Goal: Task Accomplishment & Management: Use online tool/utility

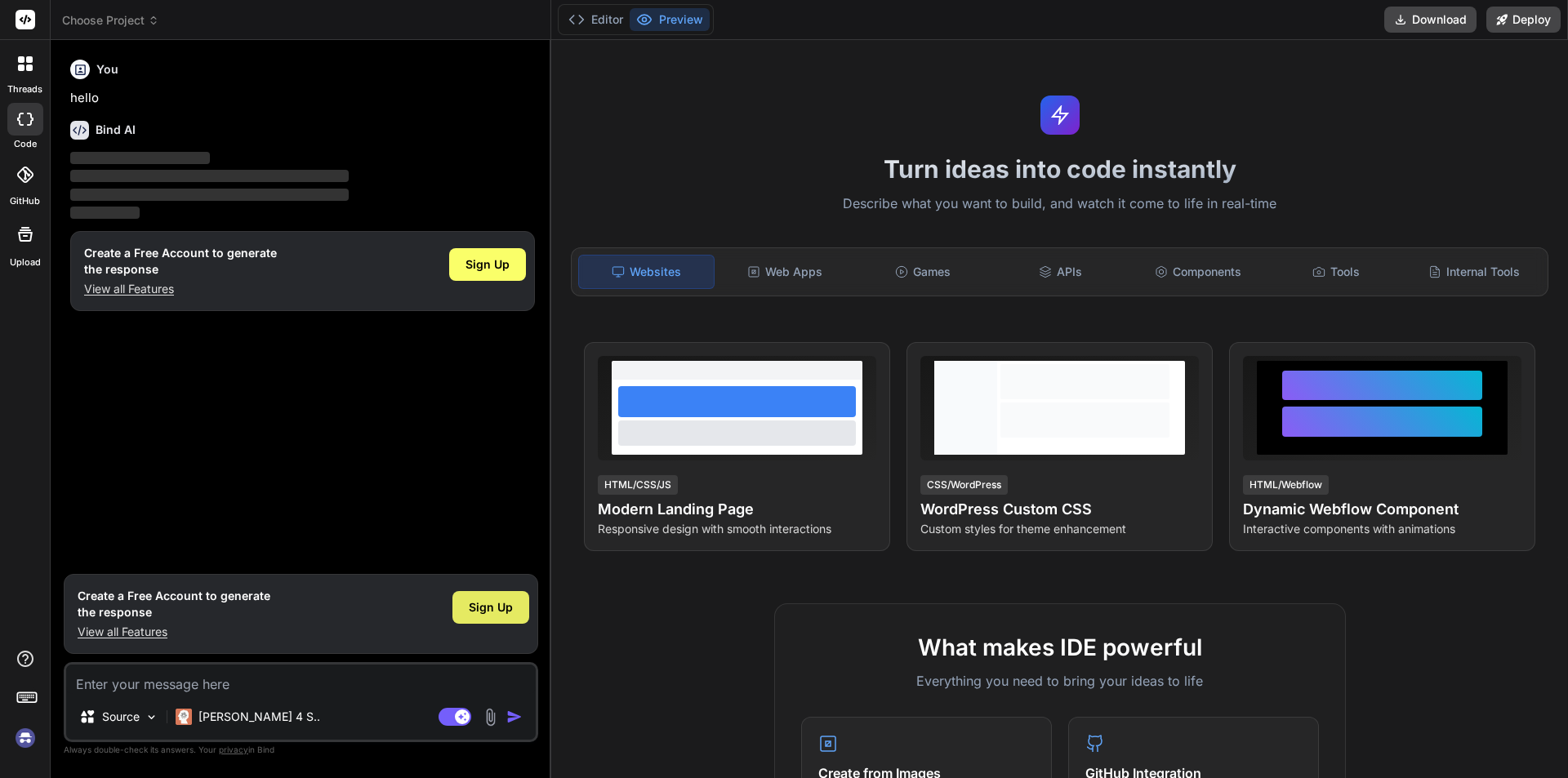
click at [481, 606] on span "Sign Up" at bounding box center [491, 608] width 45 height 16
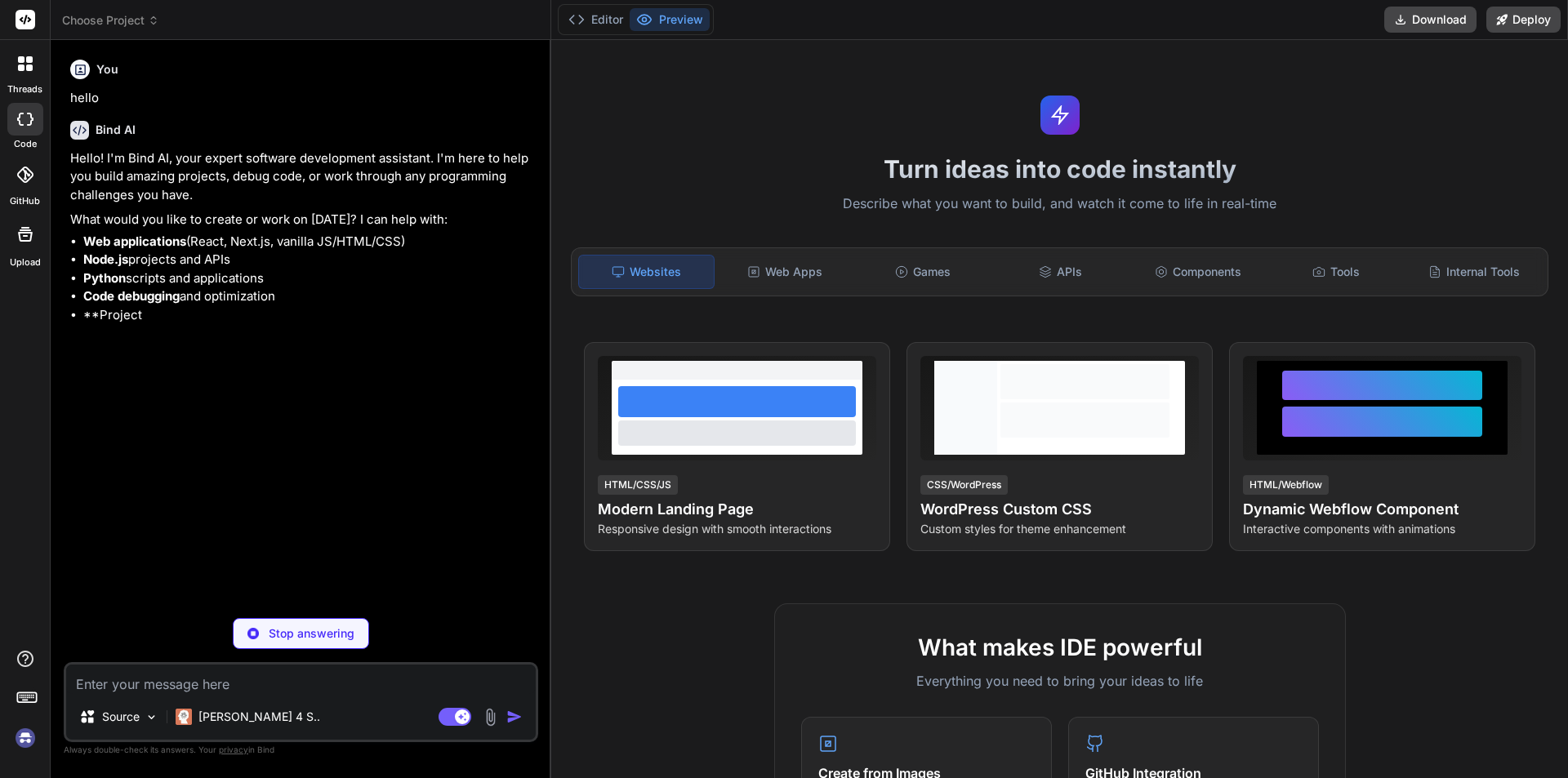
type textarea "x"
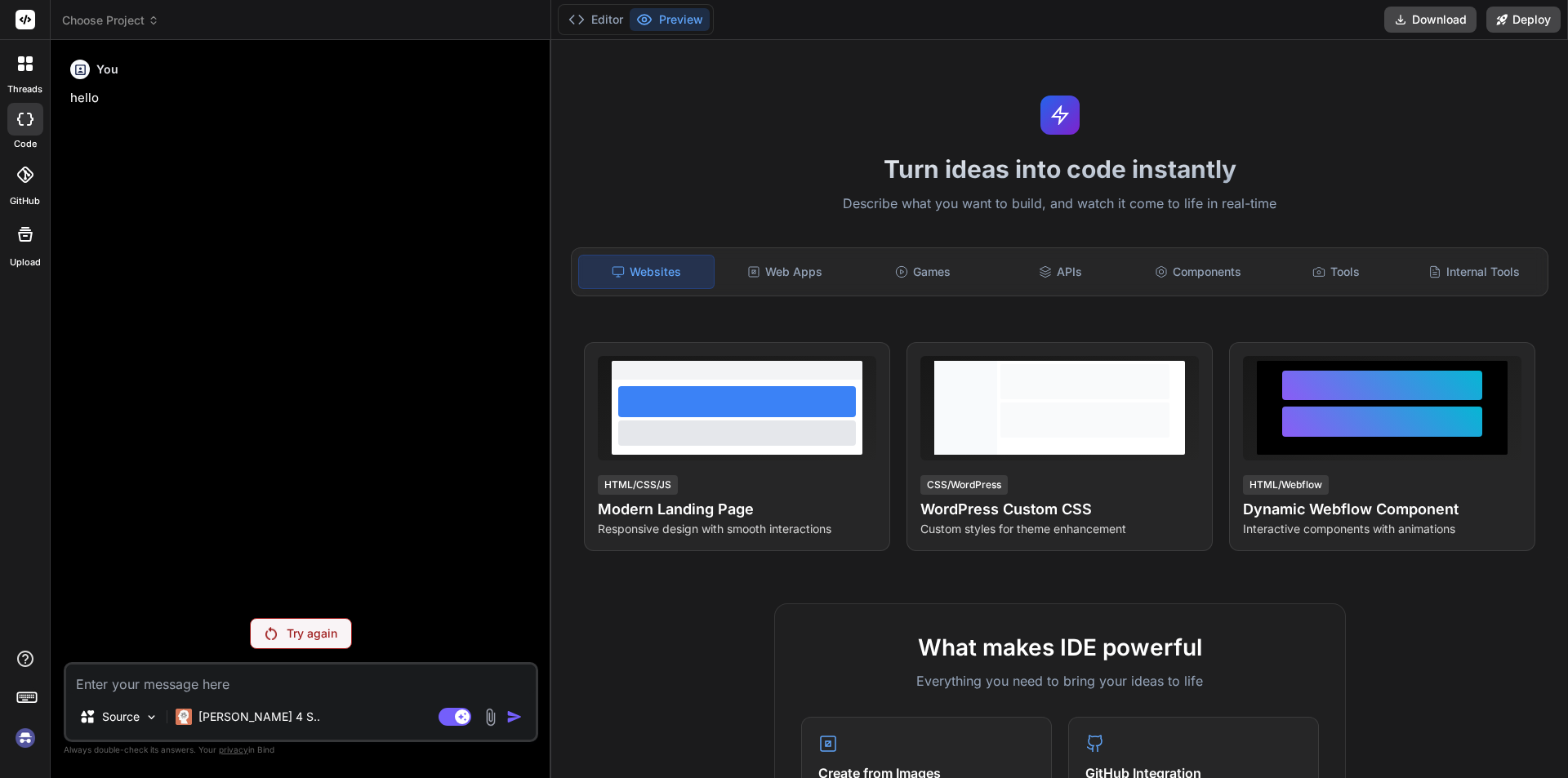
click at [258, 681] on textarea at bounding box center [301, 680] width 470 height 30
type textarea "u"
type textarea "x"
type textarea "up"
type textarea "x"
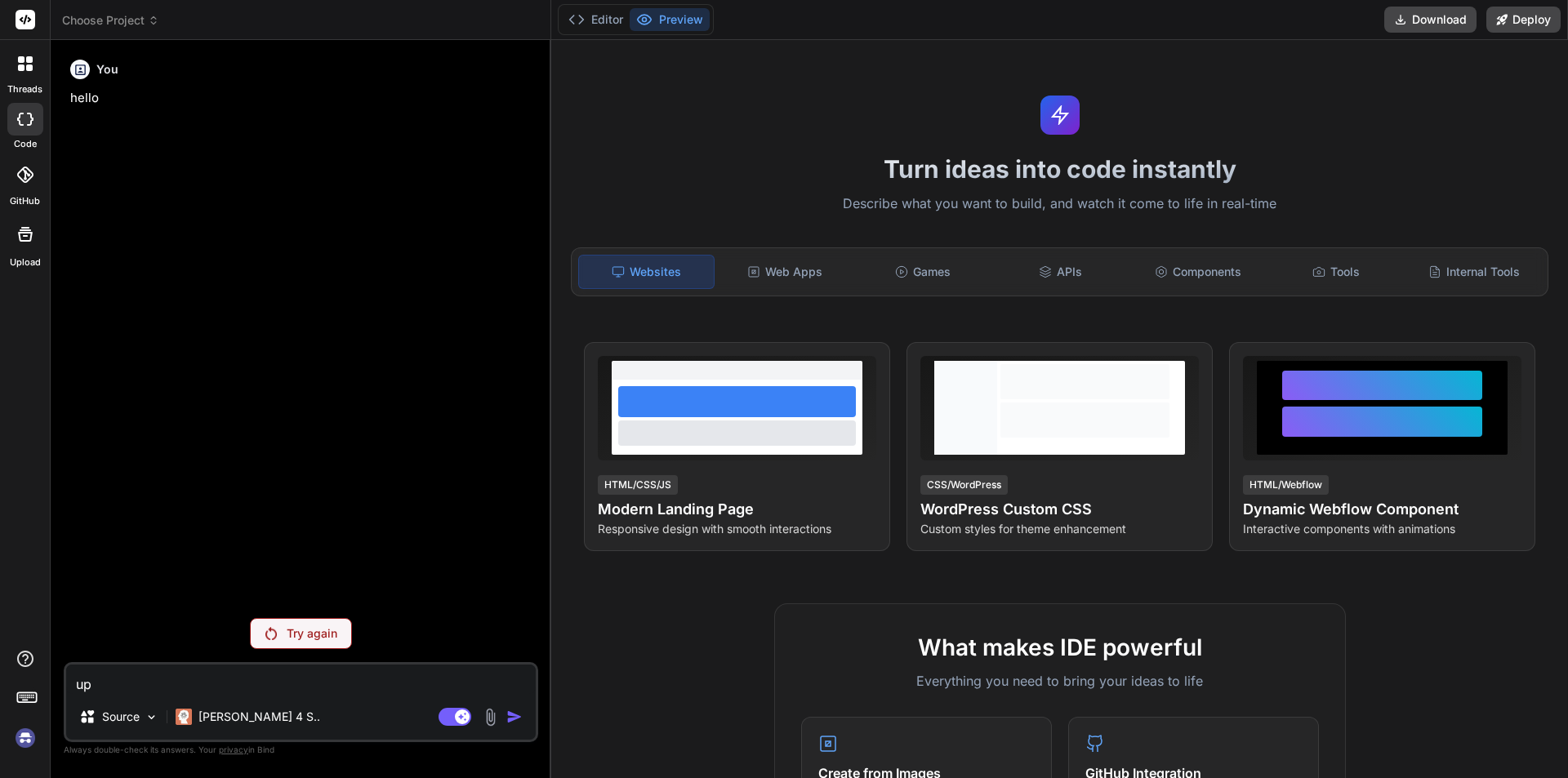
type textarea "upd"
type textarea "x"
type textarea "updqa"
type textarea "x"
type textarea "updq"
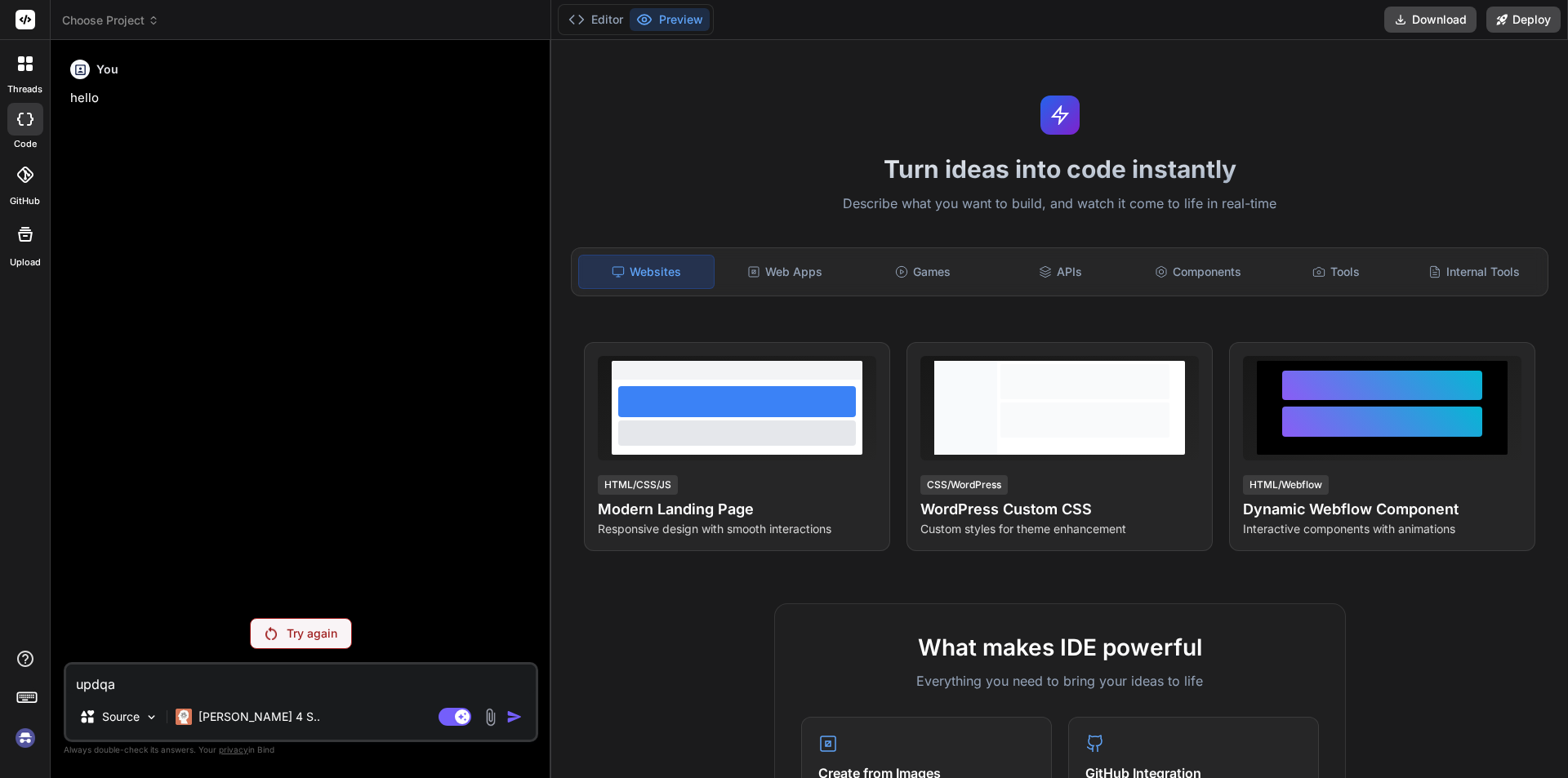
type textarea "x"
type textarea "upd"
type textarea "x"
type textarea "upda"
type textarea "x"
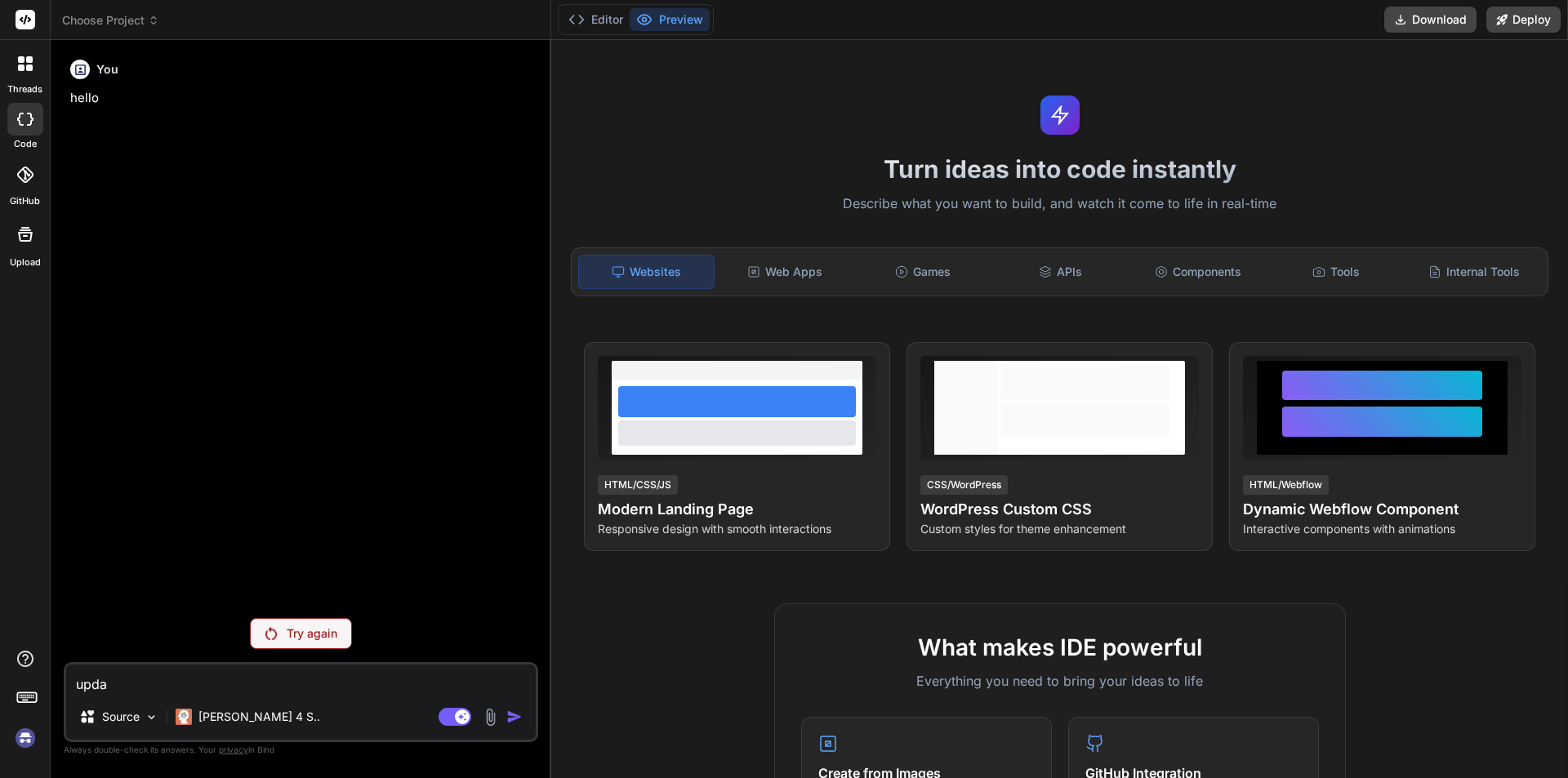
type textarea "updat"
type textarea "x"
type textarea "update"
type textarea "x"
type textarea "update"
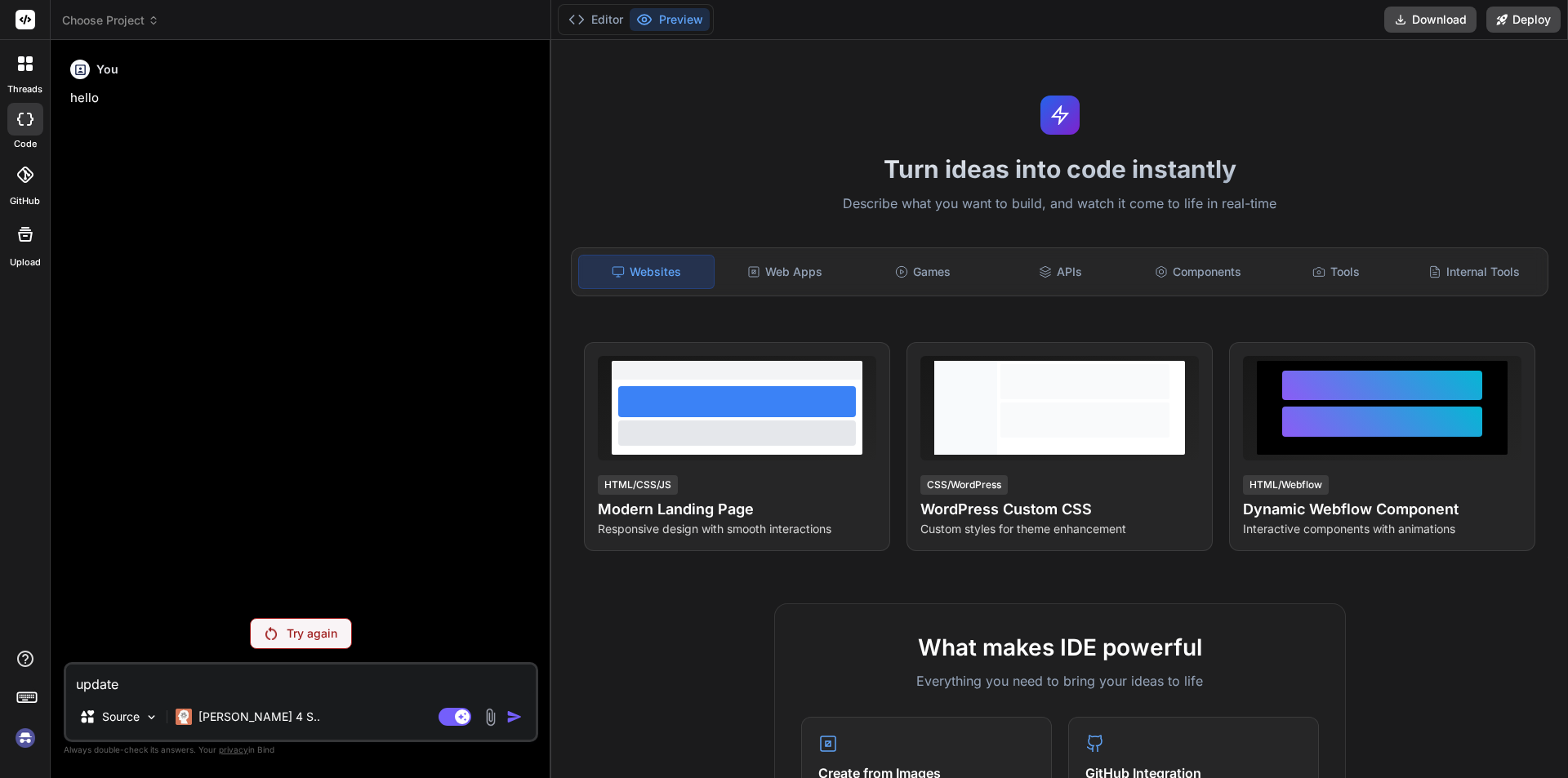
type textarea "x"
type textarea "update t"
type textarea "x"
type textarea "update th"
type textarea "x"
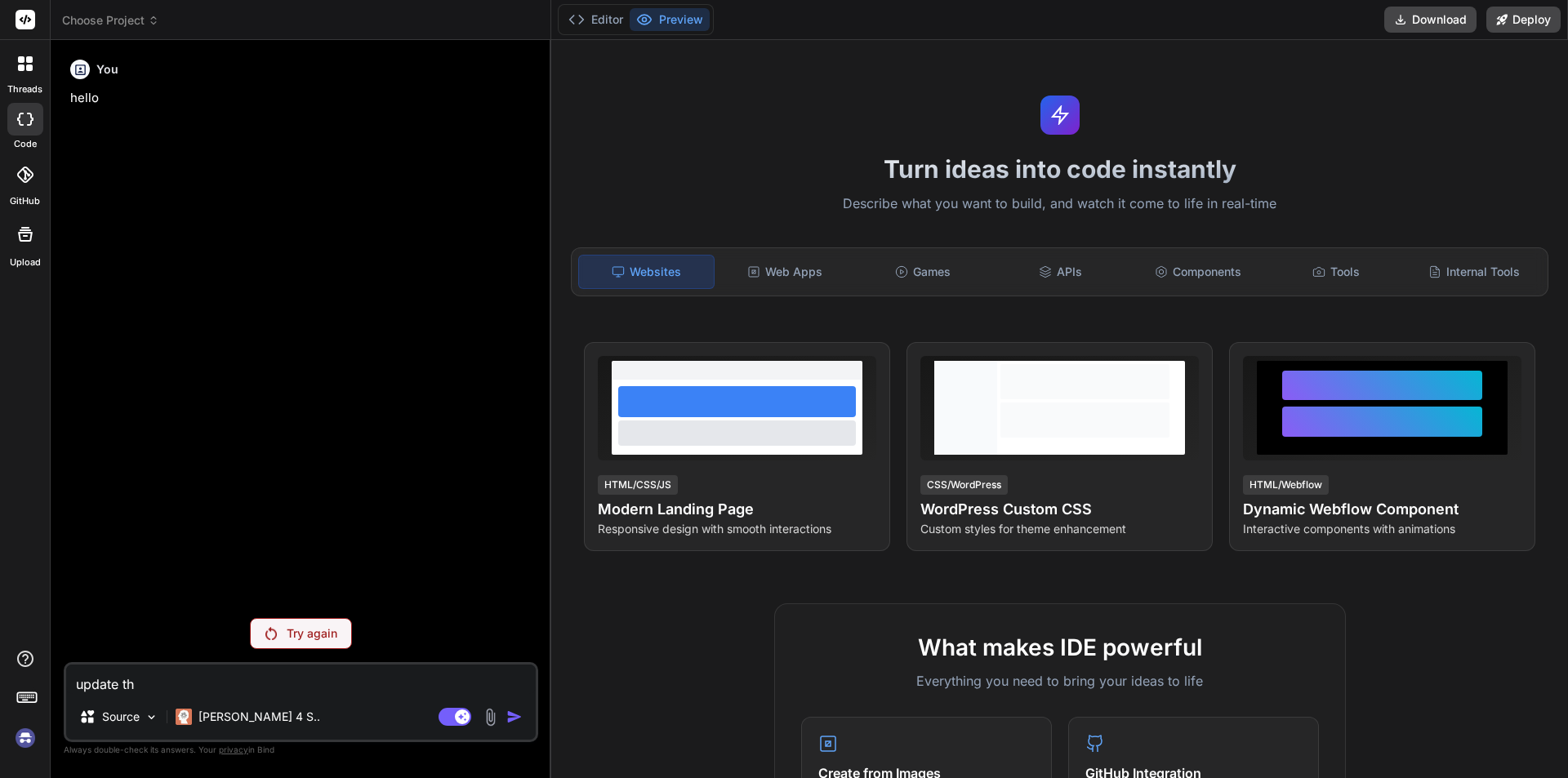
type textarea "update thi"
type textarea "x"
type textarea "update this"
type textarea "x"
type textarea "update this"
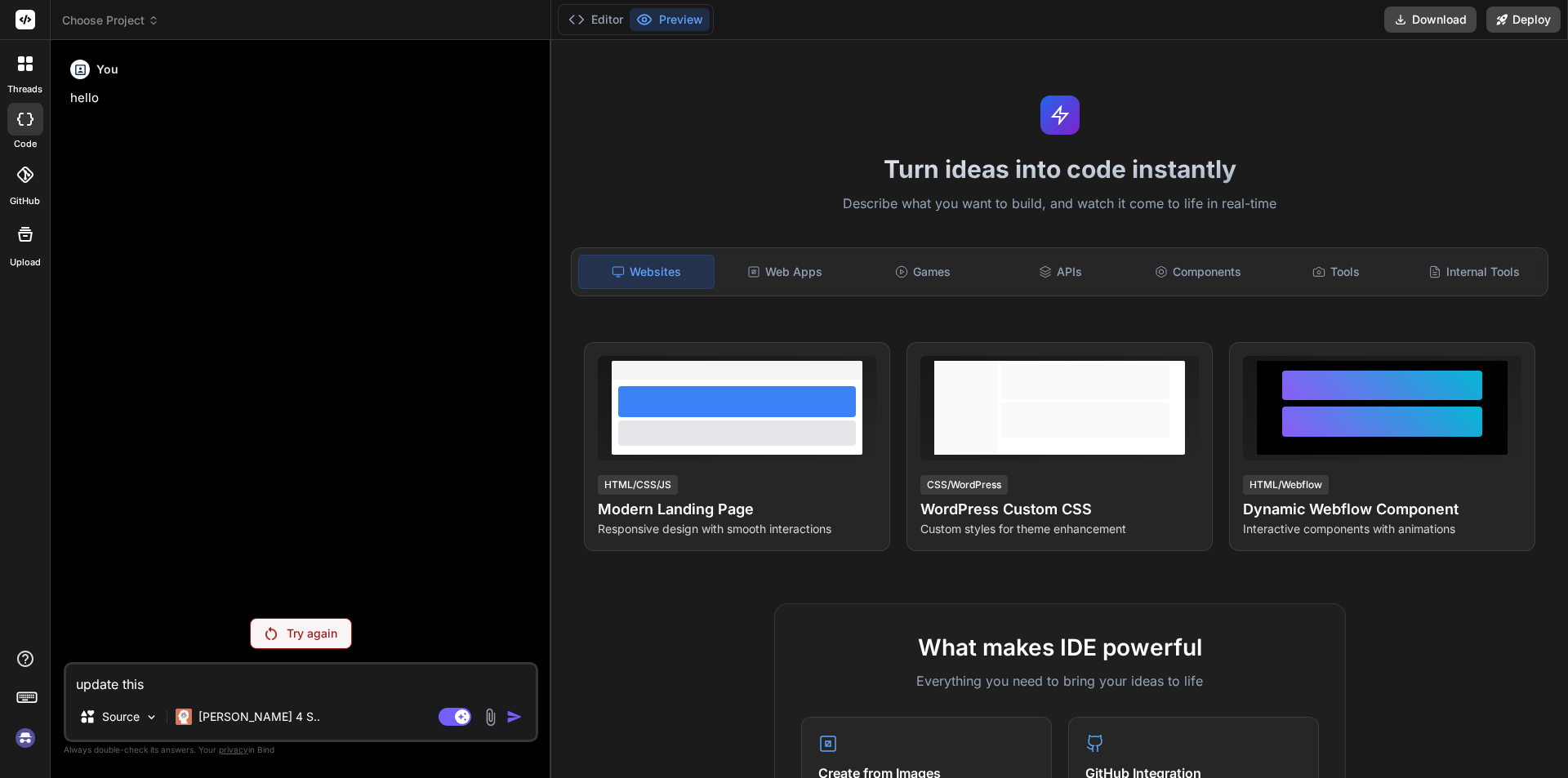
type textarea "x"
type textarea "update this c"
type textarea "x"
type textarea "update this co"
type textarea "x"
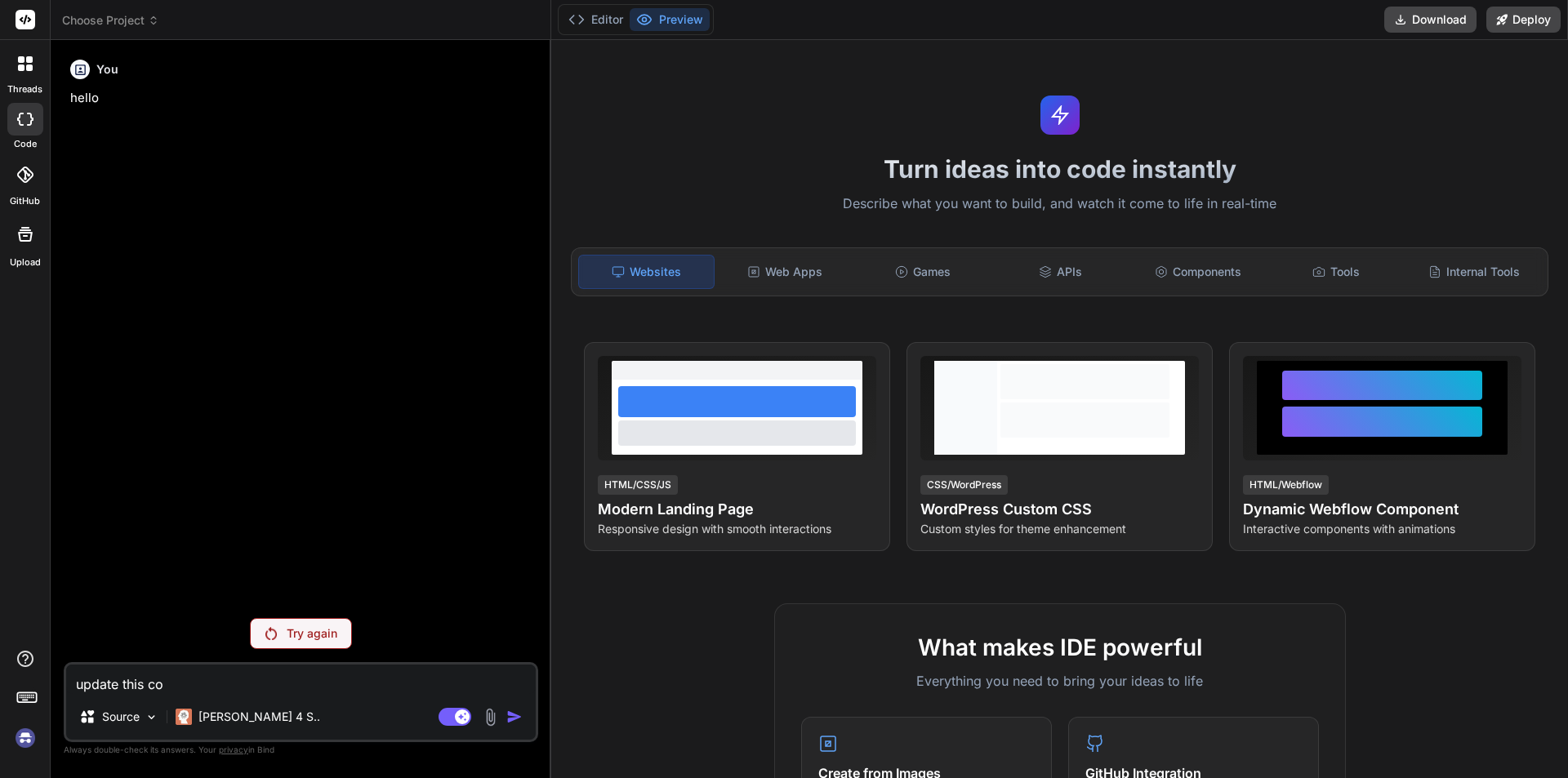
type textarea "update this cod"
type textarea "x"
type textarea "update this code"
type textarea "x"
type textarea "update this code"
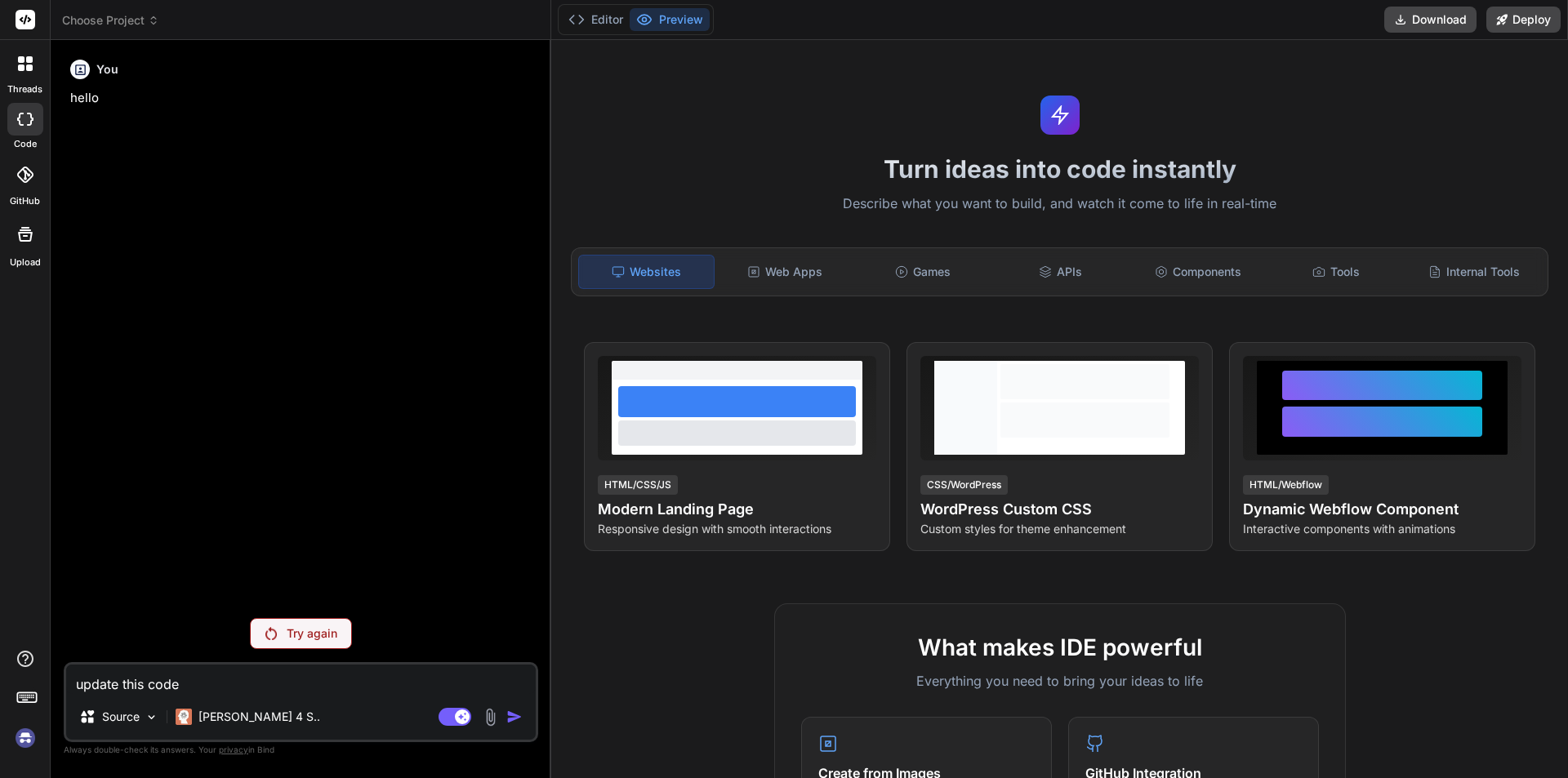
type textarea "x"
type textarea "update this code i"
type textarea "x"
type textarea "update this code in"
type textarea "x"
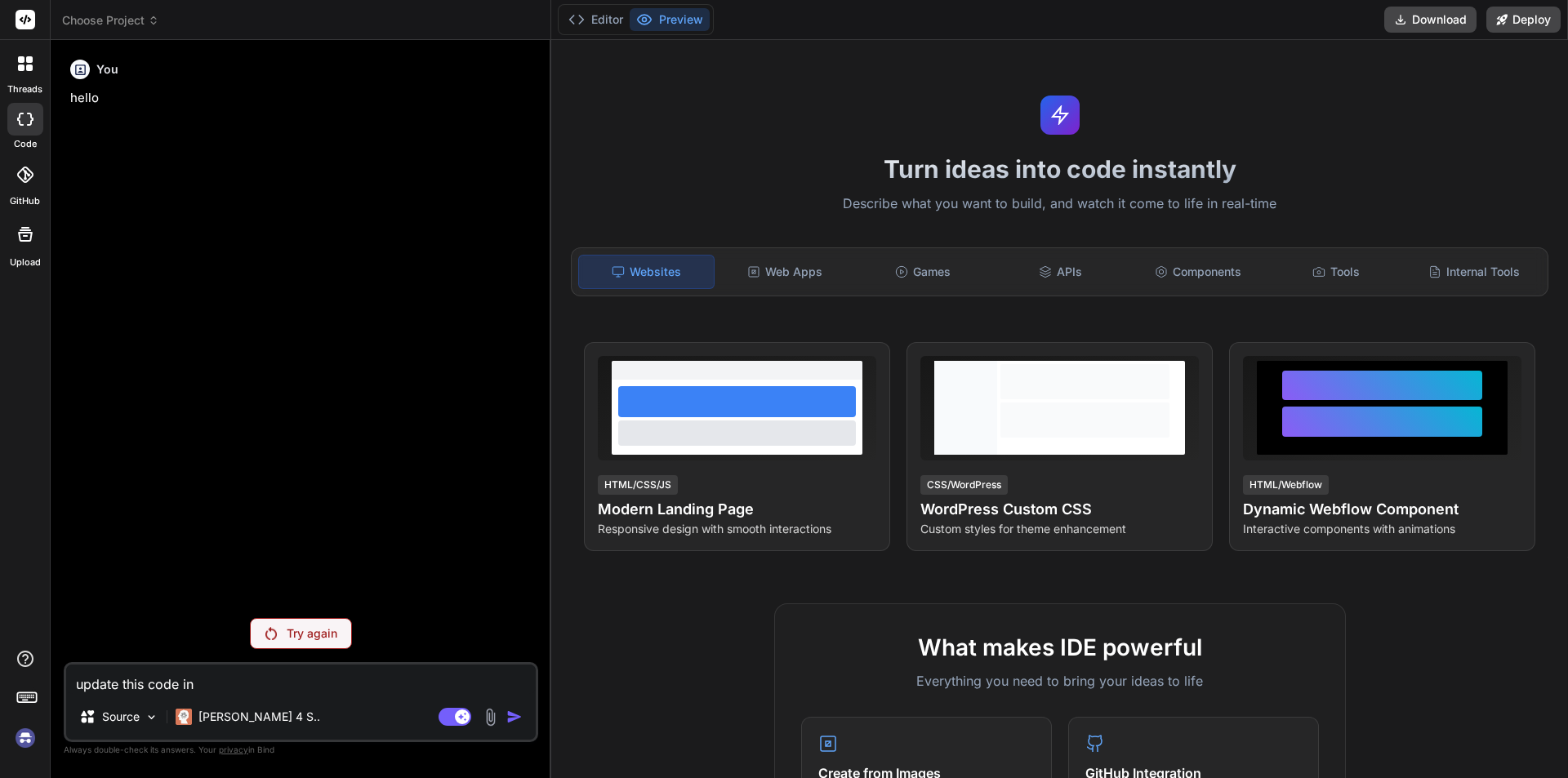
type textarea "update this code in"
type textarea "x"
type textarea "update this code in l"
type textarea "x"
type textarea "update this code in la"
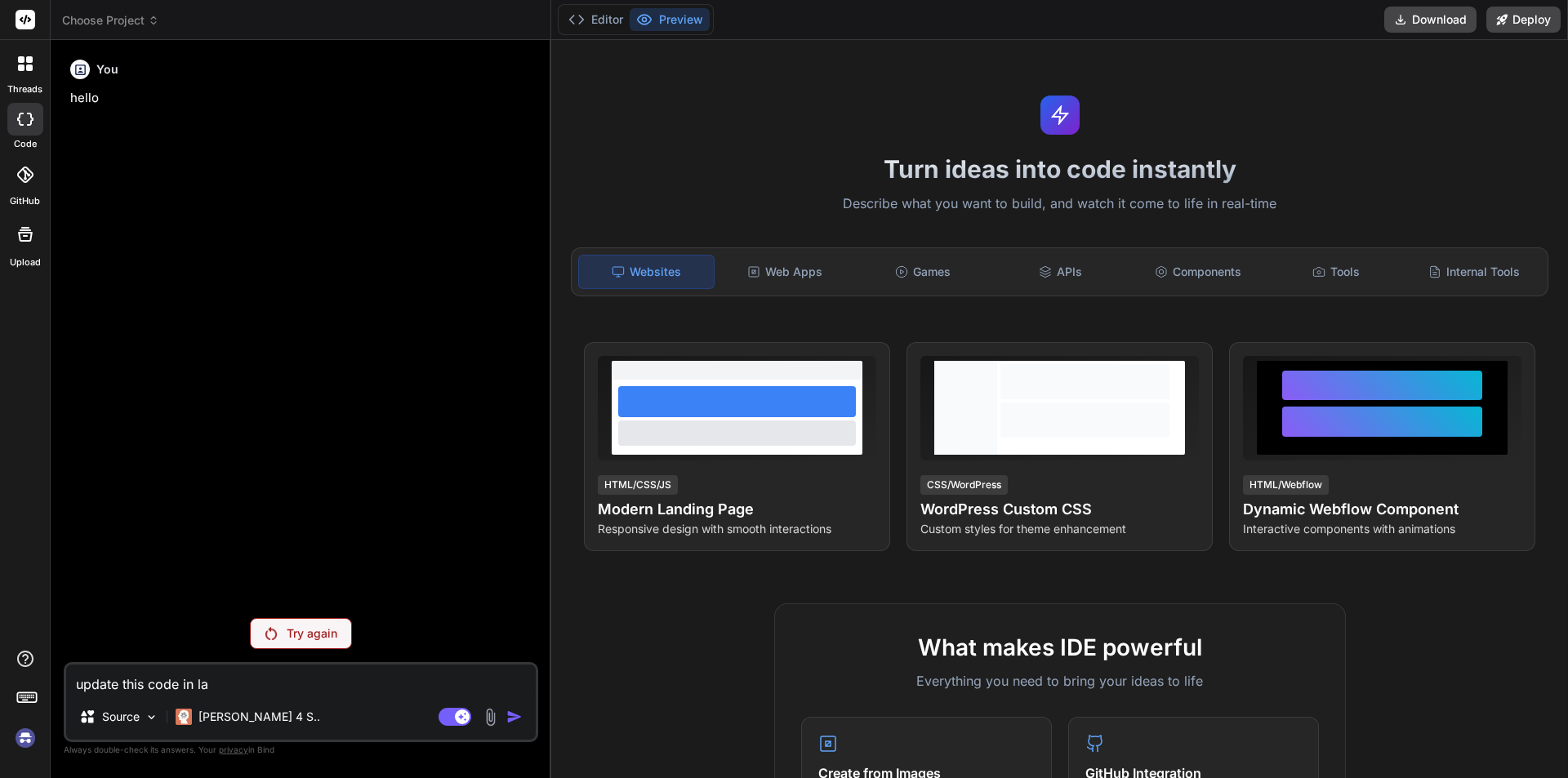
type textarea "x"
type textarea "update this code in lar"
type textarea "x"
type textarea "update this code in lara"
type textarea "x"
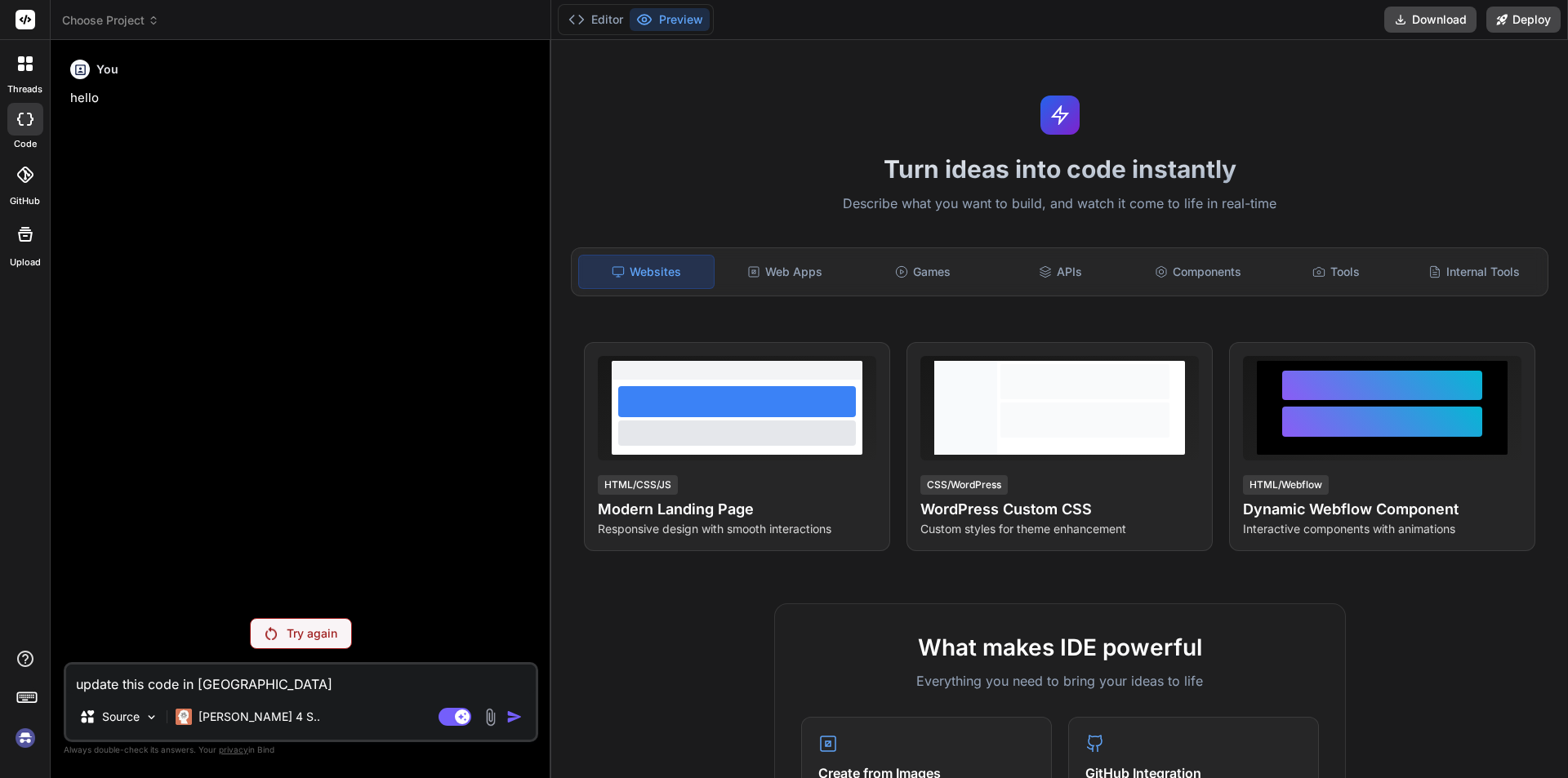
type textarea "update this code in larav"
type textarea "x"
type textarea "update this code in larave"
type textarea "x"
type textarea "update this code in laravel"
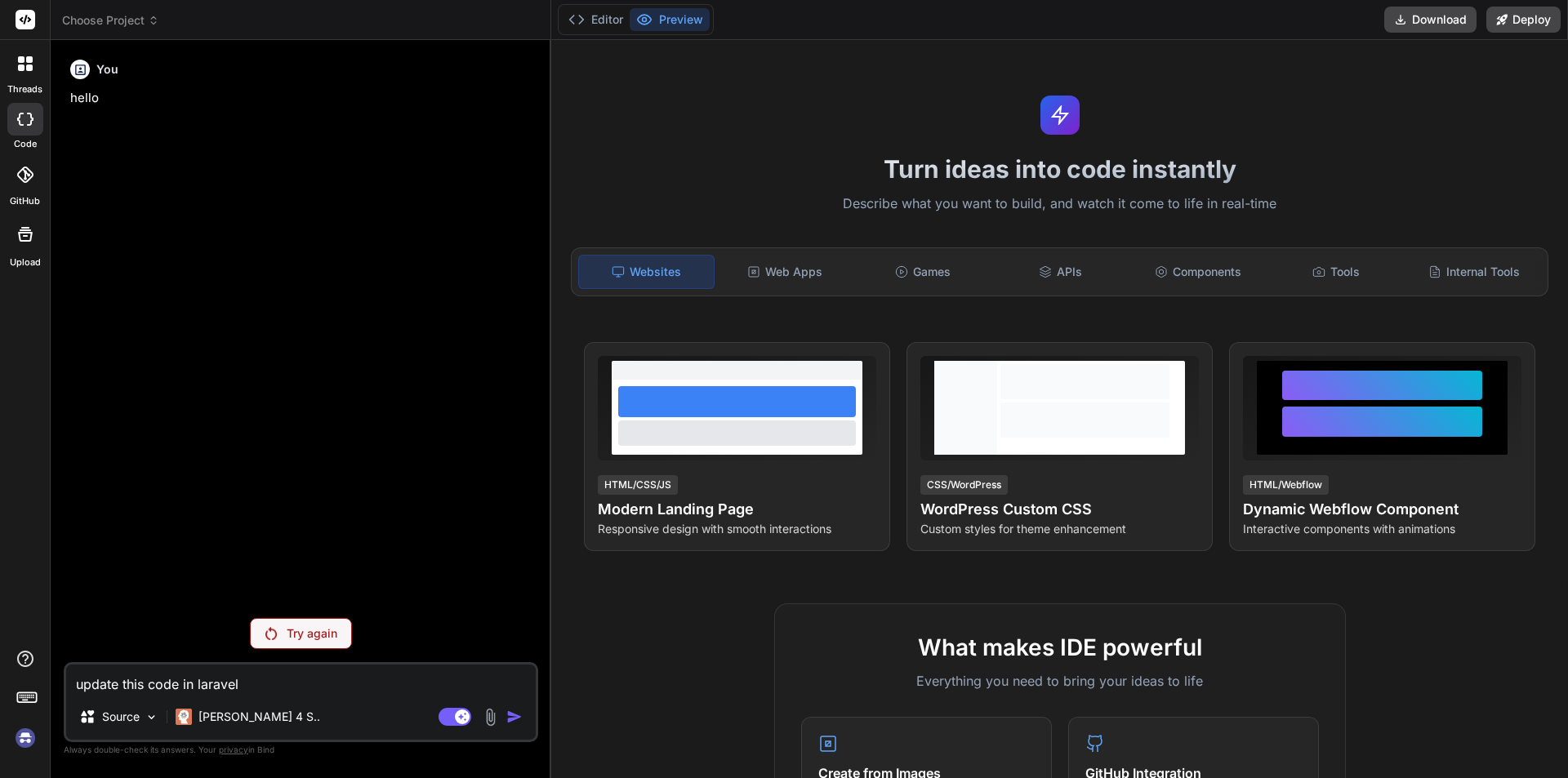
type textarea "x"
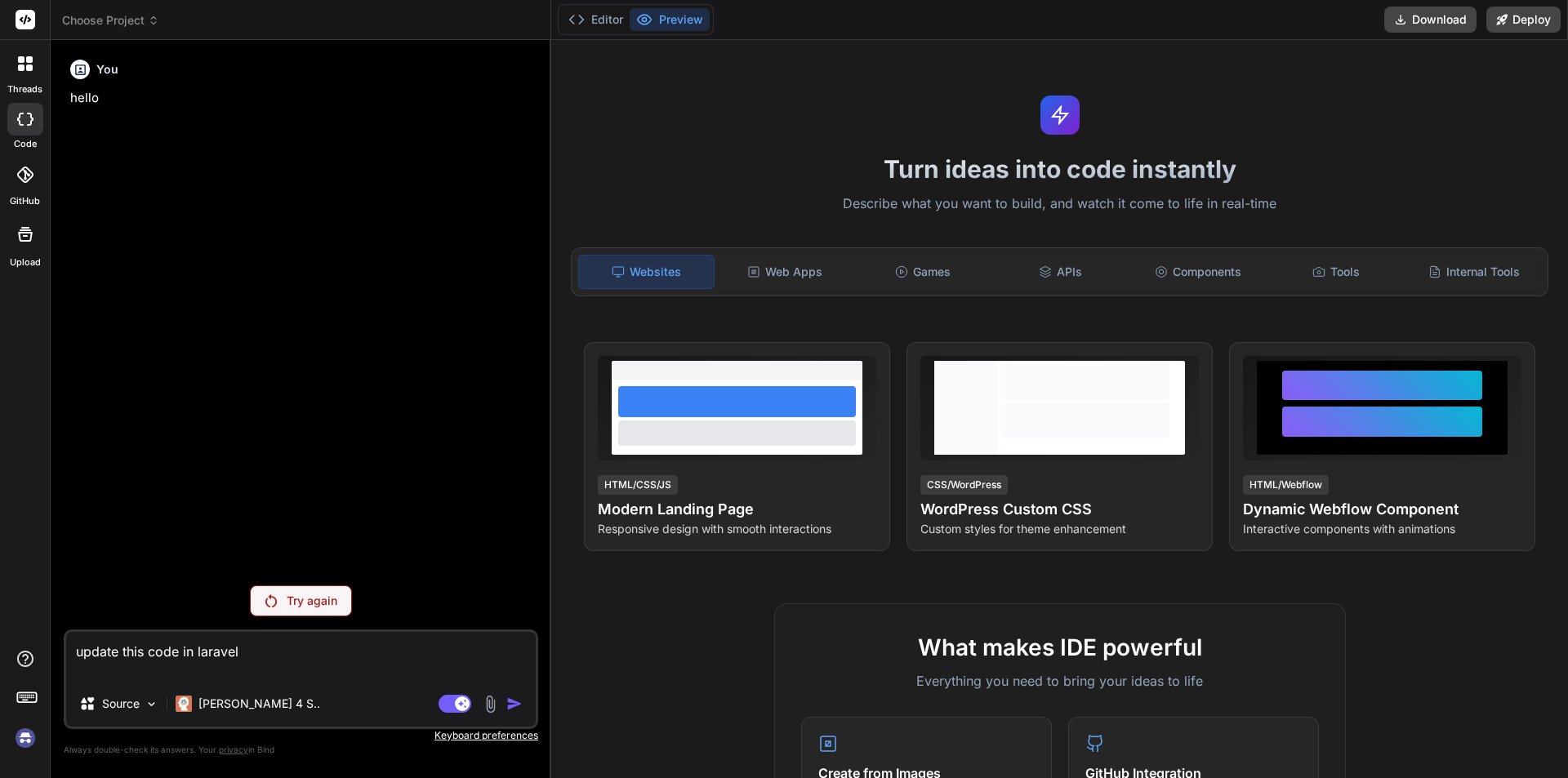
paste textarea "<?php require 'vendor/autoload.php'; use Aws\Ssm\SsmClient; use Aws\Ses\SesClie…"
type textarea "update this code in laravel <?php require 'vendor/autoload.php'; use Aws\Ssm\Ss…"
type textarea "x"
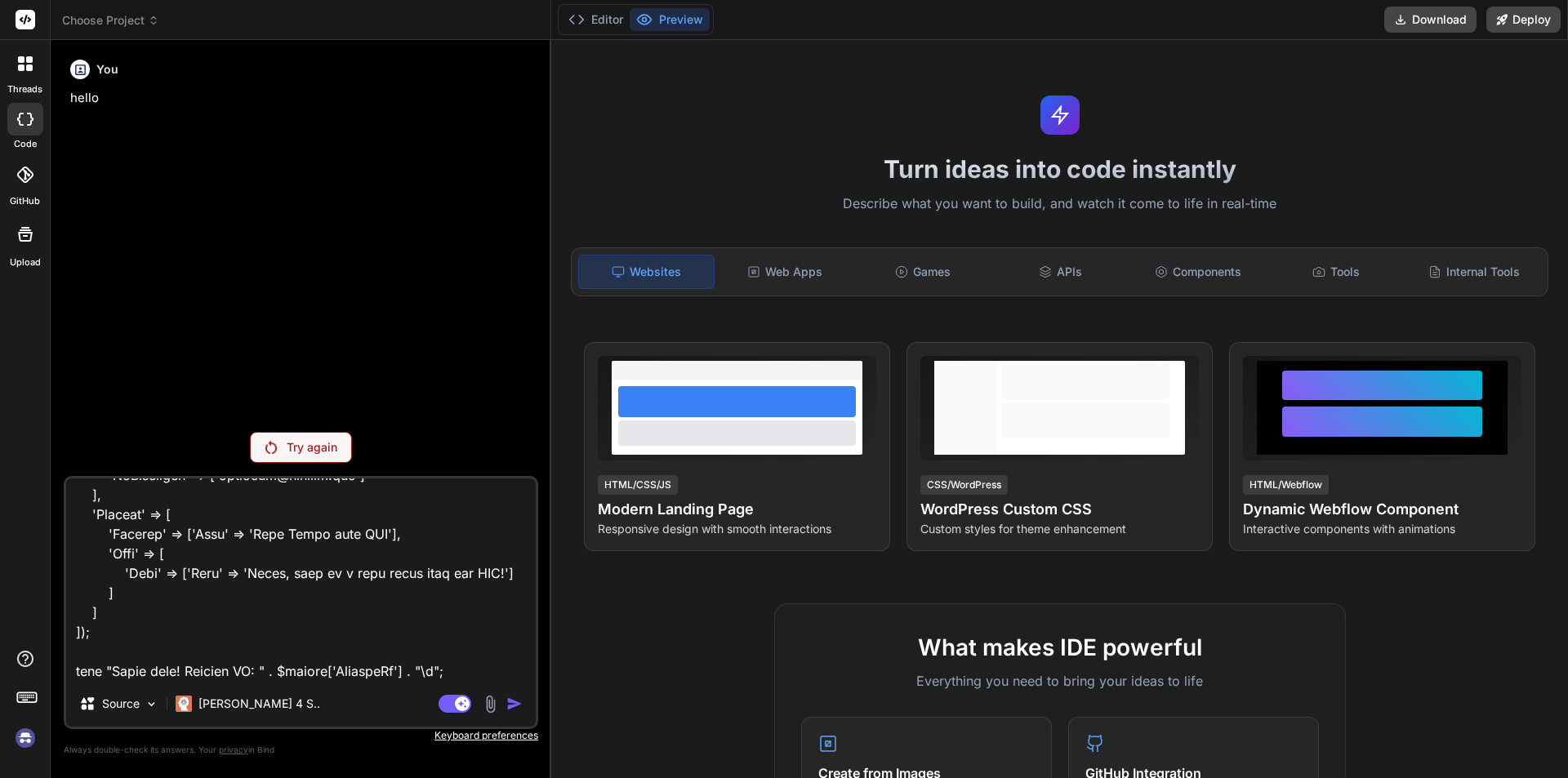
type textarea "update this code in laravel <?php require 'vendor/autoload.php'; use Aws\Ssm\Ss…"
type textarea "x"
type textarea "update this code in laravel <?php require 'vendor/autoload.php'; use Aws\Ssm\Ss…"
click at [291, 451] on p "Try again" at bounding box center [311, 447] width 51 height 16
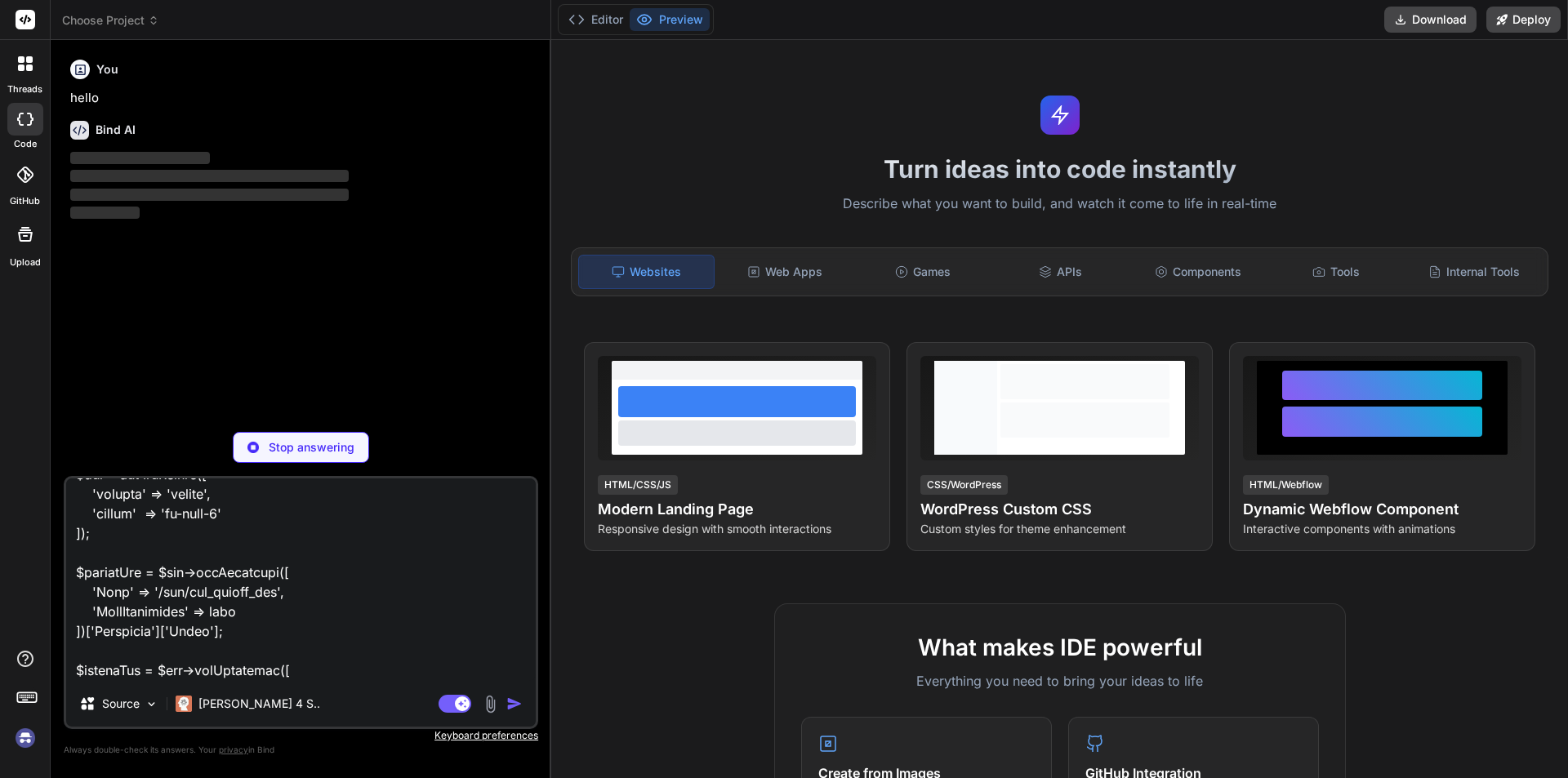
scroll to position [0, 0]
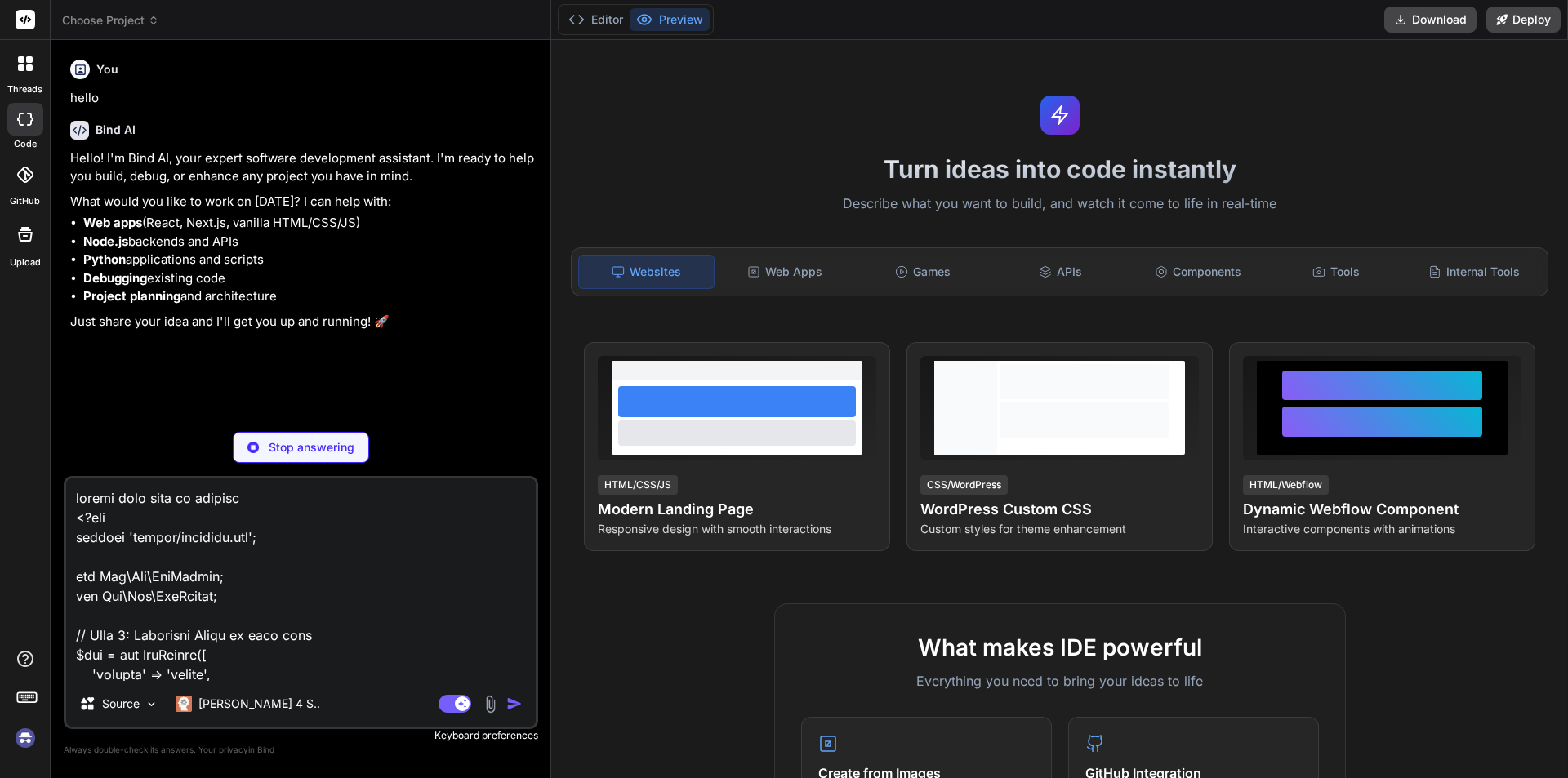
type textarea "x"
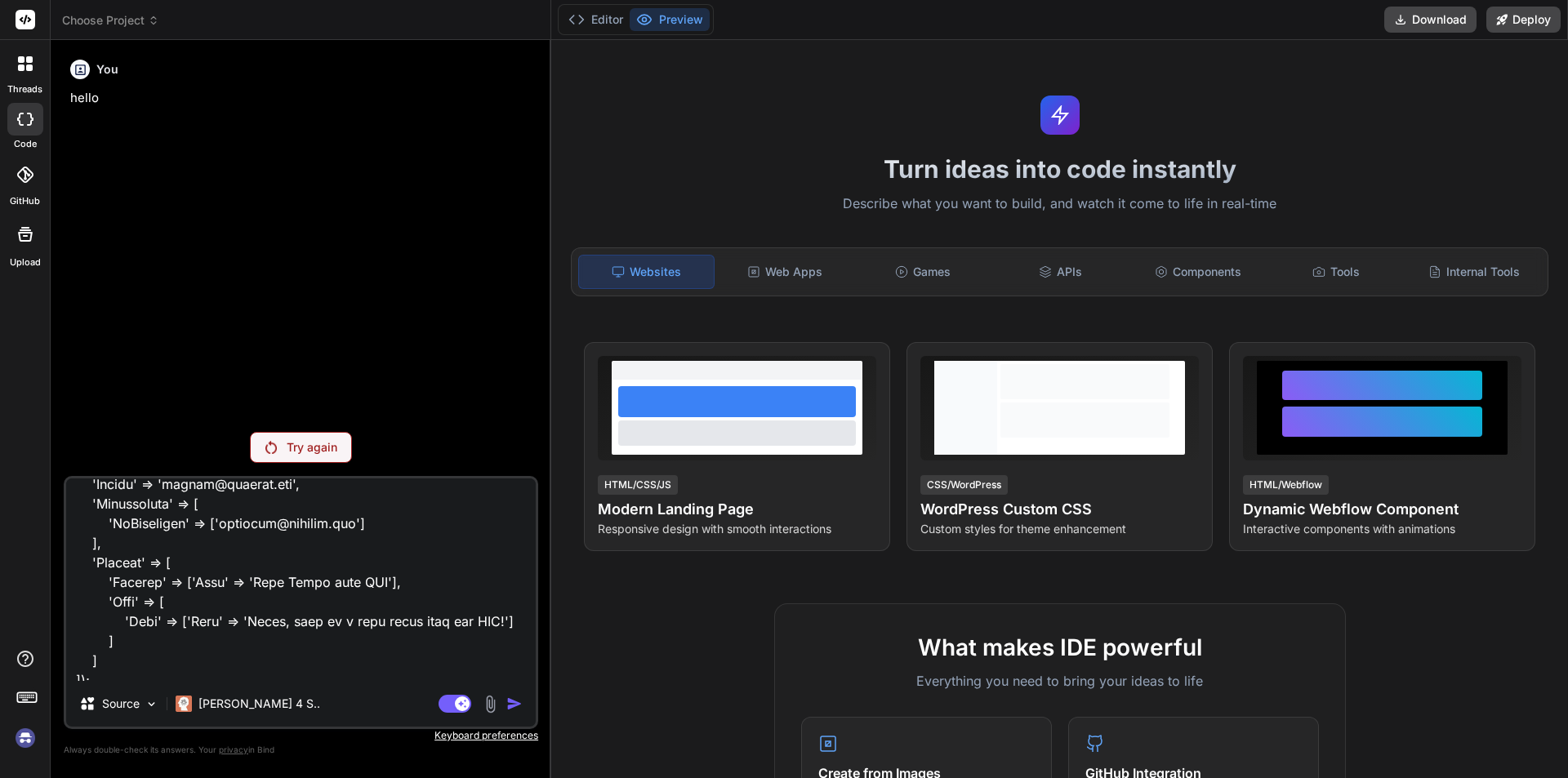
scroll to position [788, 0]
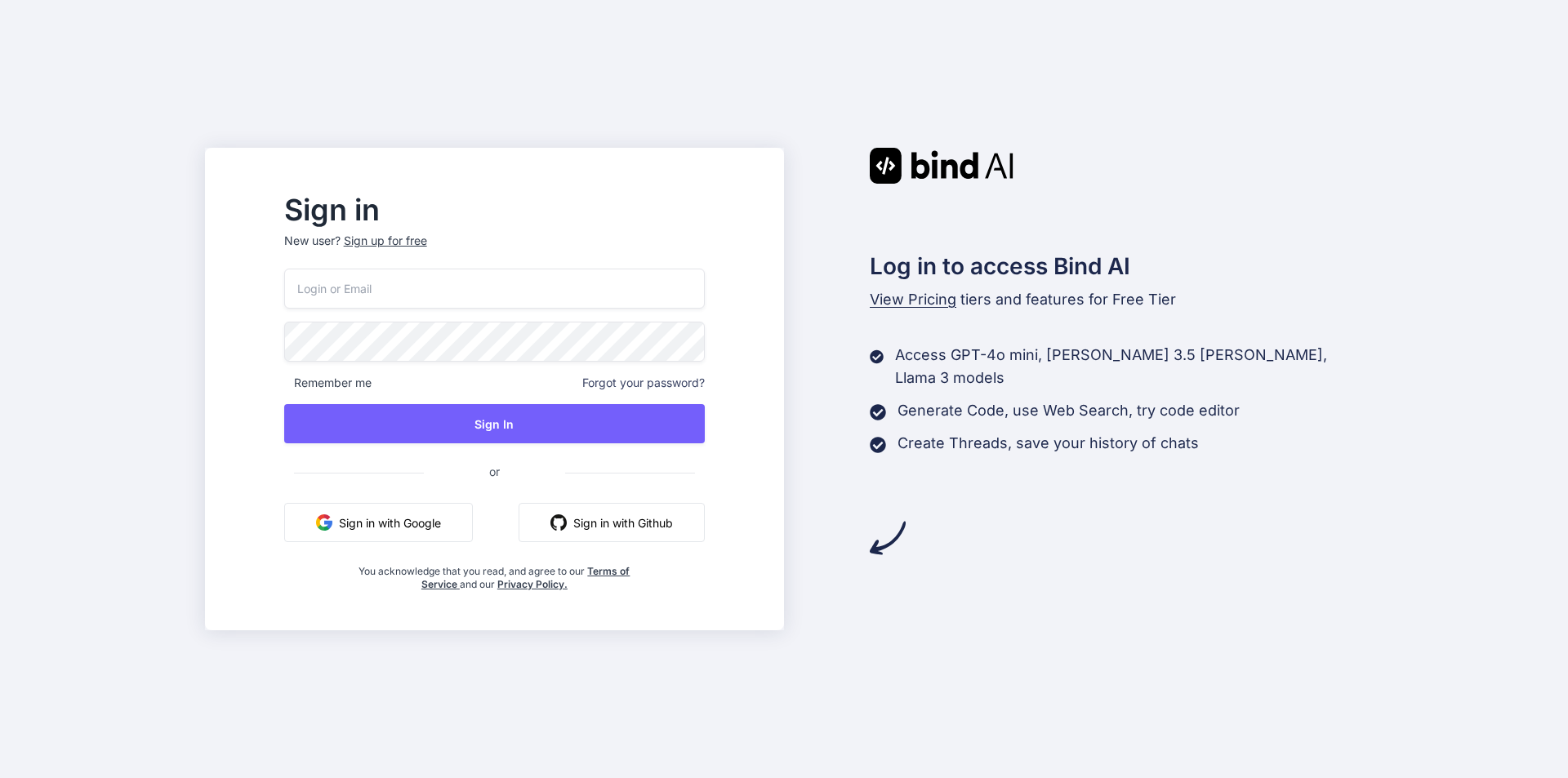
click at [492, 298] on input "email" at bounding box center [495, 288] width 420 height 40
type input "mann9090@yopmail.com"
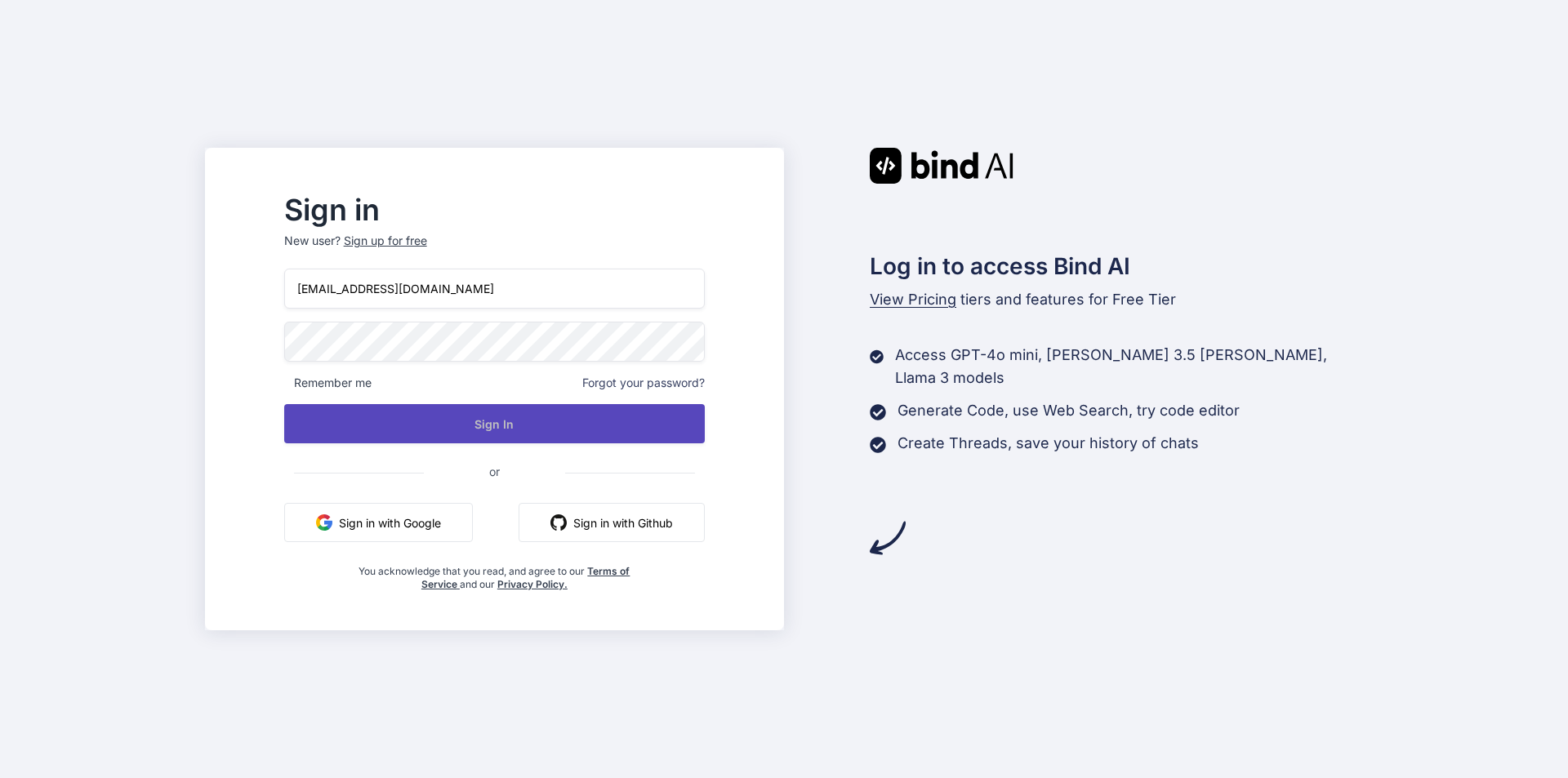
click at [524, 427] on button "Sign In" at bounding box center [495, 424] width 420 height 40
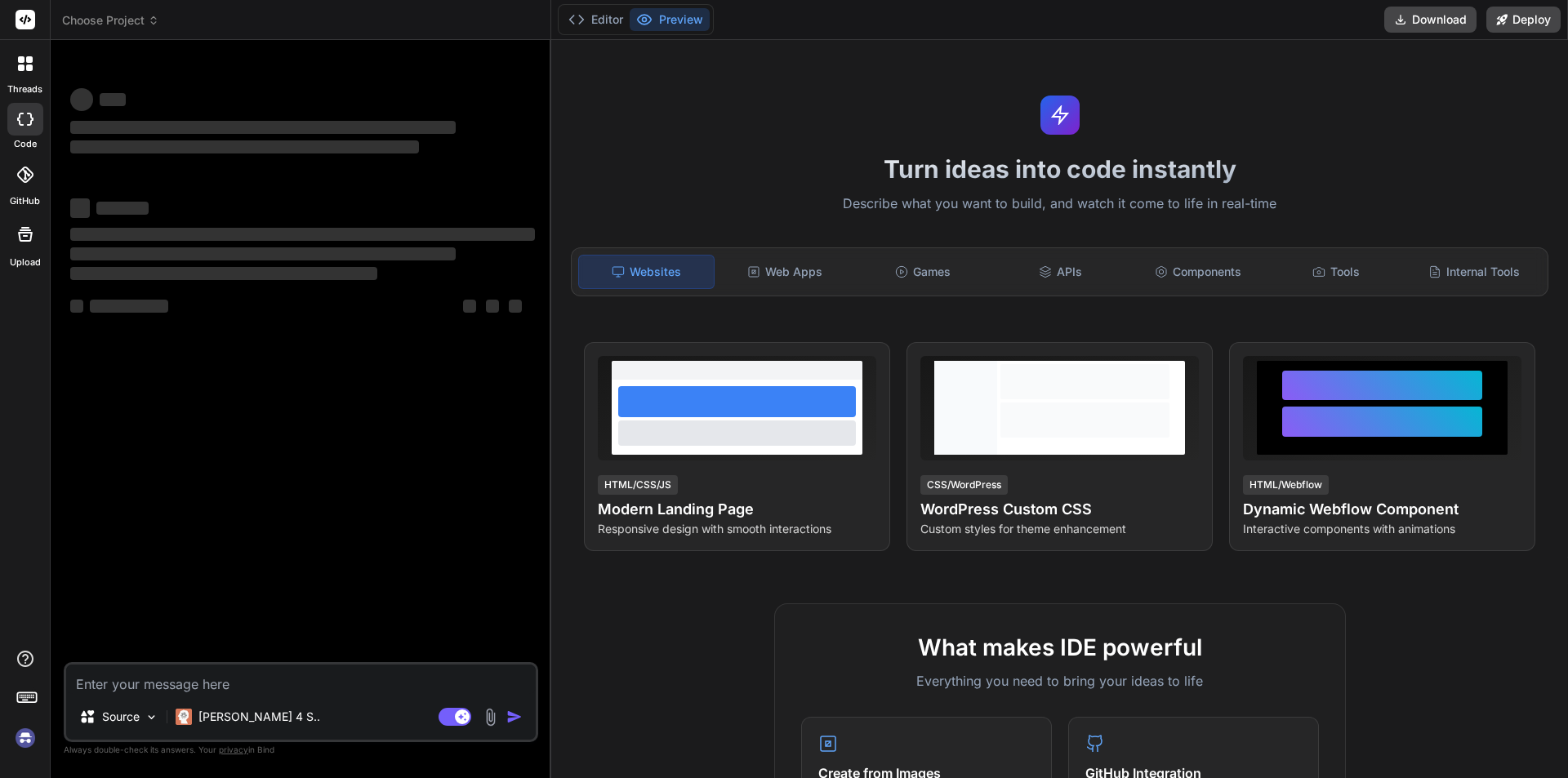
type textarea "x"
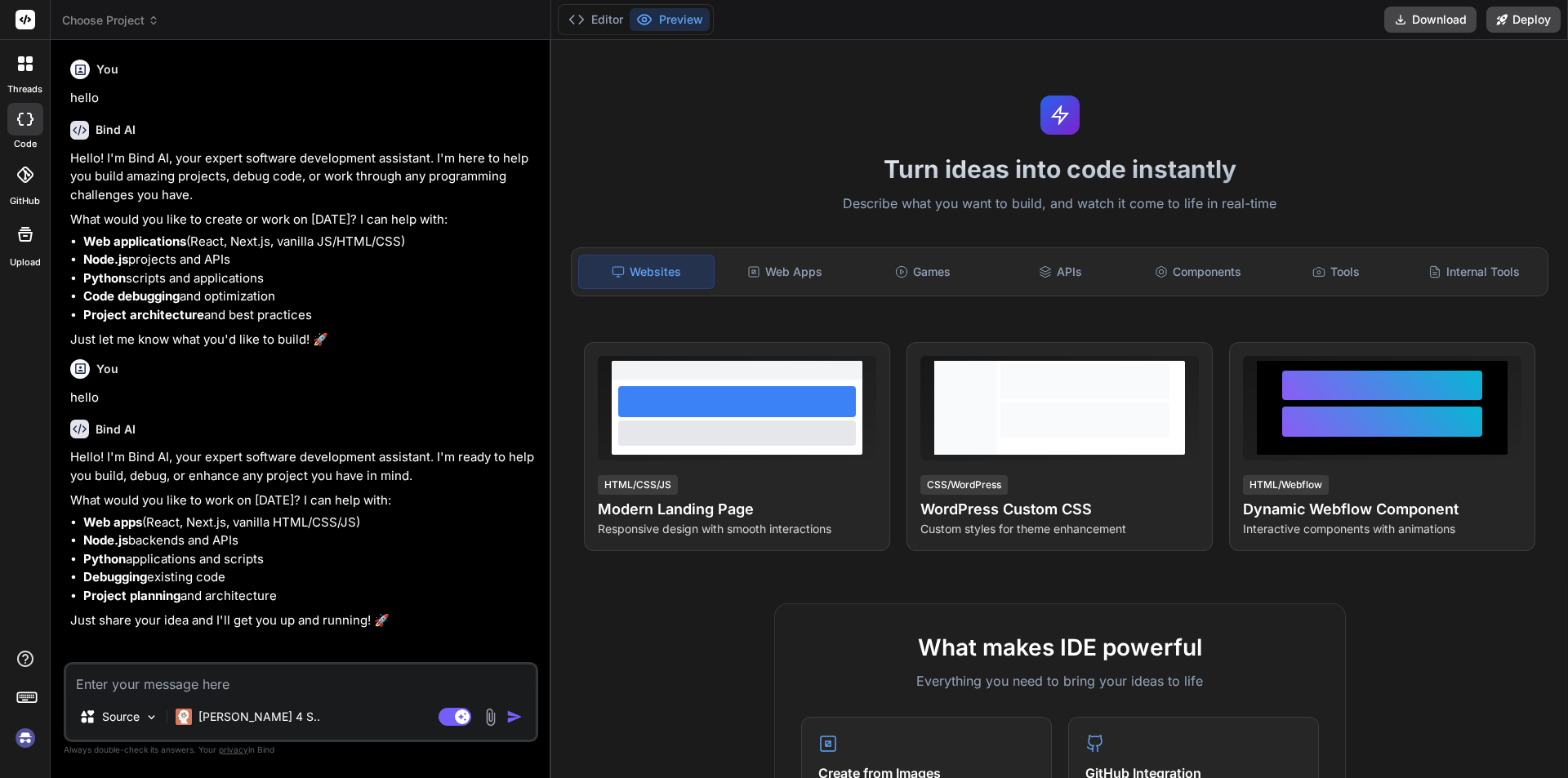
click at [185, 679] on textarea at bounding box center [301, 680] width 470 height 30
type textarea "i"
type textarea "x"
type textarea "in"
type textarea "x"
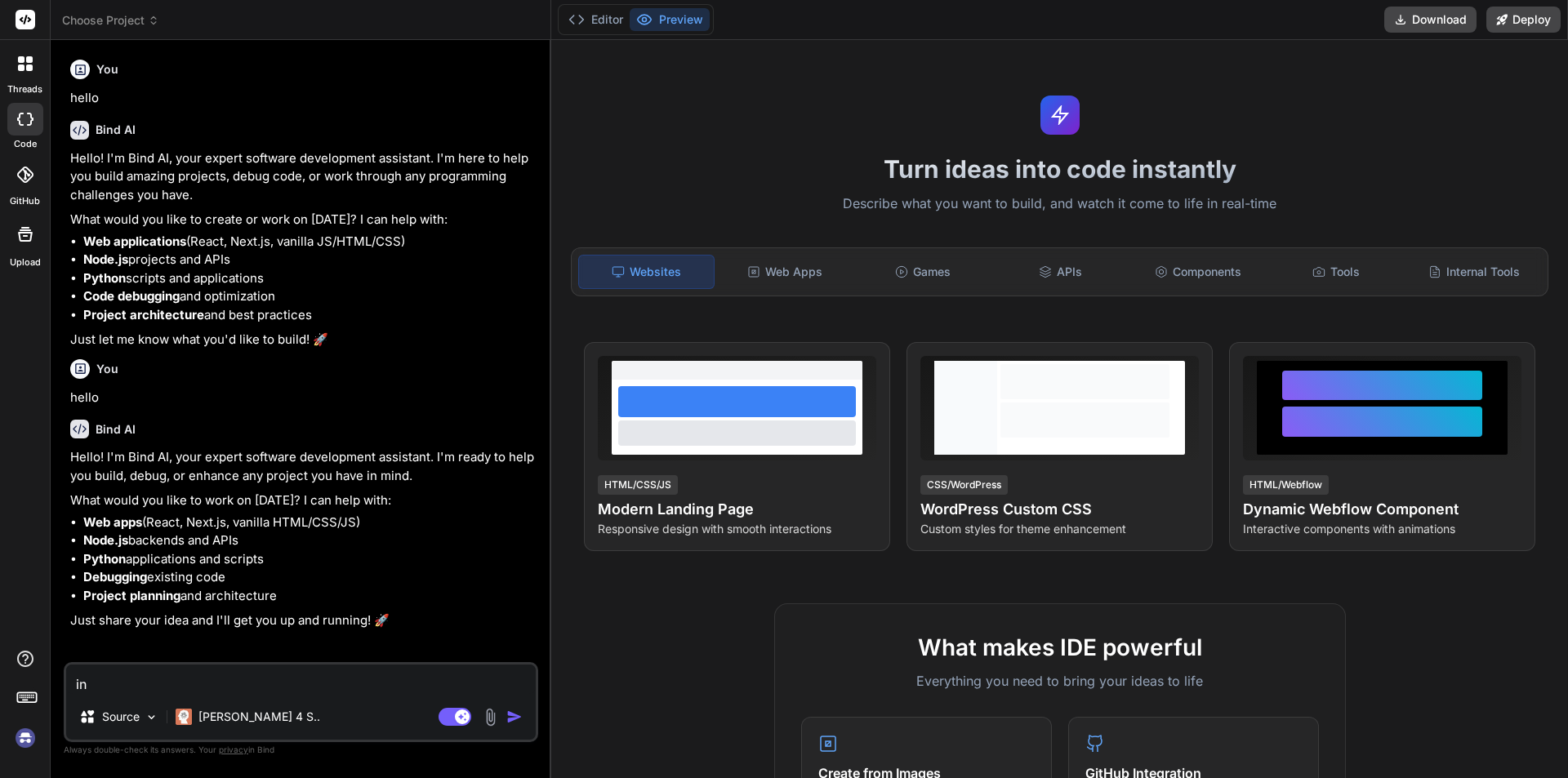
type textarea "int"
type textarea "x"
type textarea "inte"
type textarea "x"
type textarea "integ"
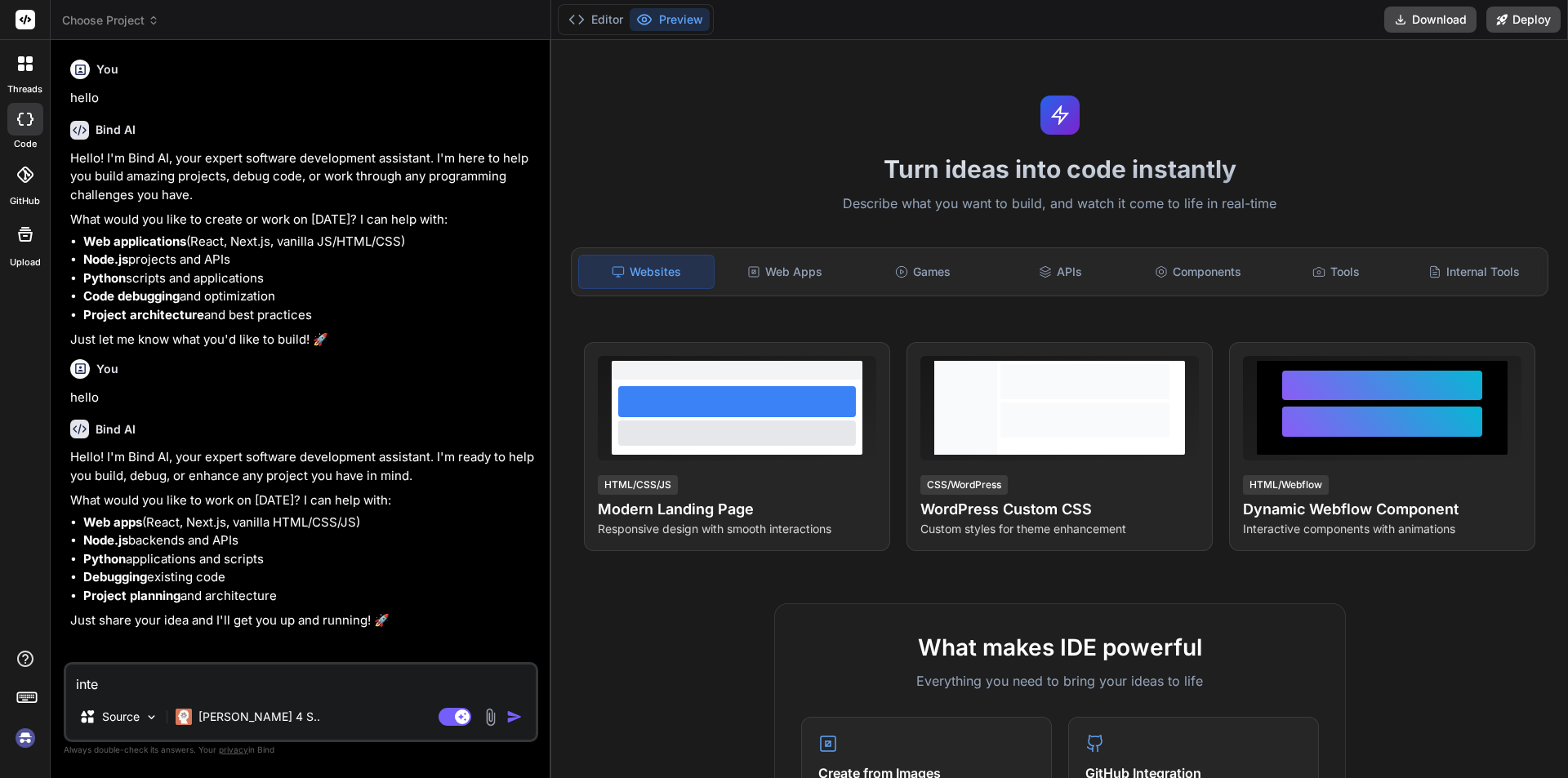
type textarea "x"
type textarea "integr"
type textarea "x"
type textarea "integra"
type textarea "x"
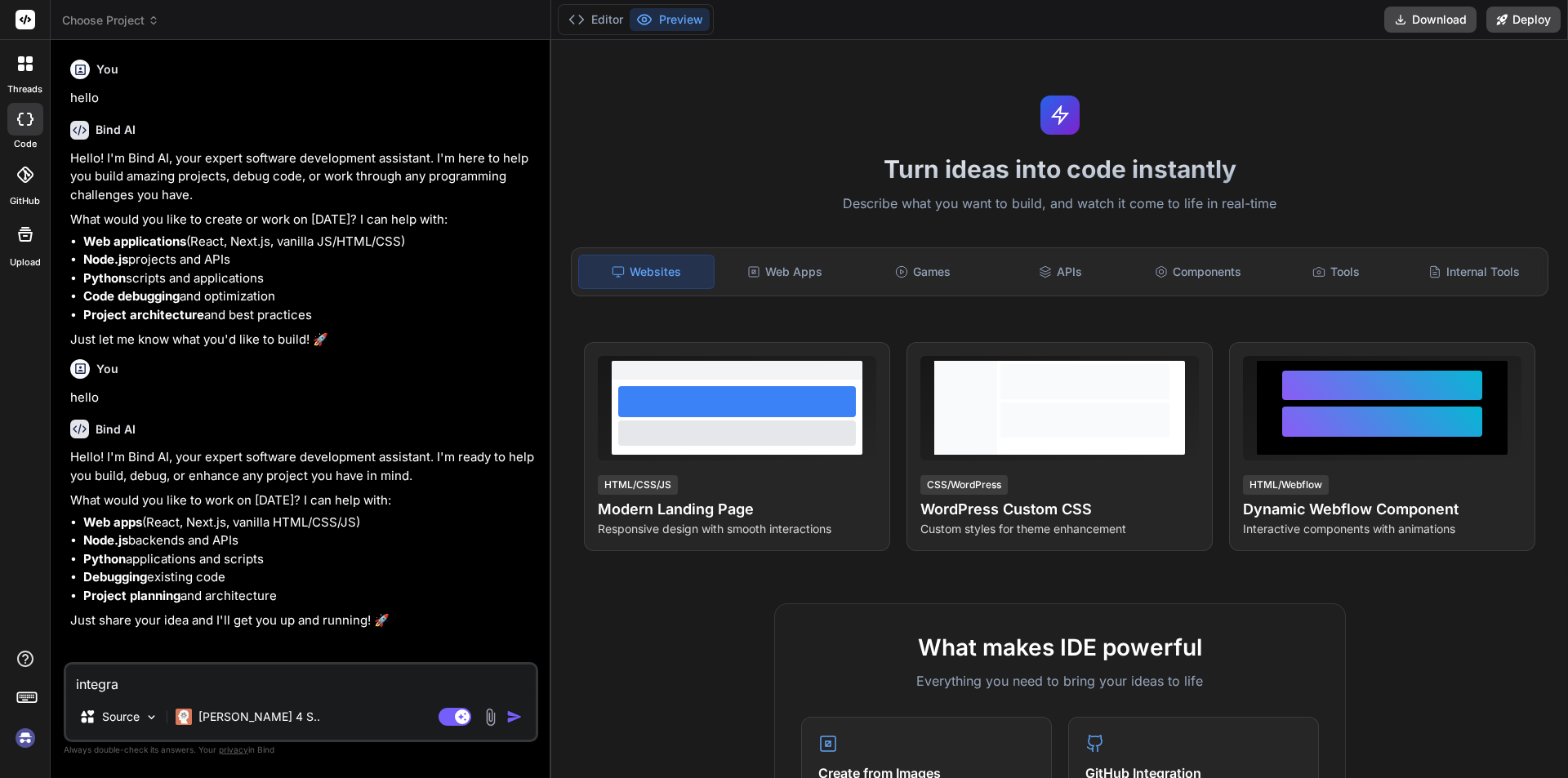
type textarea "integrat"
type textarea "x"
type textarea "integrate"
type textarea "x"
type textarea "integrate"
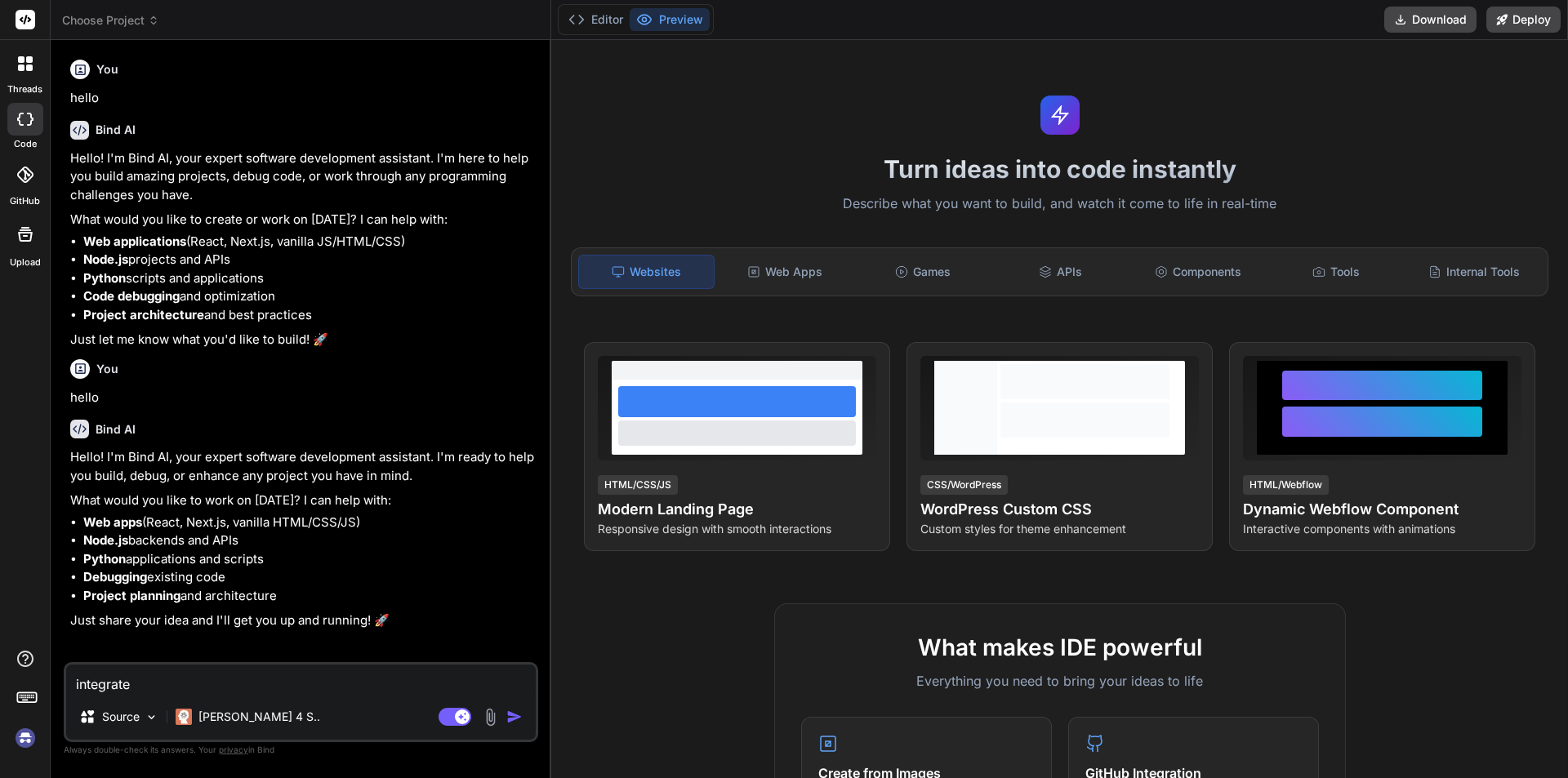
type textarea "x"
type textarea "integrate S"
type textarea "x"
type textarea "integrate SE"
type textarea "x"
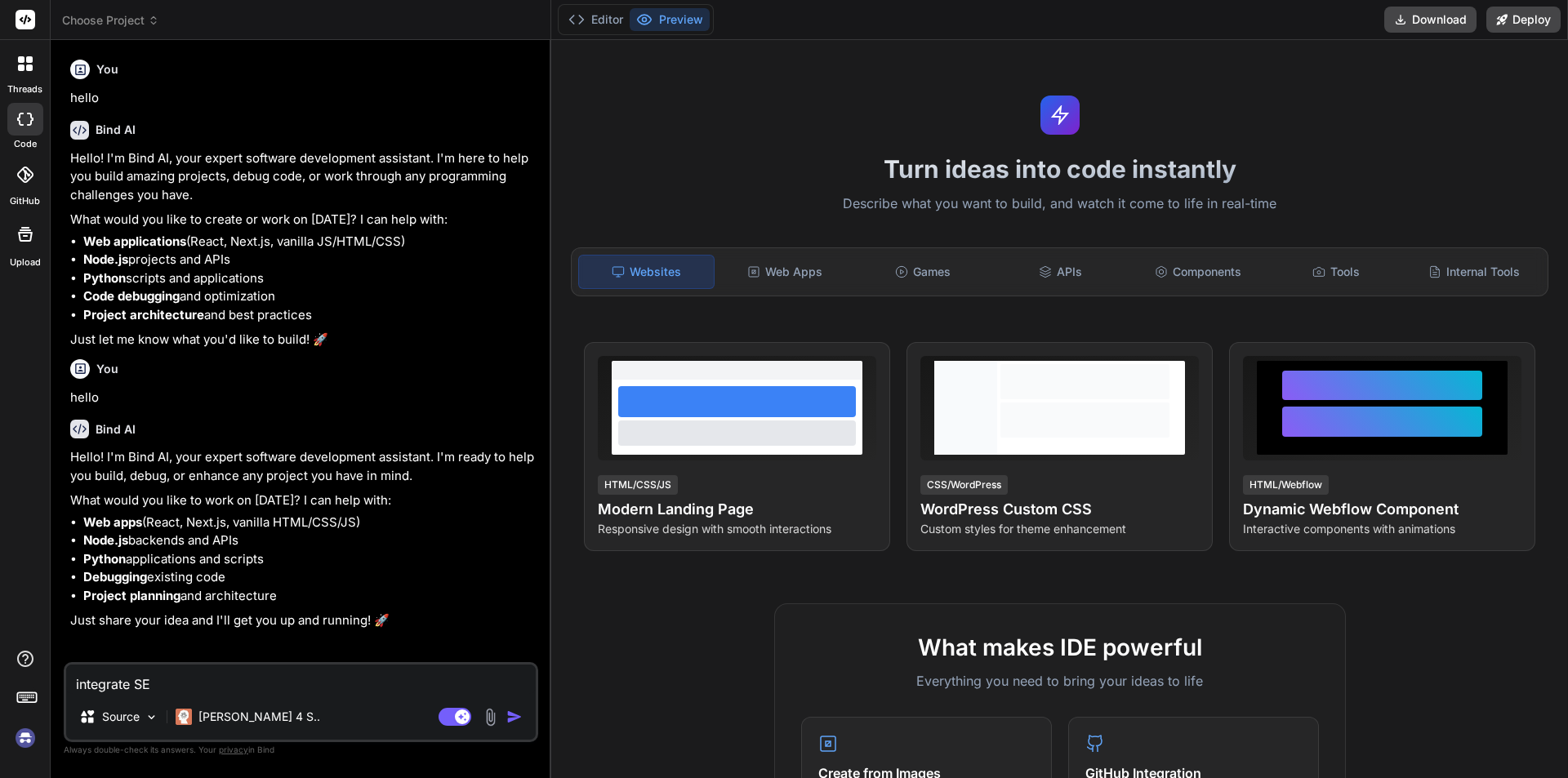
type textarea "integrate SES"
type textarea "x"
type textarea "integrate SES"
type textarea "x"
type textarea "integrate SES m"
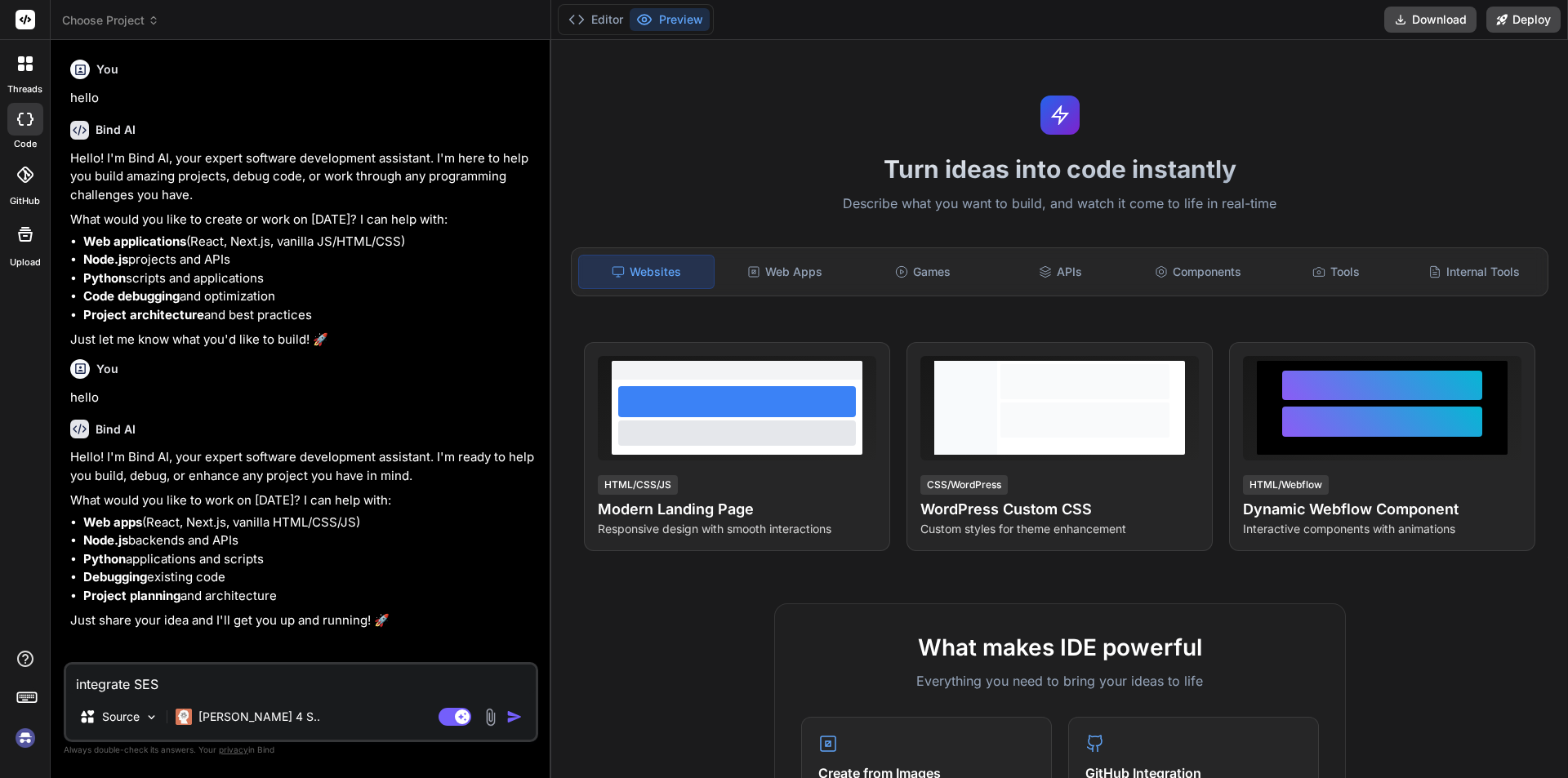
type textarea "x"
type textarea "integrate SES ma"
type textarea "x"
type textarea "integrate SES mai"
type textarea "x"
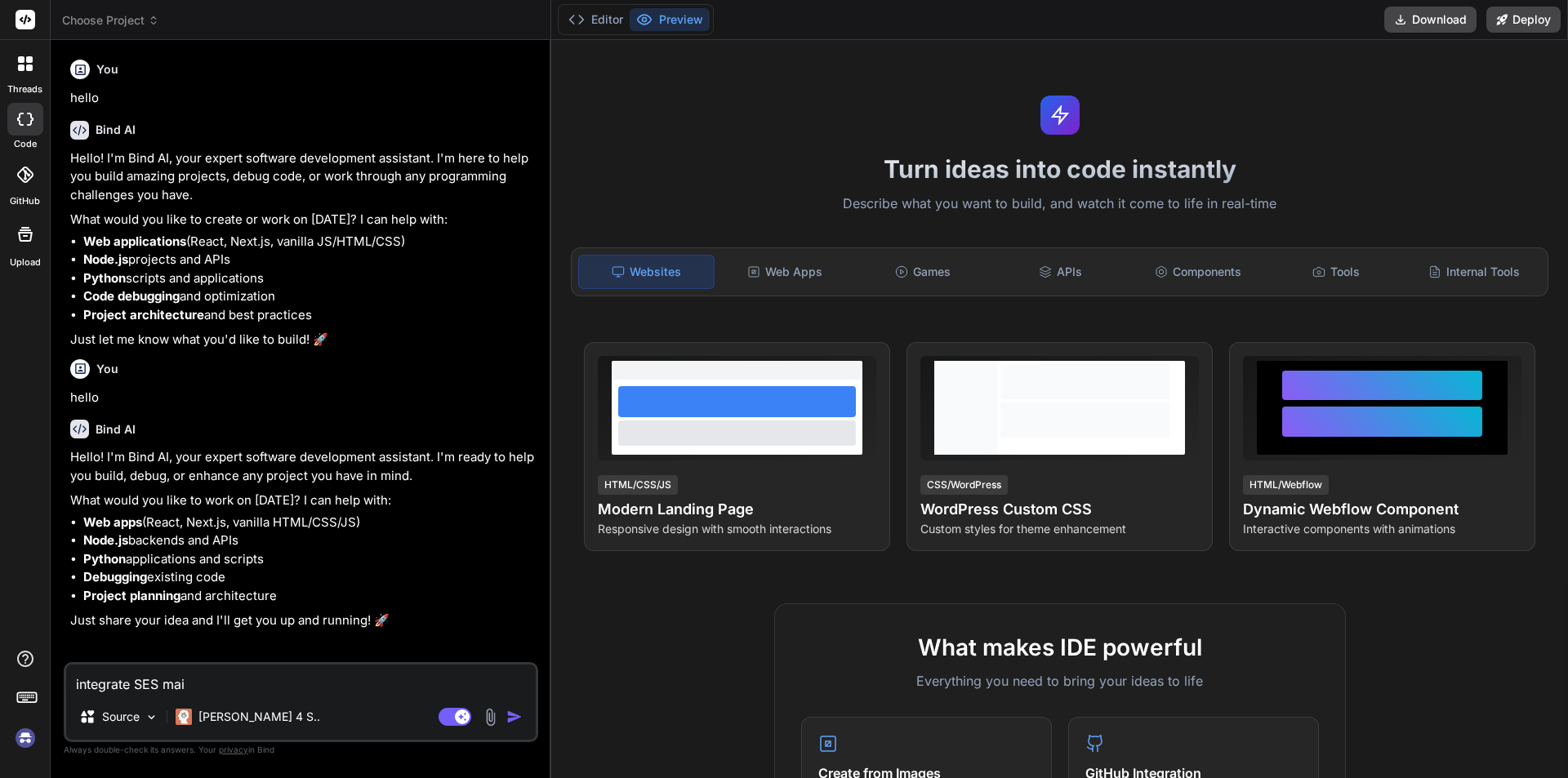
type textarea "integrate SES mail"
type textarea "x"
type textarea "integrate SES mail"
type textarea "x"
type textarea "integrate SES mail i"
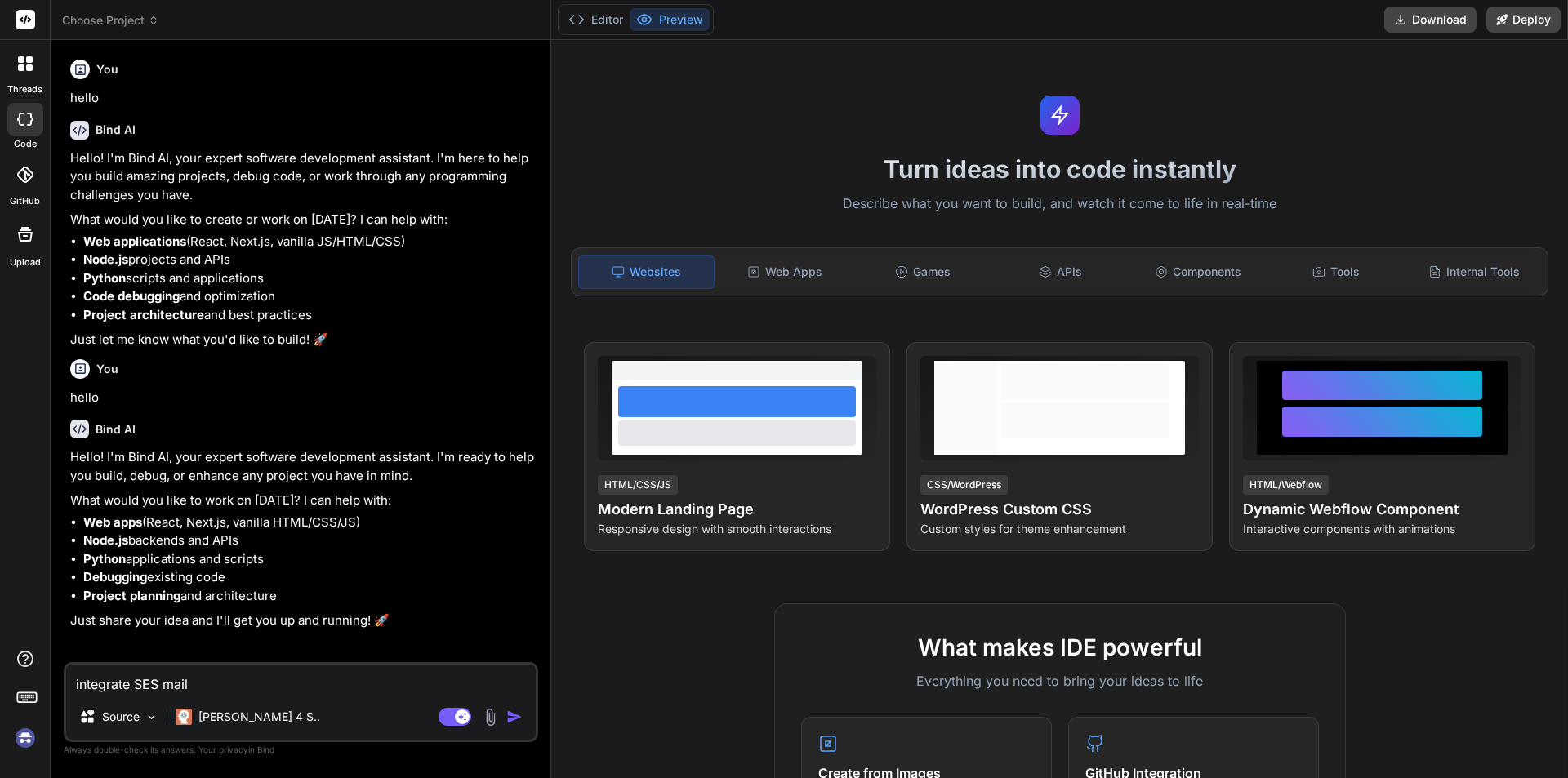
type textarea "x"
type textarea "integrate SES mail in"
type textarea "x"
type textarea "integrate SES mail in"
type textarea "x"
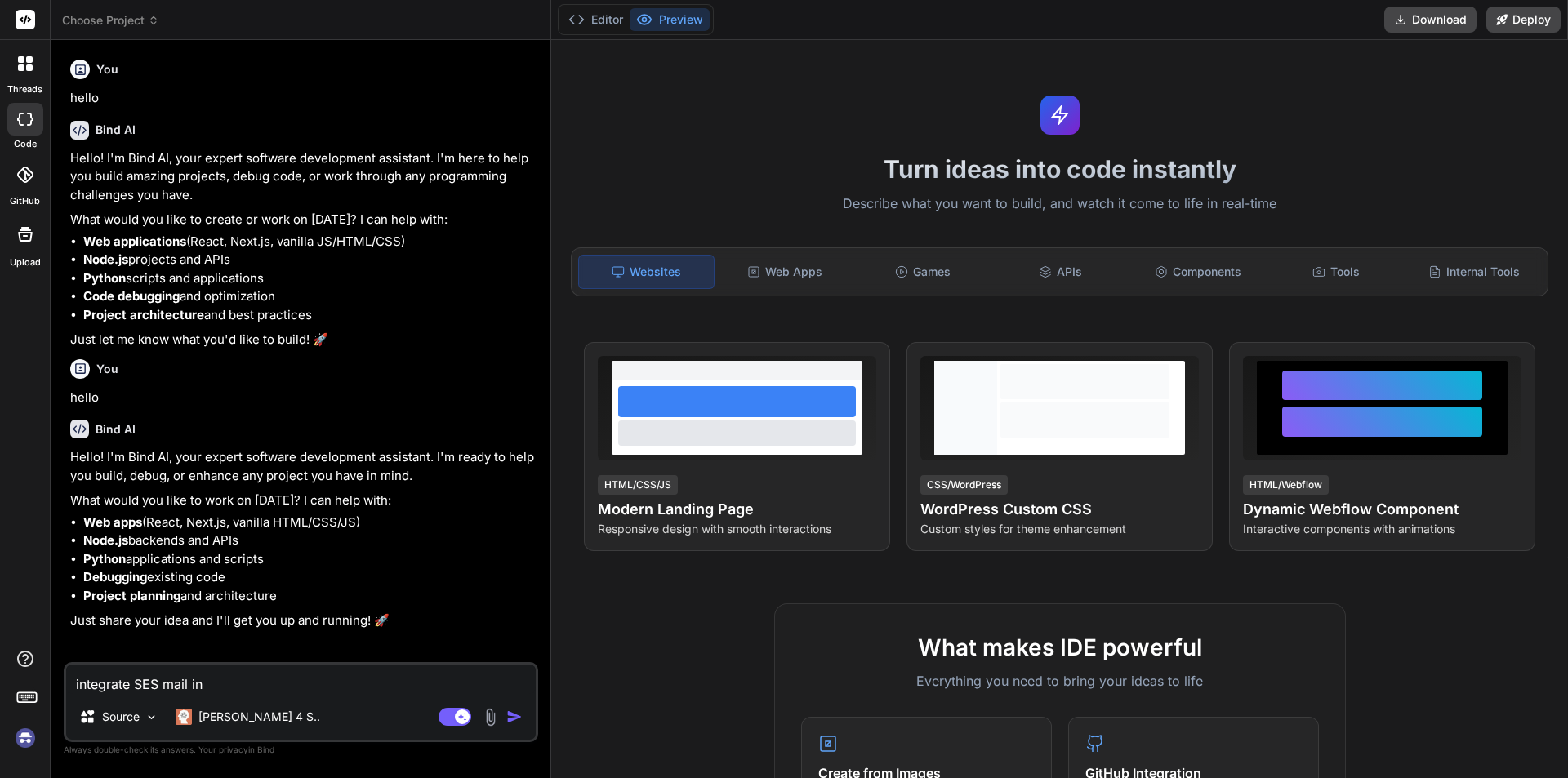
type textarea "integrate SES mail in l"
type textarea "x"
type textarea "integrate SES mail in la"
type textarea "x"
type textarea "integrate SES mail in lar"
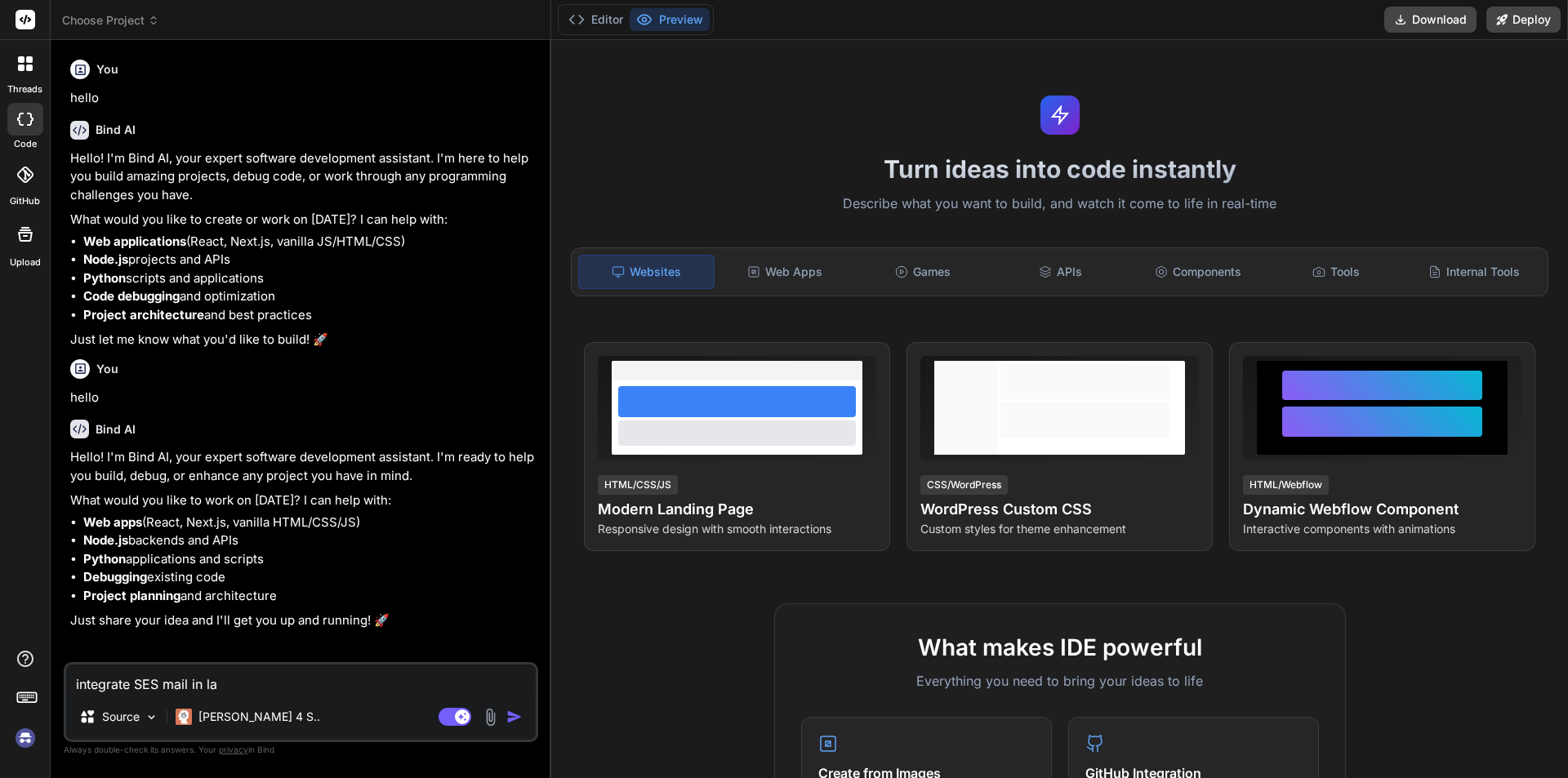
type textarea "x"
type textarea "integrate SES mail in lara"
type textarea "x"
type textarea "integrate SES mail in larav"
type textarea "x"
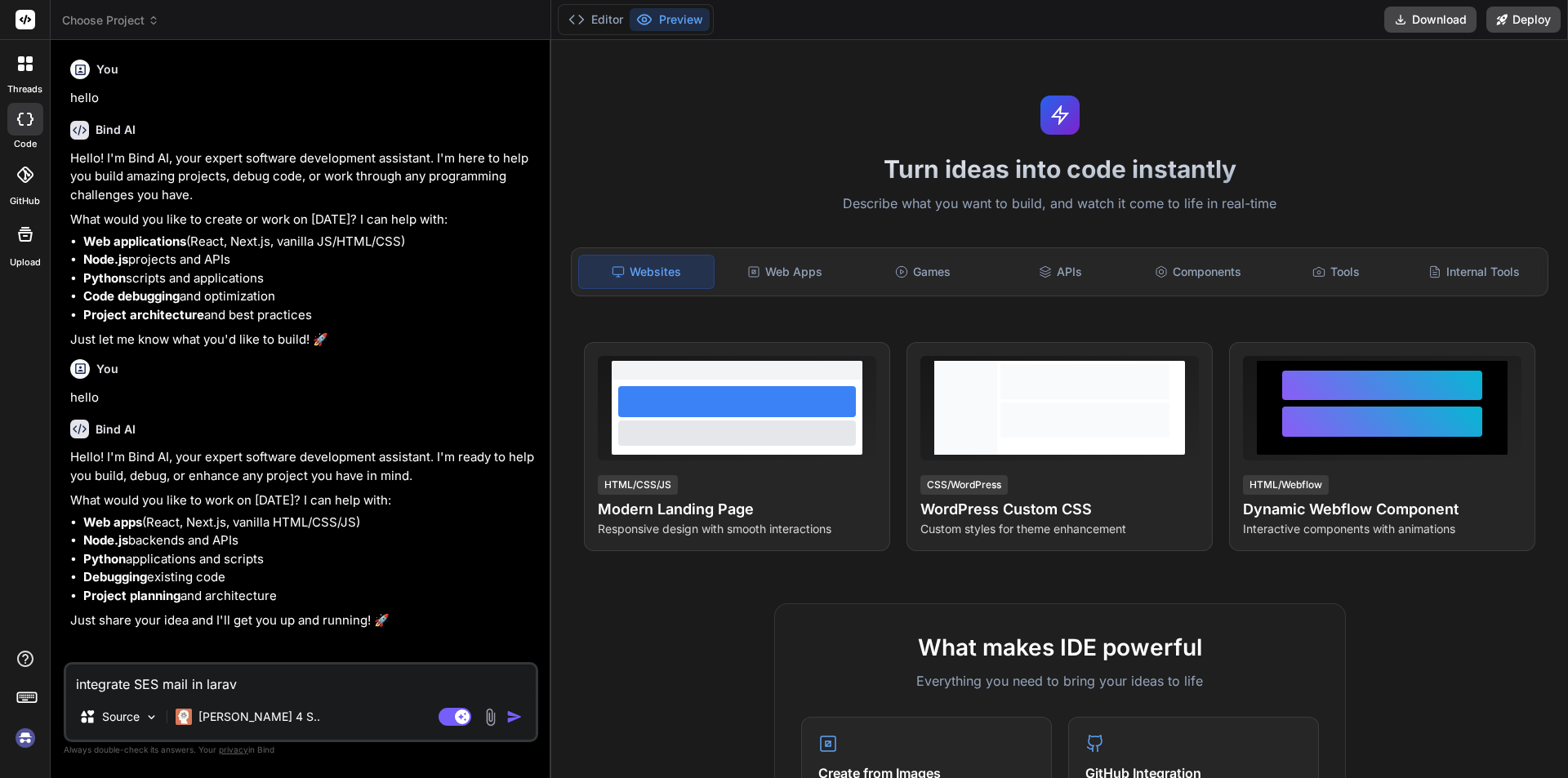
type textarea "integrate SES mail in larave"
type textarea "x"
type textarea "integrate SES mail in laravel"
type textarea "x"
type textarea "integrate SES mail in laravel"
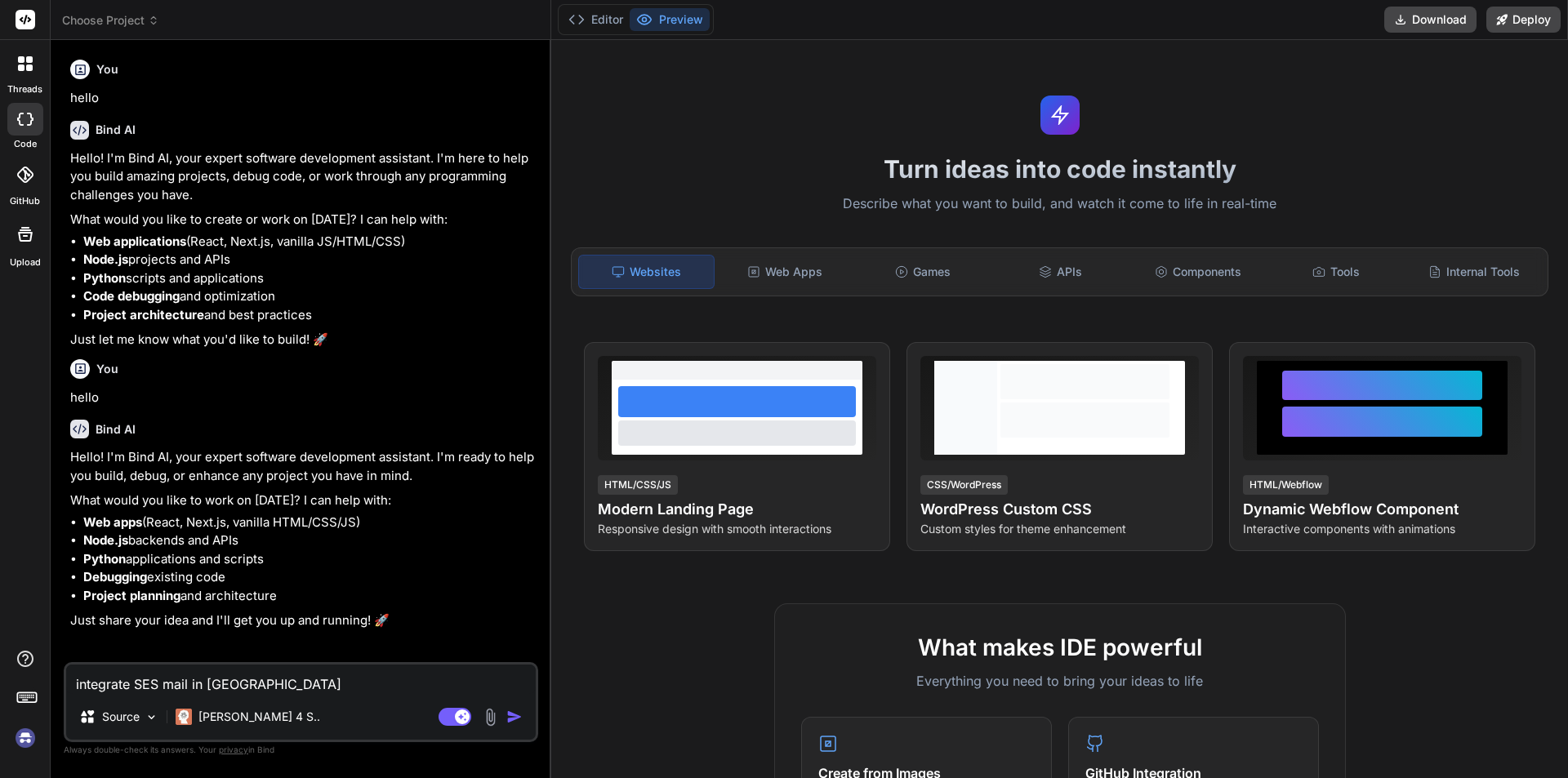
type textarea "x"
type textarea "integrate SES mail in laravel u"
type textarea "x"
type textarea "integrate SES mail in laravel us"
type textarea "x"
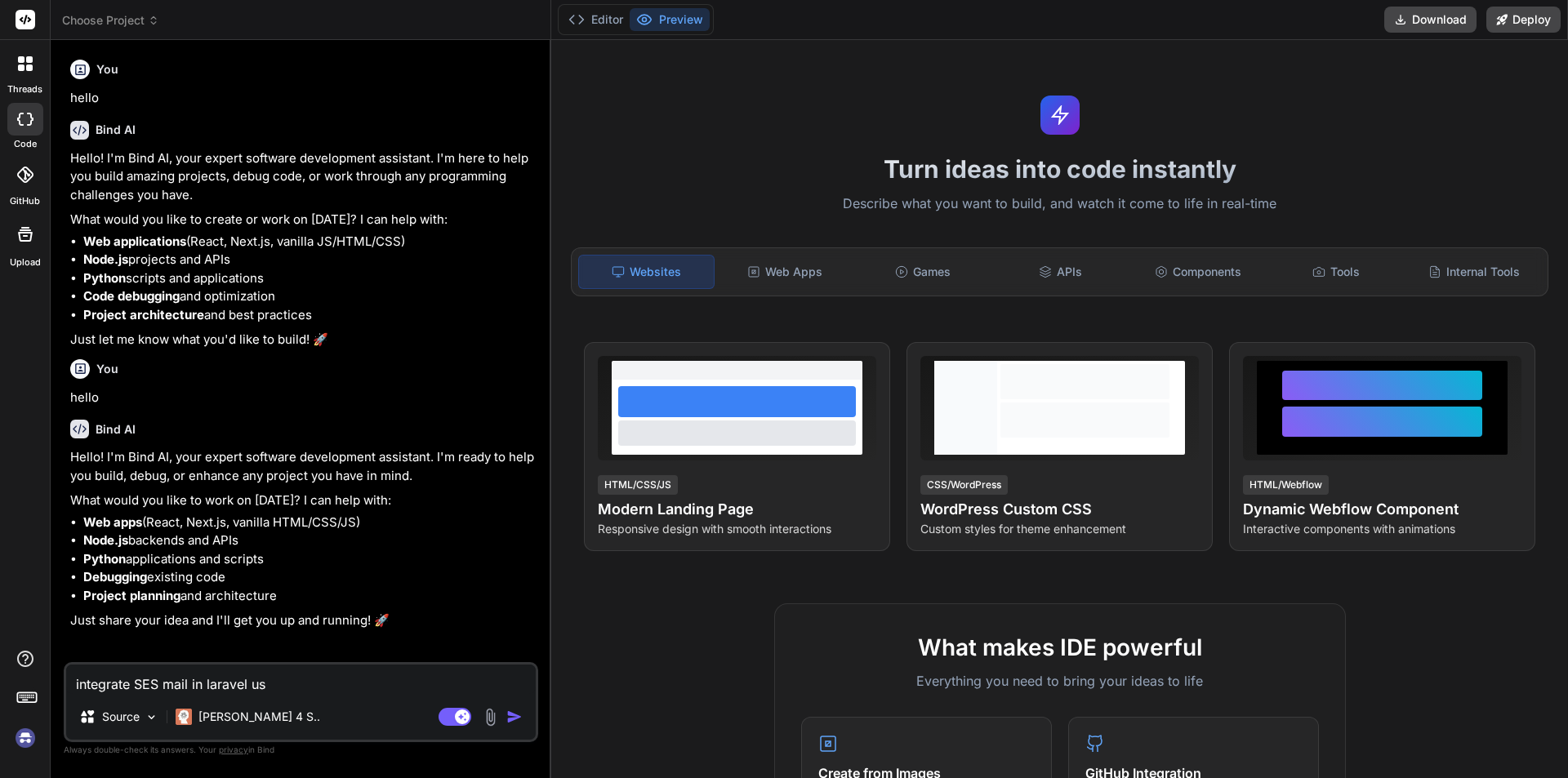
type textarea "integrate SES mail in laravel usi"
type textarea "x"
type textarea "integrate SES mail in laravel usin"
type textarea "x"
type textarea "integrate SES mail in laravel using"
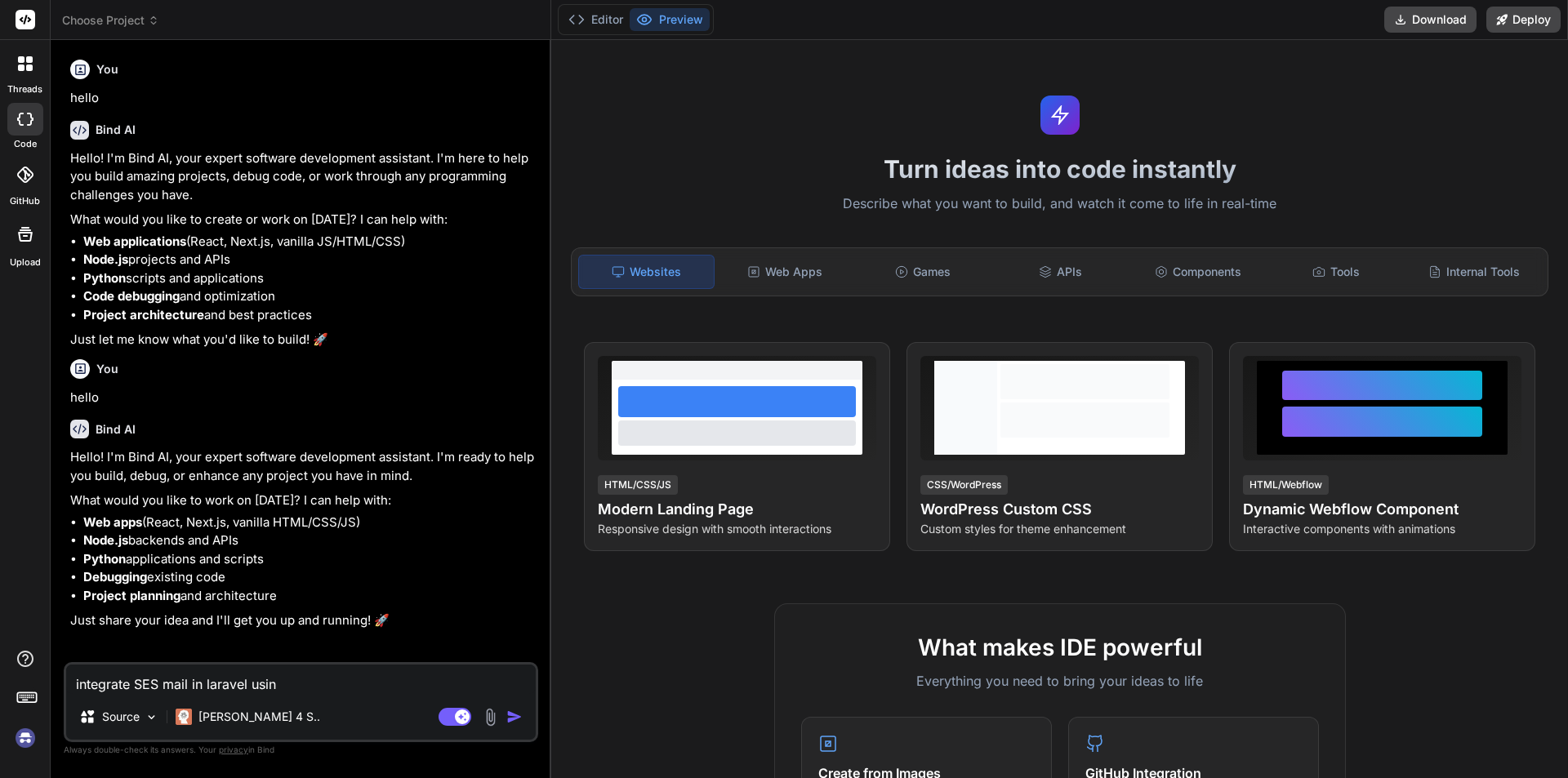
type textarea "x"
type textarea "integrate SES mail in laravel using"
type textarea "x"
click at [254, 687] on textarea "integrate SES mail in laravel using" at bounding box center [301, 680] width 470 height 30
type textarea "integrate SES mail in laravel busing"
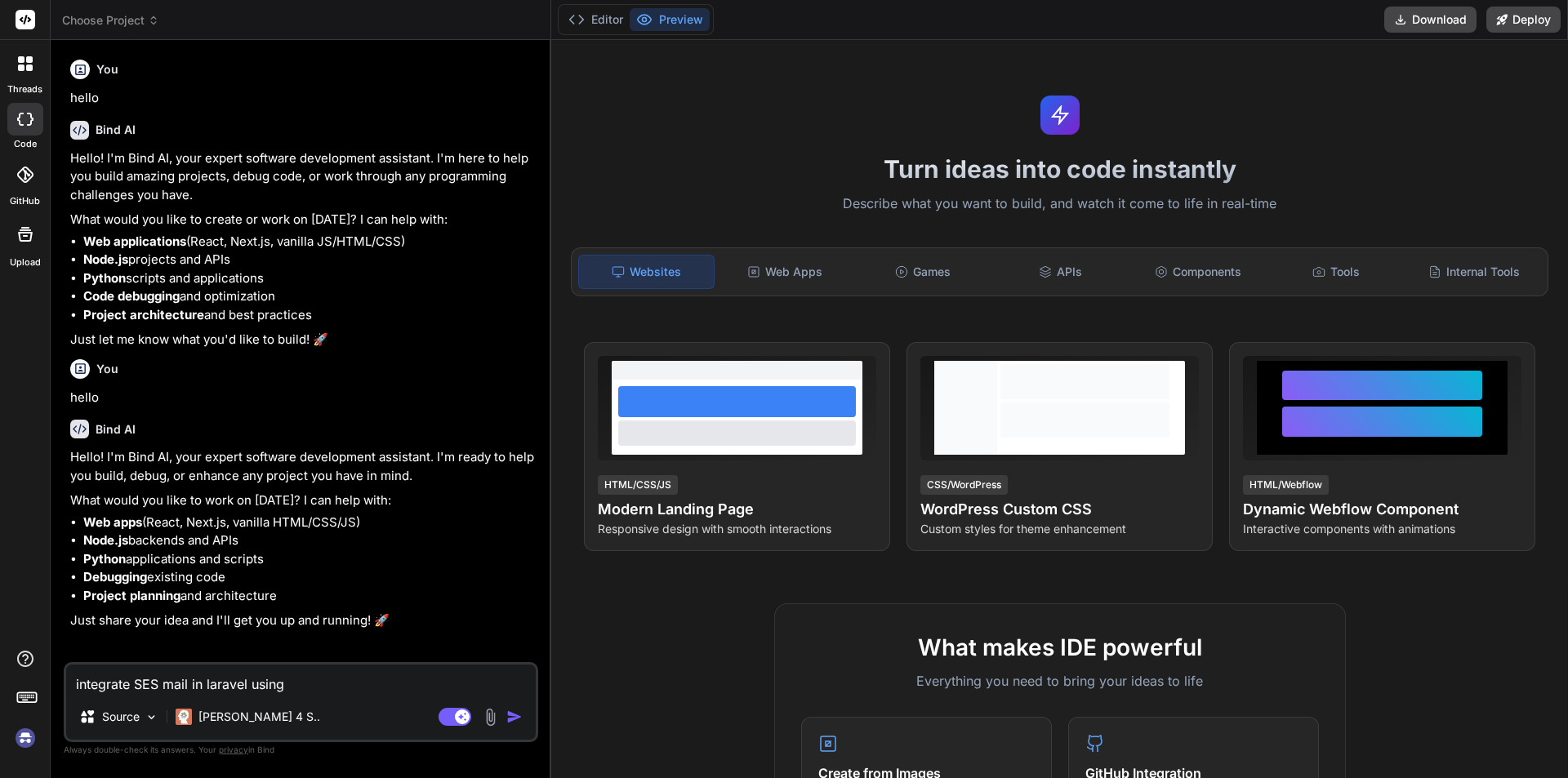
type textarea "x"
type textarea "integrate SES mail in laravel byusing"
type textarea "x"
type textarea "integrate SES mail in laravel by using"
type textarea "x"
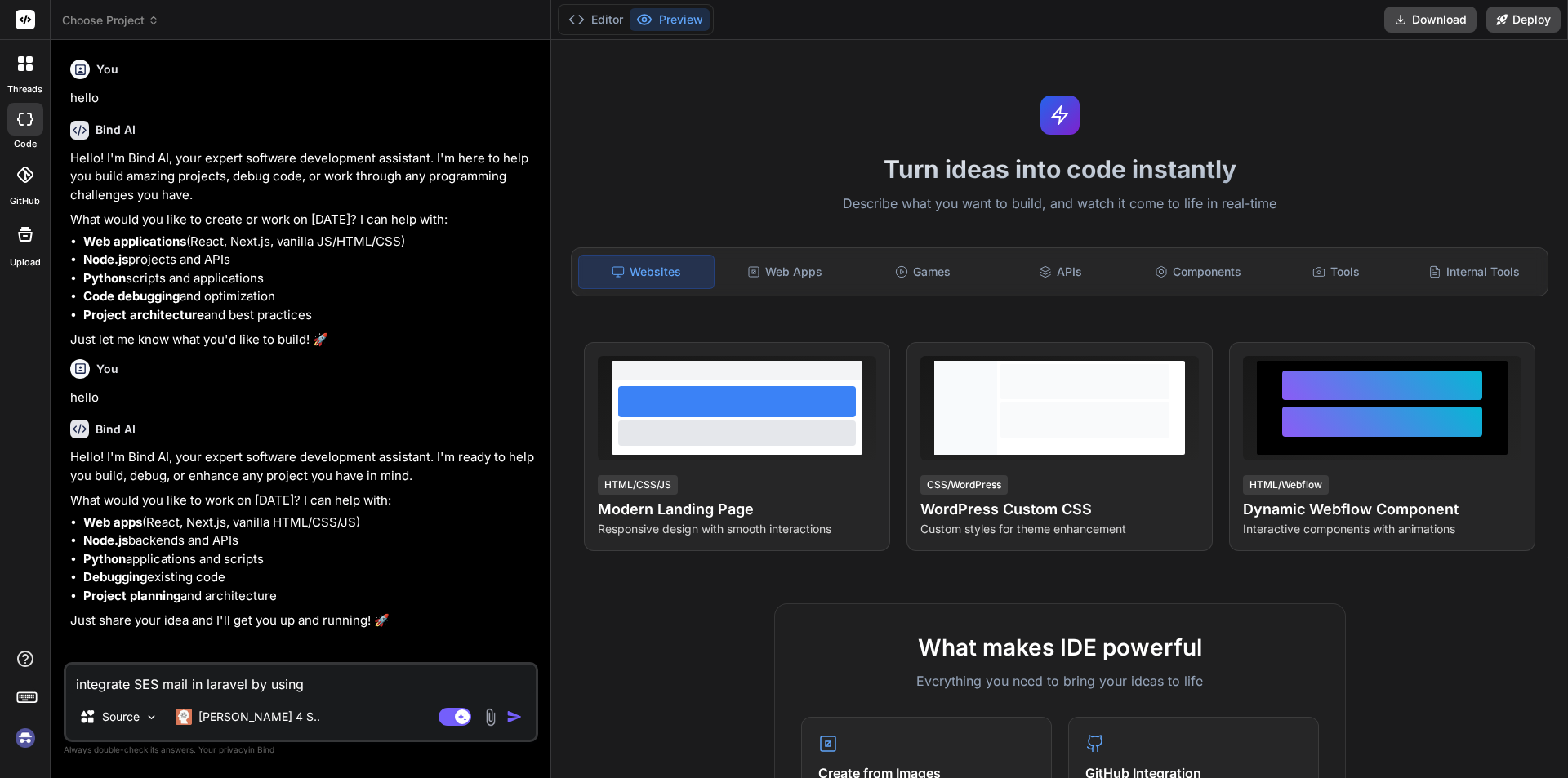
type textarea "integrate SES mail in laravel by using"
type textarea "x"
paste textarea "use Aws\Ssm\SsmClient; use Aws\Ses\SesClient;"
type textarea "integrate SES mail in laravel by using use Aws\Ssm\SsmClient; use Aws\Ses\SesCl…"
type textarea "x"
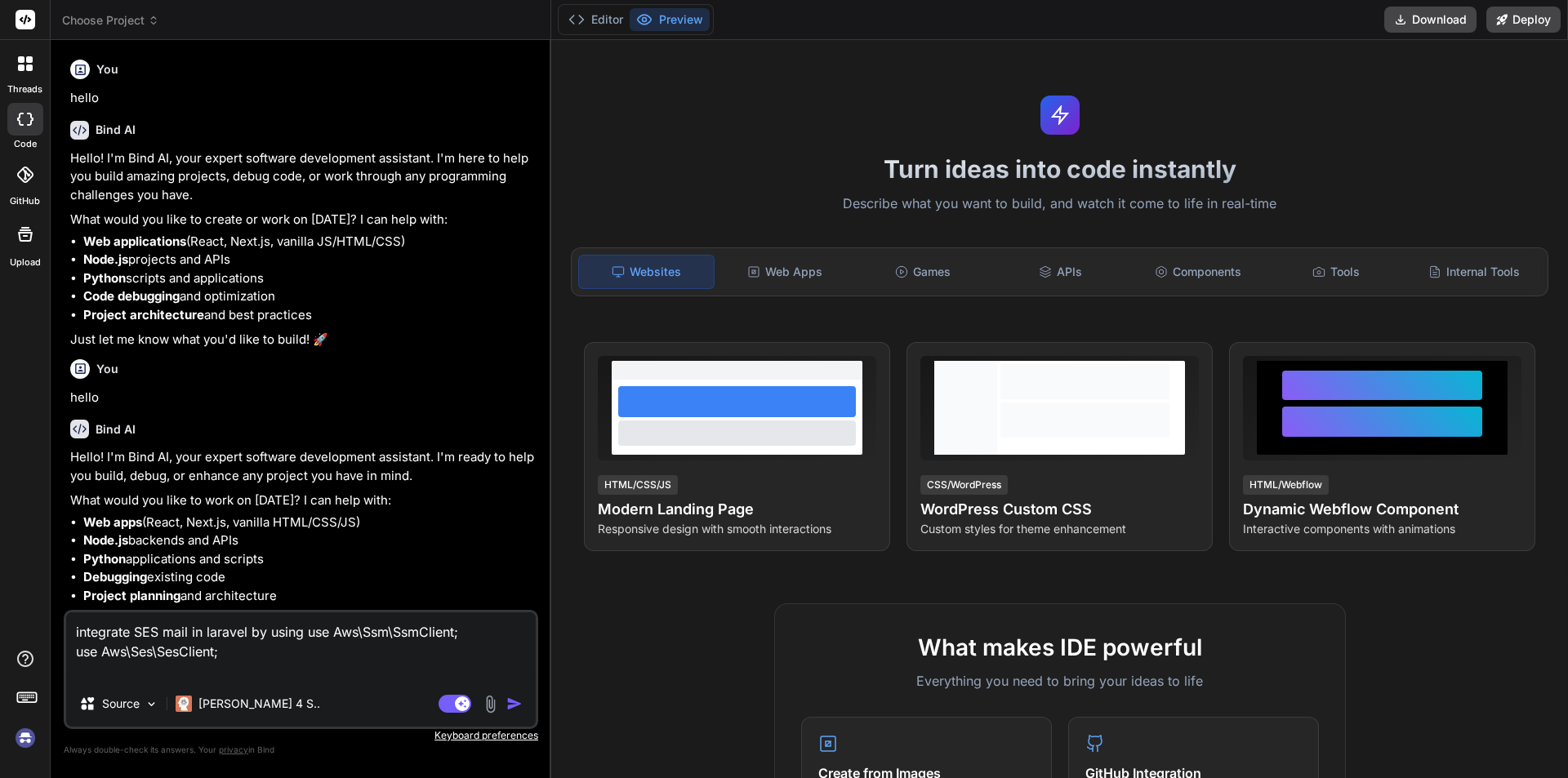
type textarea "integrate SES mail in laravel by using use Aws\Ssm\SsmClient; use Aws\Ses\SesCl…"
click at [521, 702] on img "button" at bounding box center [514, 704] width 16 height 16
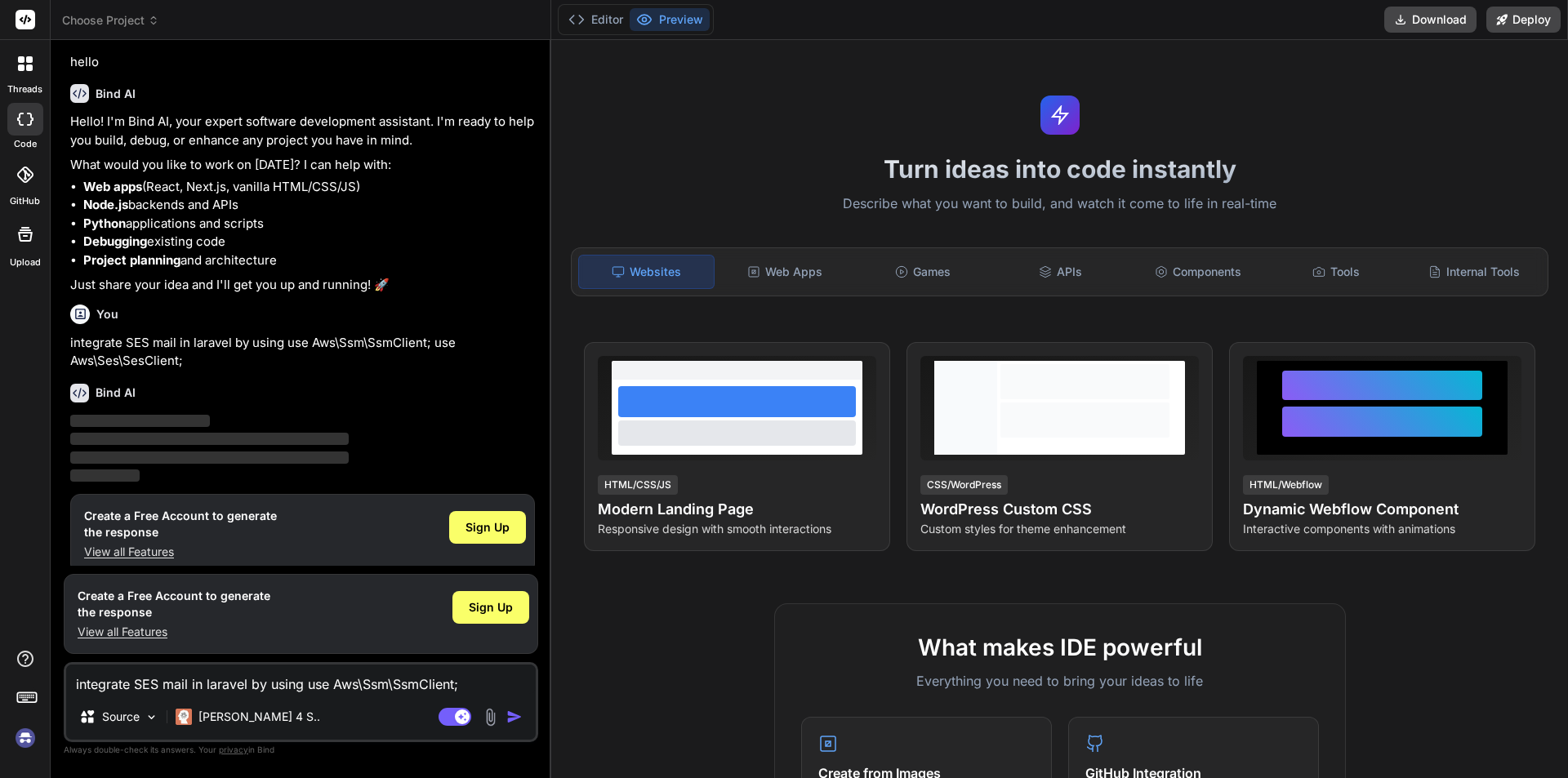
scroll to position [352, 0]
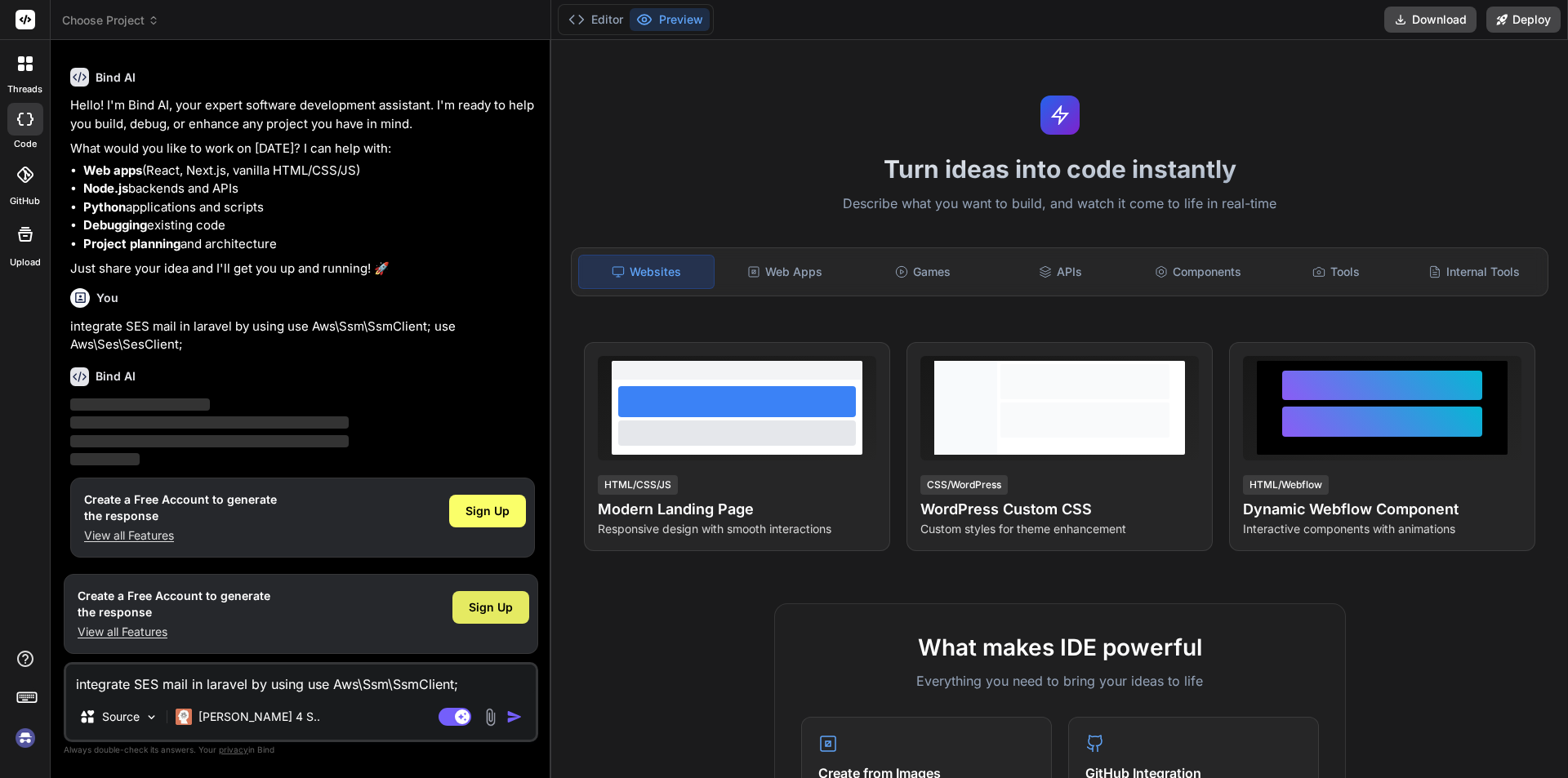
click at [490, 607] on span "Sign Up" at bounding box center [491, 608] width 45 height 16
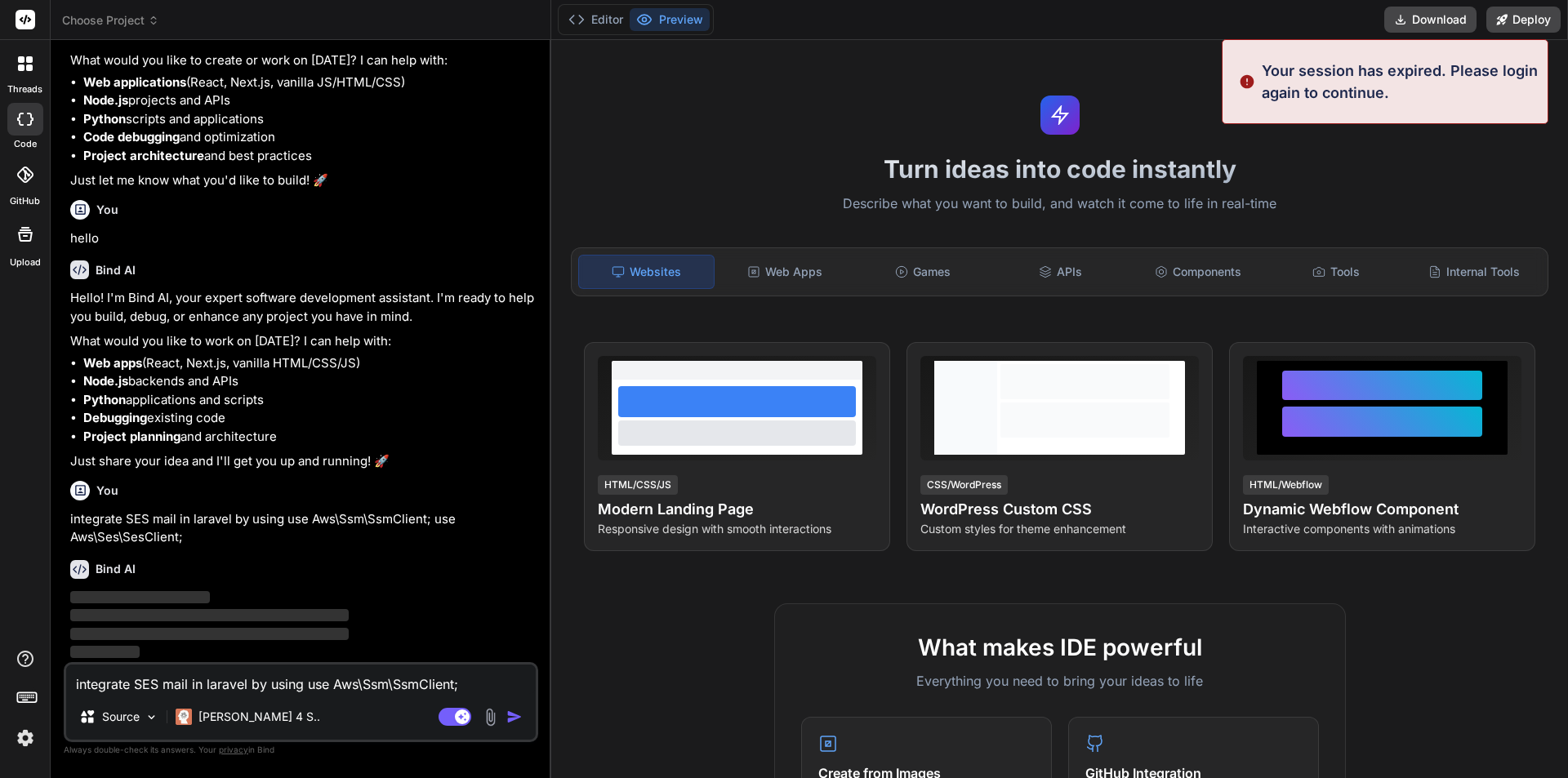
scroll to position [0, 0]
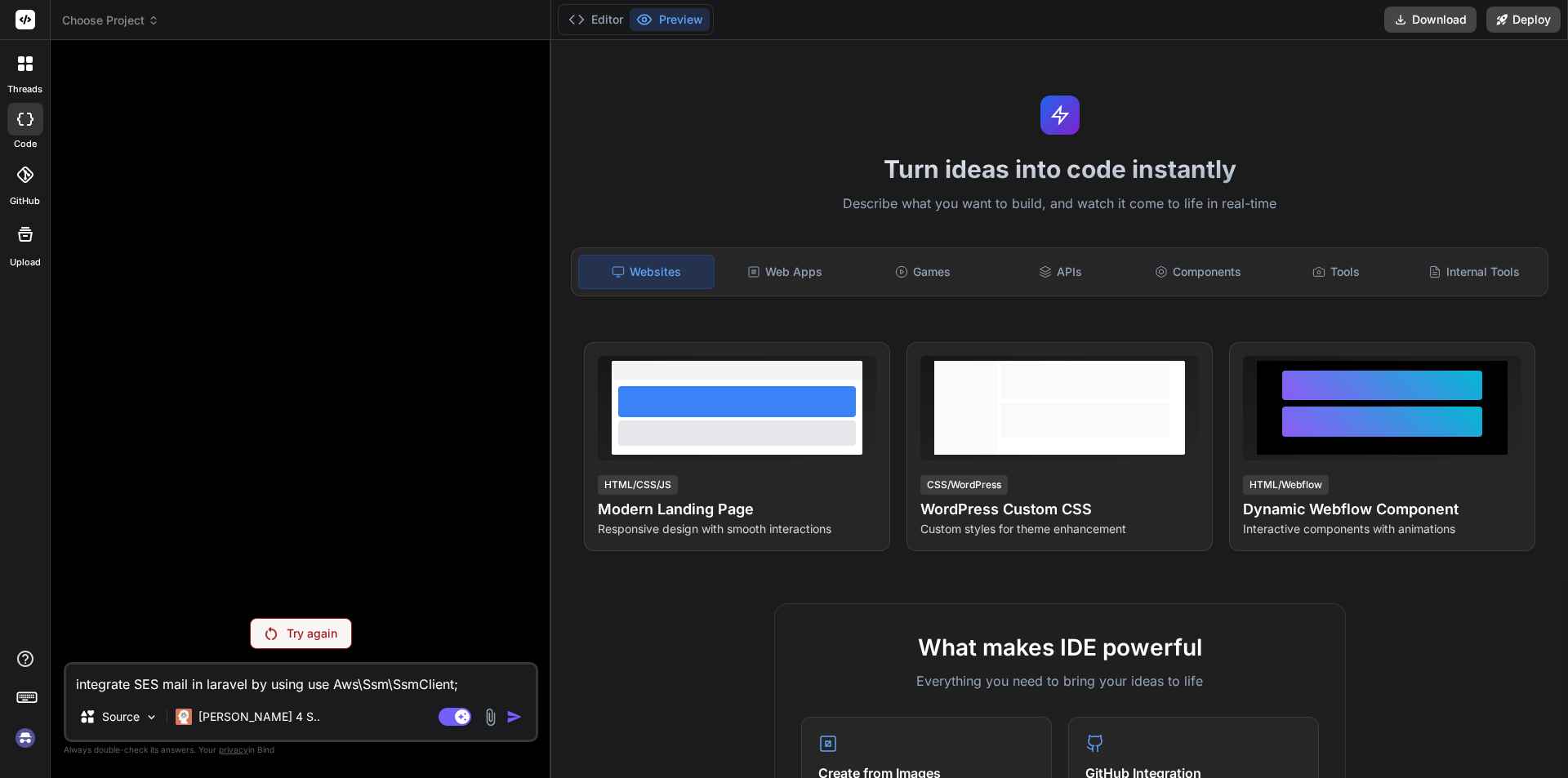
click at [317, 636] on p "Try again" at bounding box center [311, 633] width 51 height 16
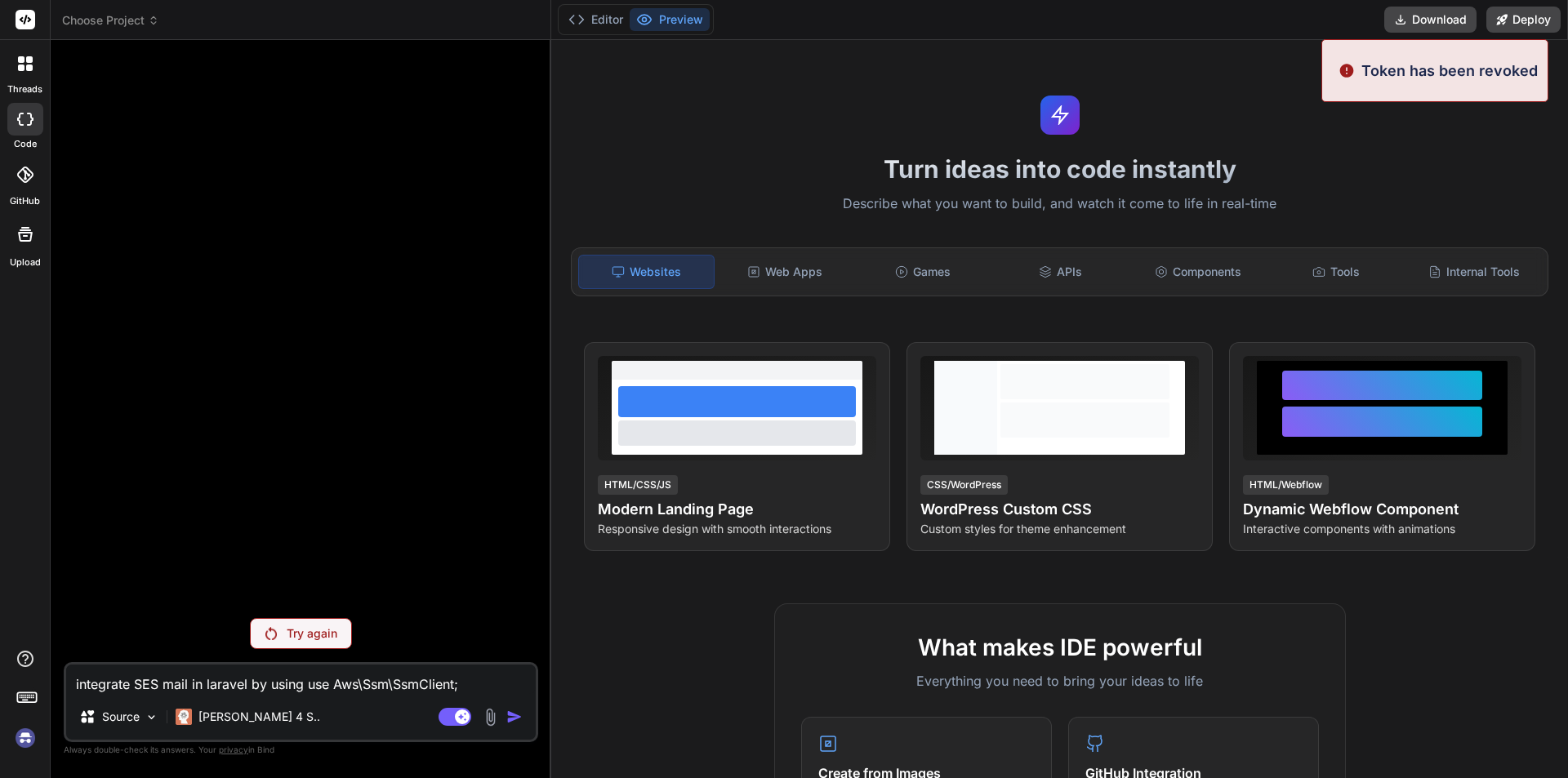
click at [287, 626] on p "Try again" at bounding box center [311, 633] width 51 height 16
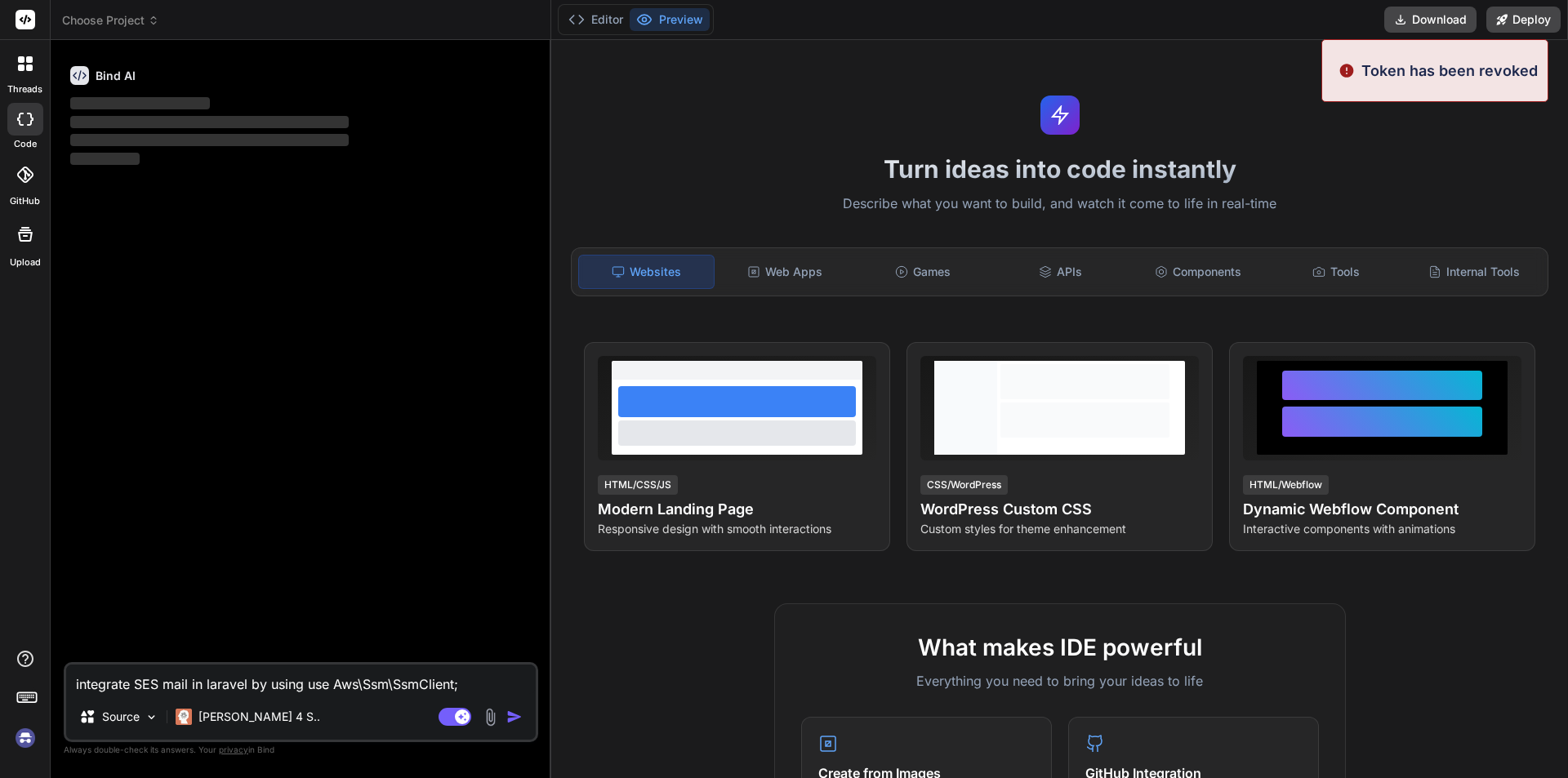
type textarea "x"
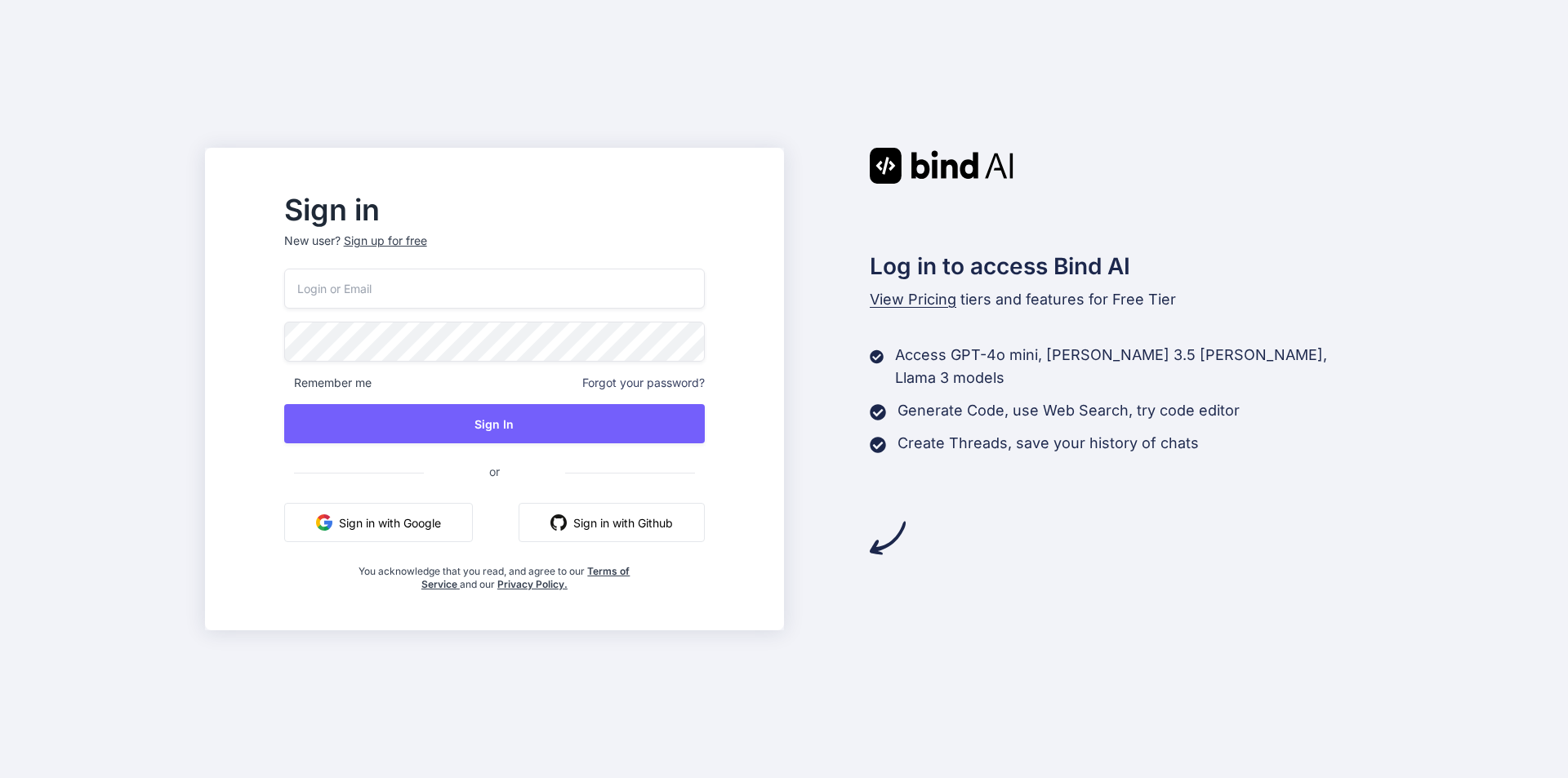
click at [457, 295] on input "email" at bounding box center [495, 288] width 420 height 40
type input "mann9090@yopmail.com"
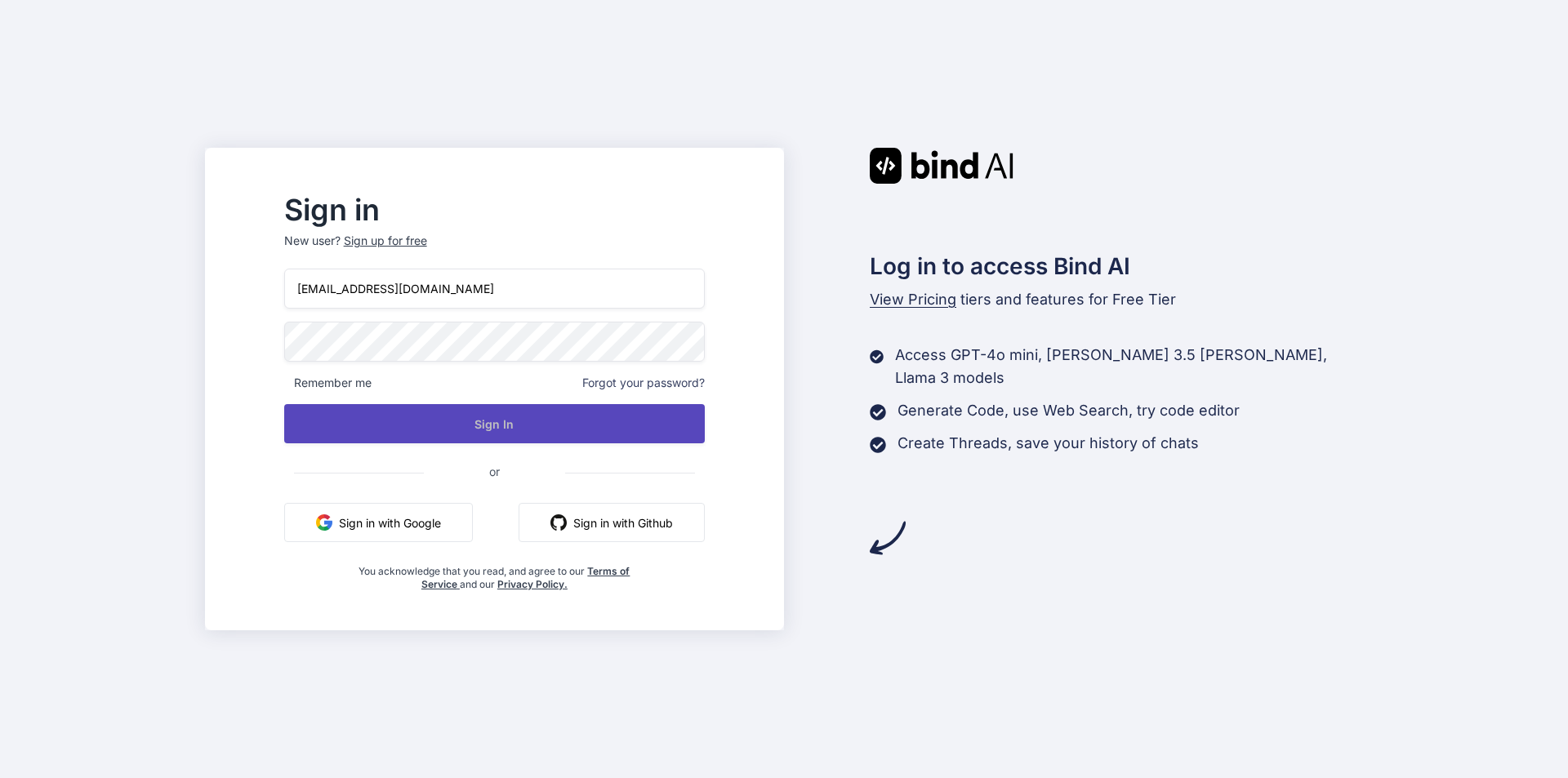
click at [503, 427] on button "Sign In" at bounding box center [495, 424] width 420 height 40
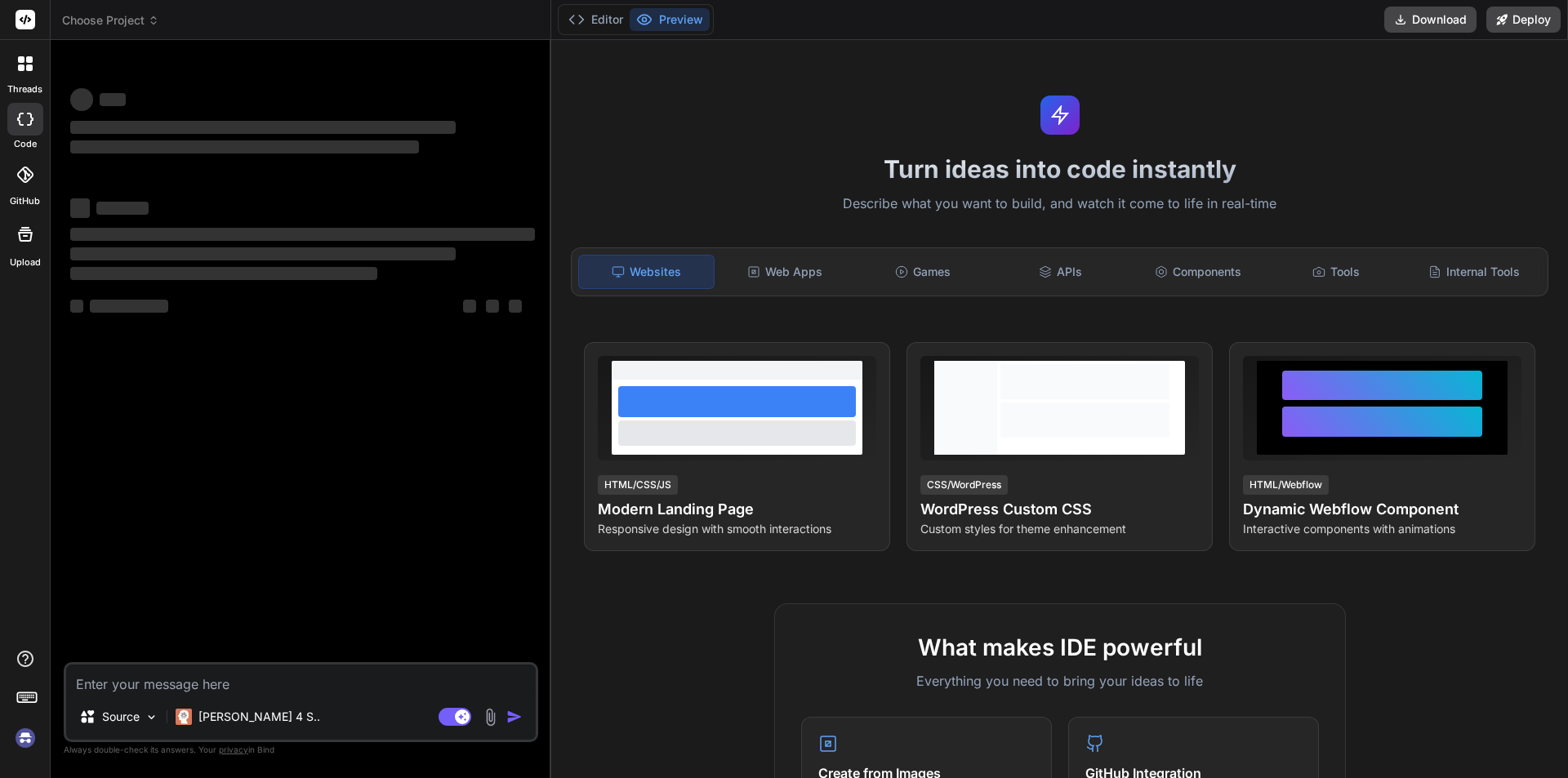
click at [210, 690] on textarea at bounding box center [301, 680] width 470 height 30
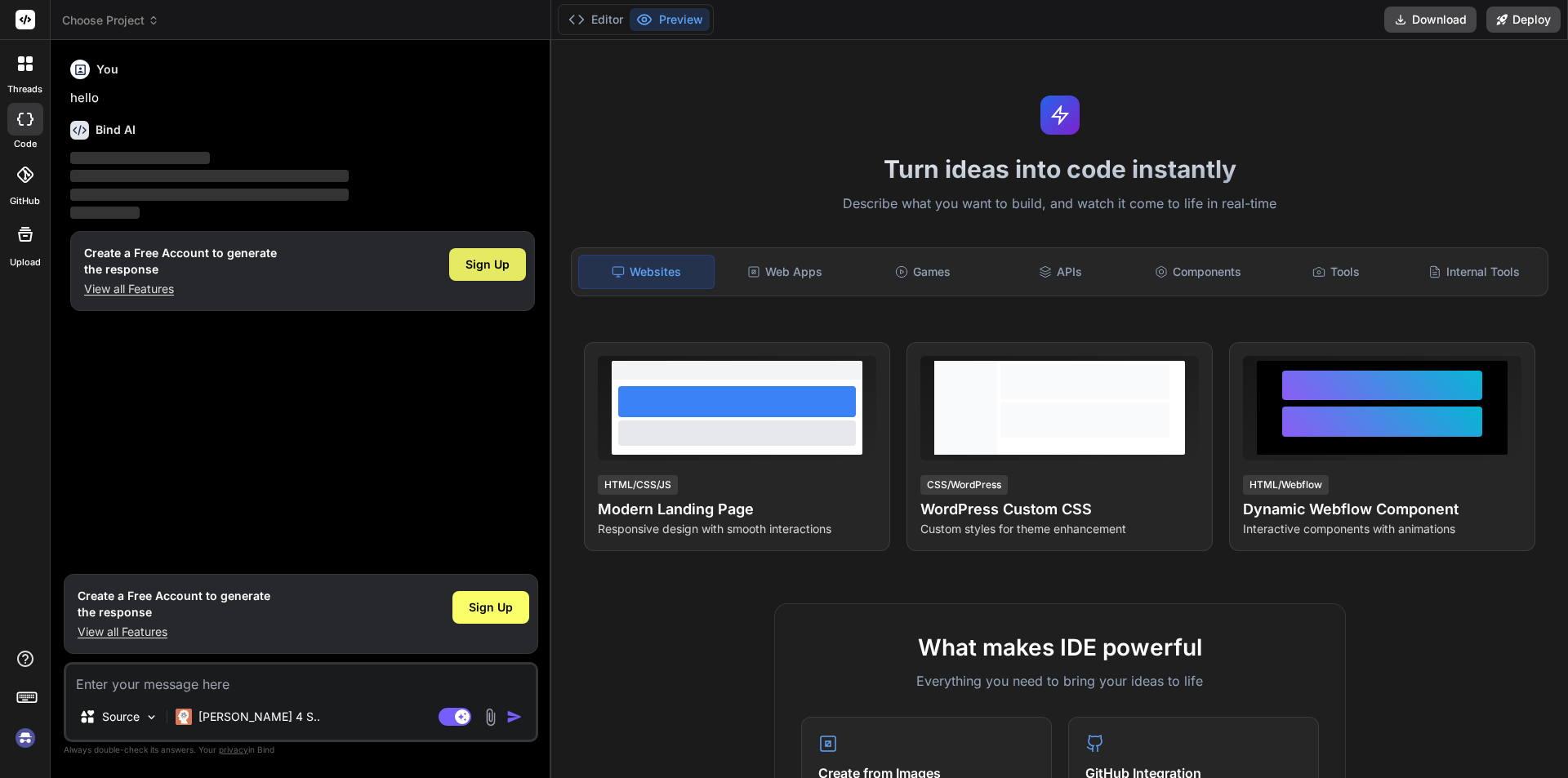
click at [463, 267] on div "Sign Up" at bounding box center [487, 265] width 76 height 33
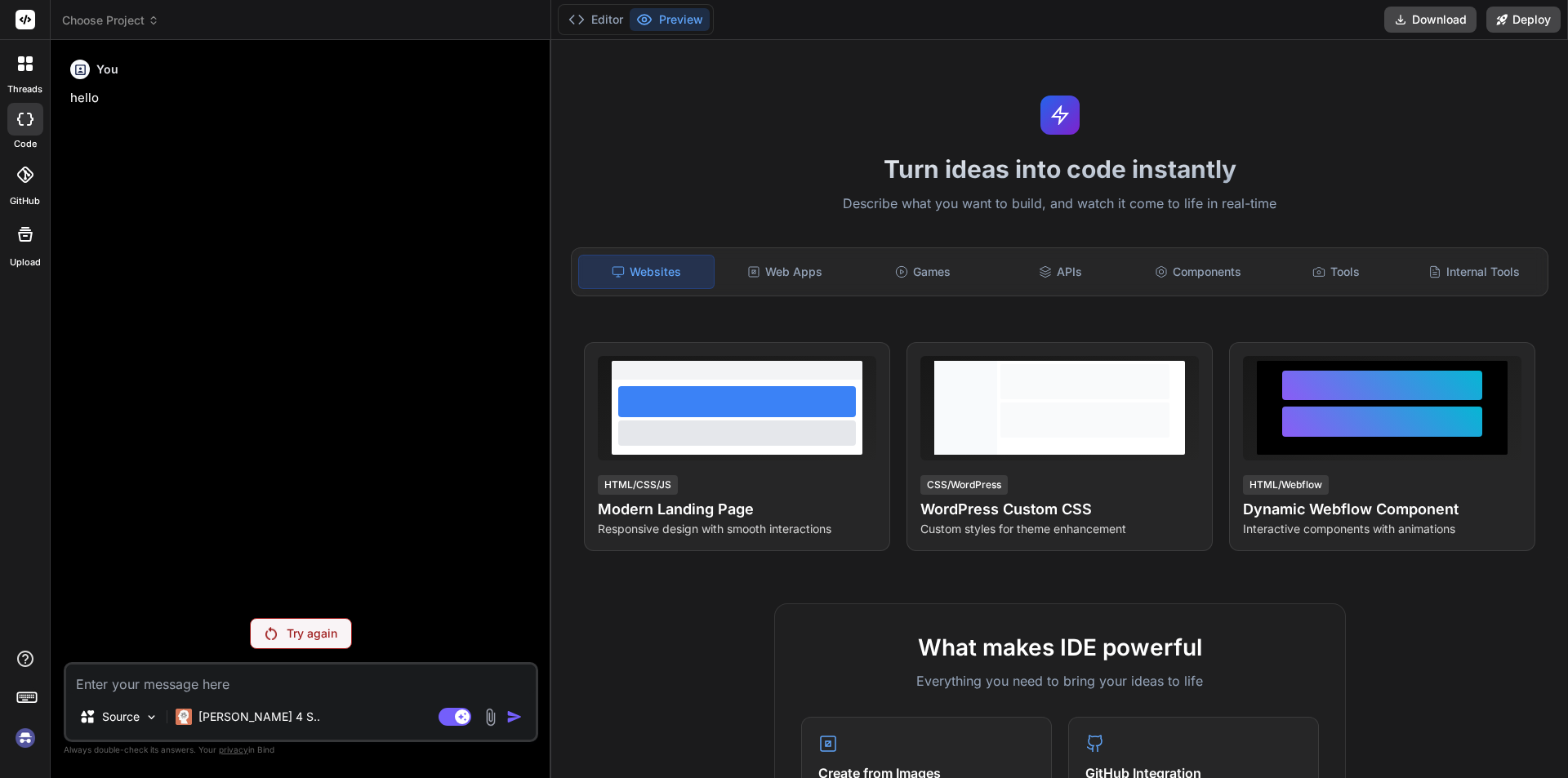
click at [302, 638] on p "Try again" at bounding box center [311, 633] width 51 height 16
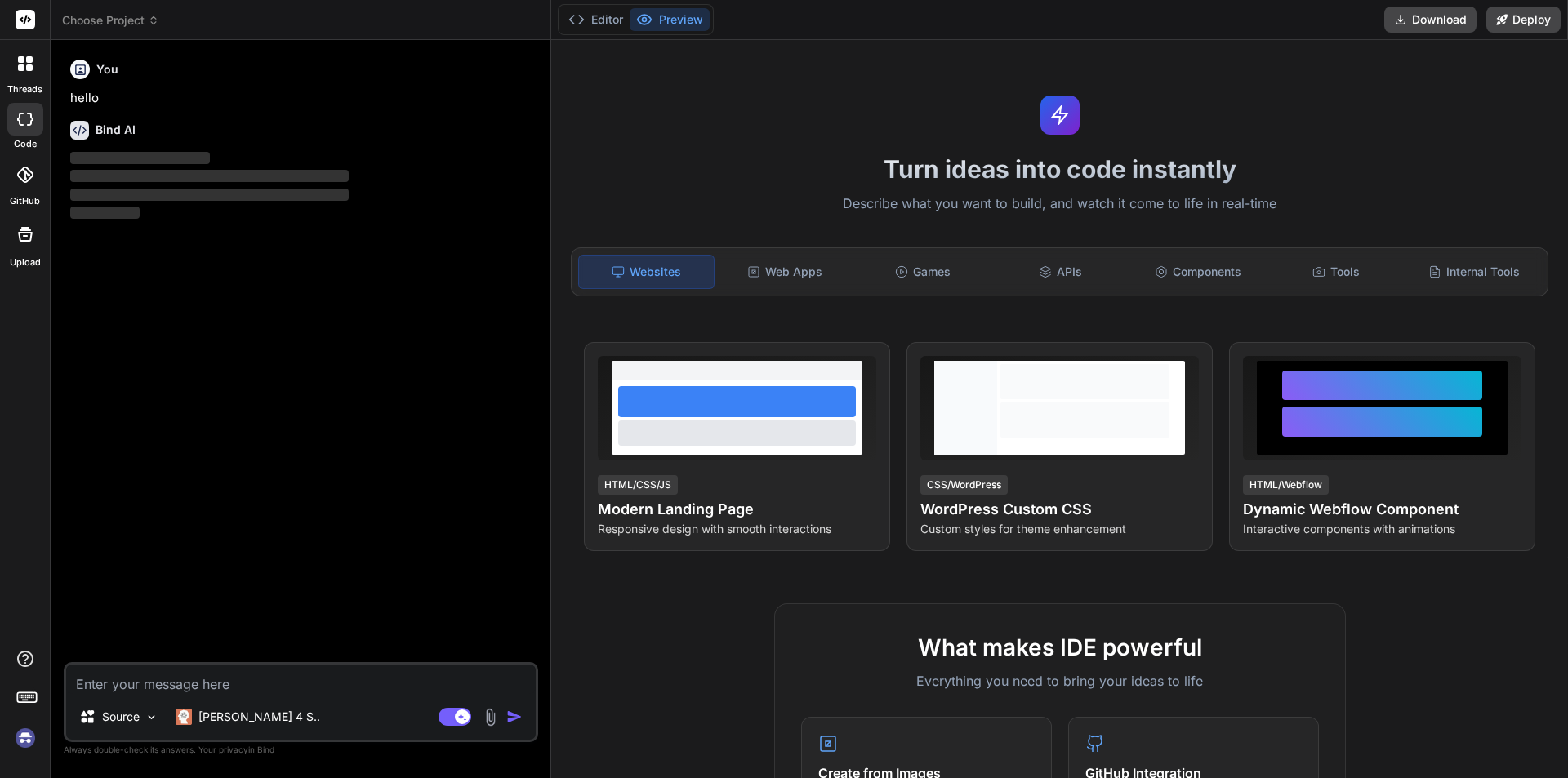
type textarea "x"
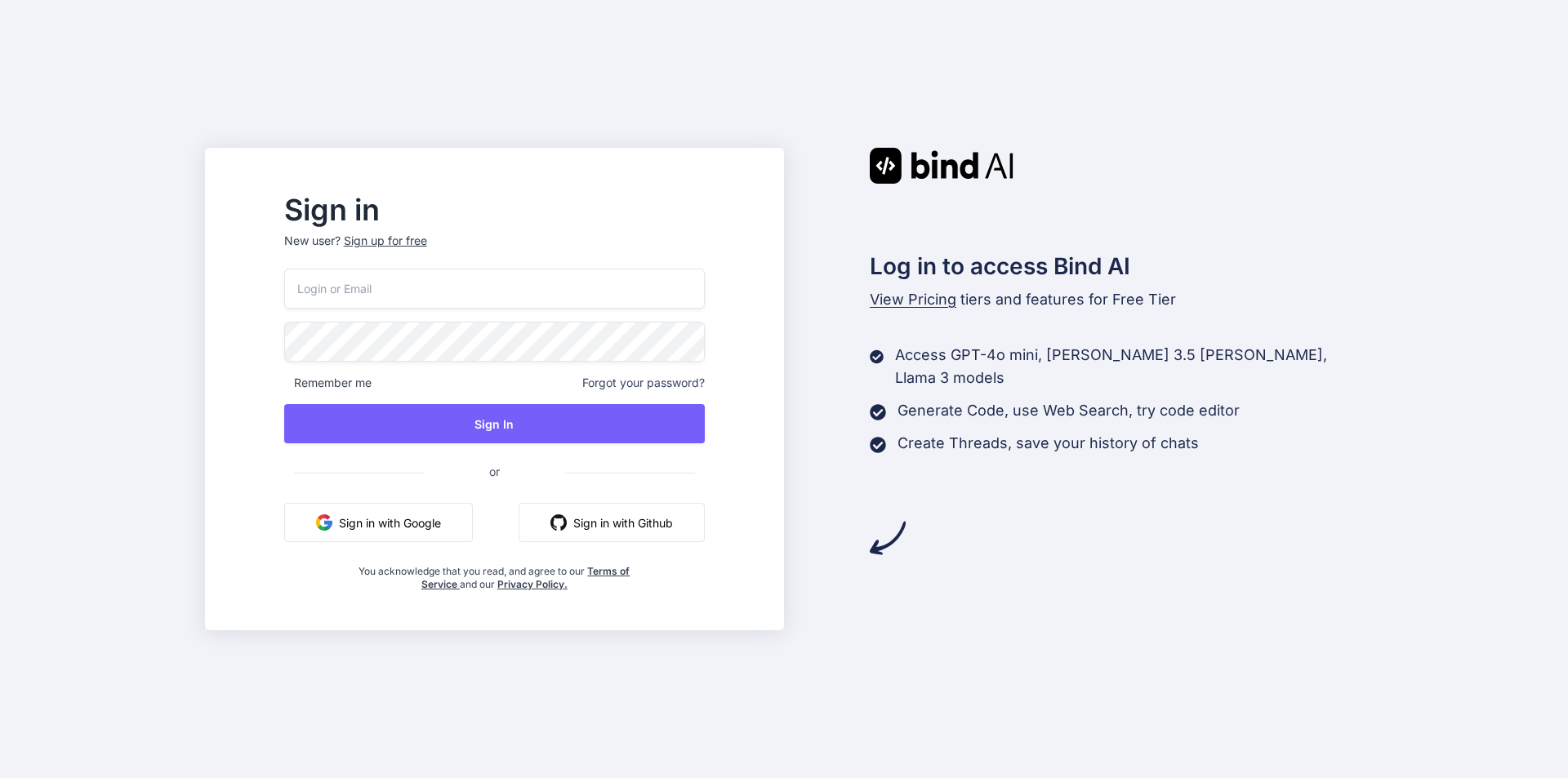
click at [360, 296] on input "email" at bounding box center [495, 288] width 420 height 40
type input "[EMAIL_ADDRESS][DOMAIN_NAME]"
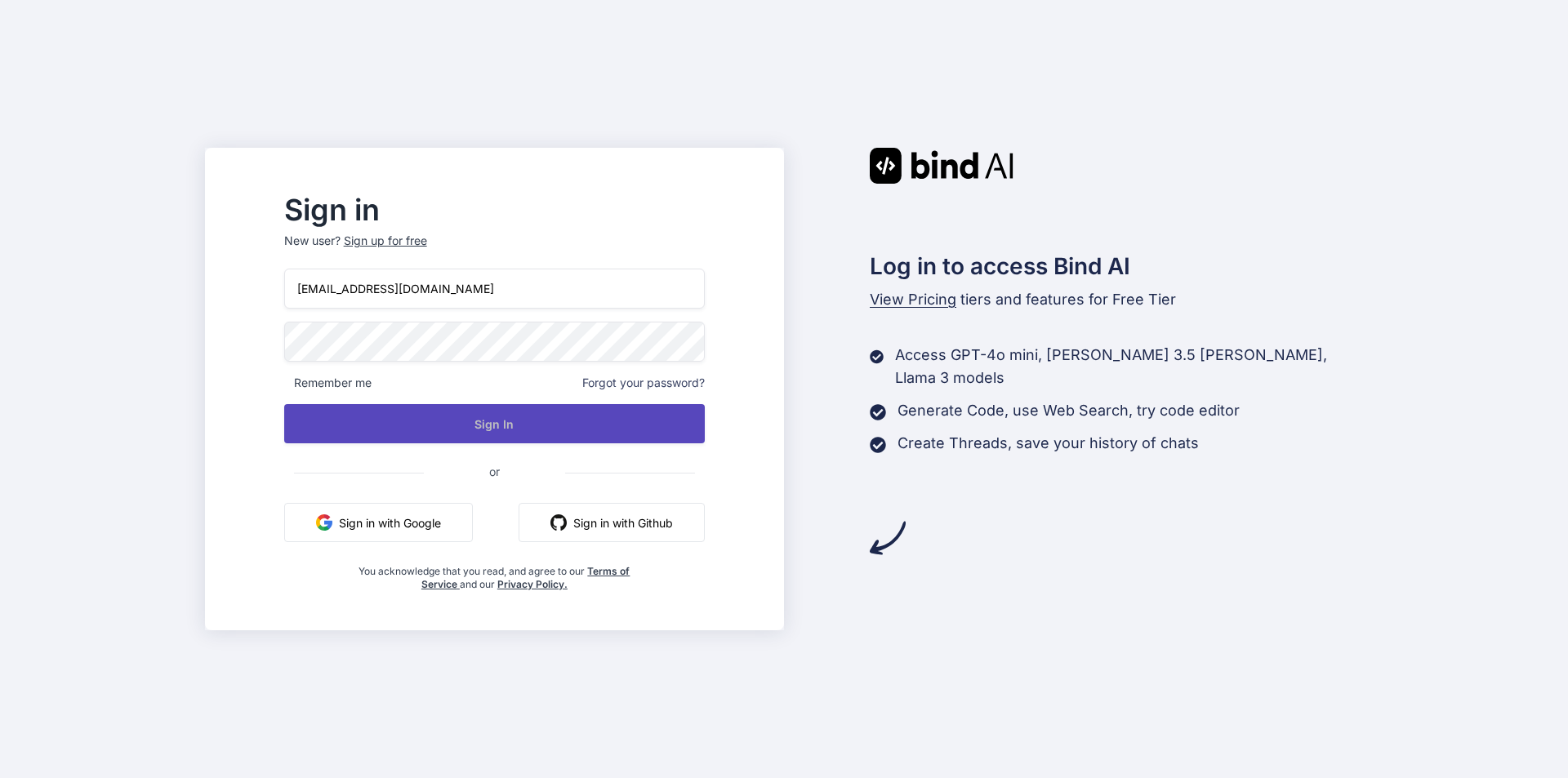
click at [545, 428] on button "Sign In" at bounding box center [495, 424] width 420 height 40
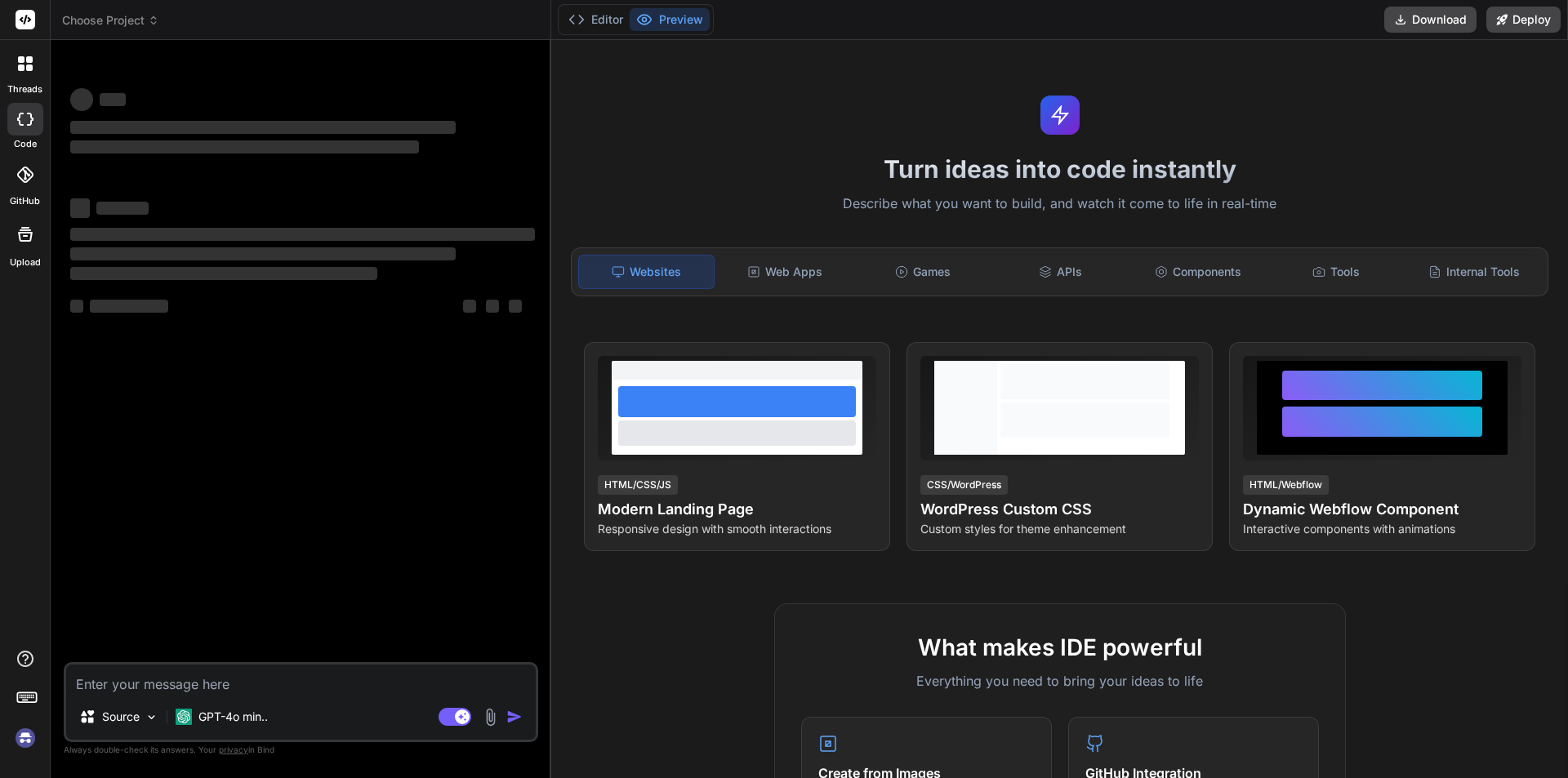
type textarea "x"
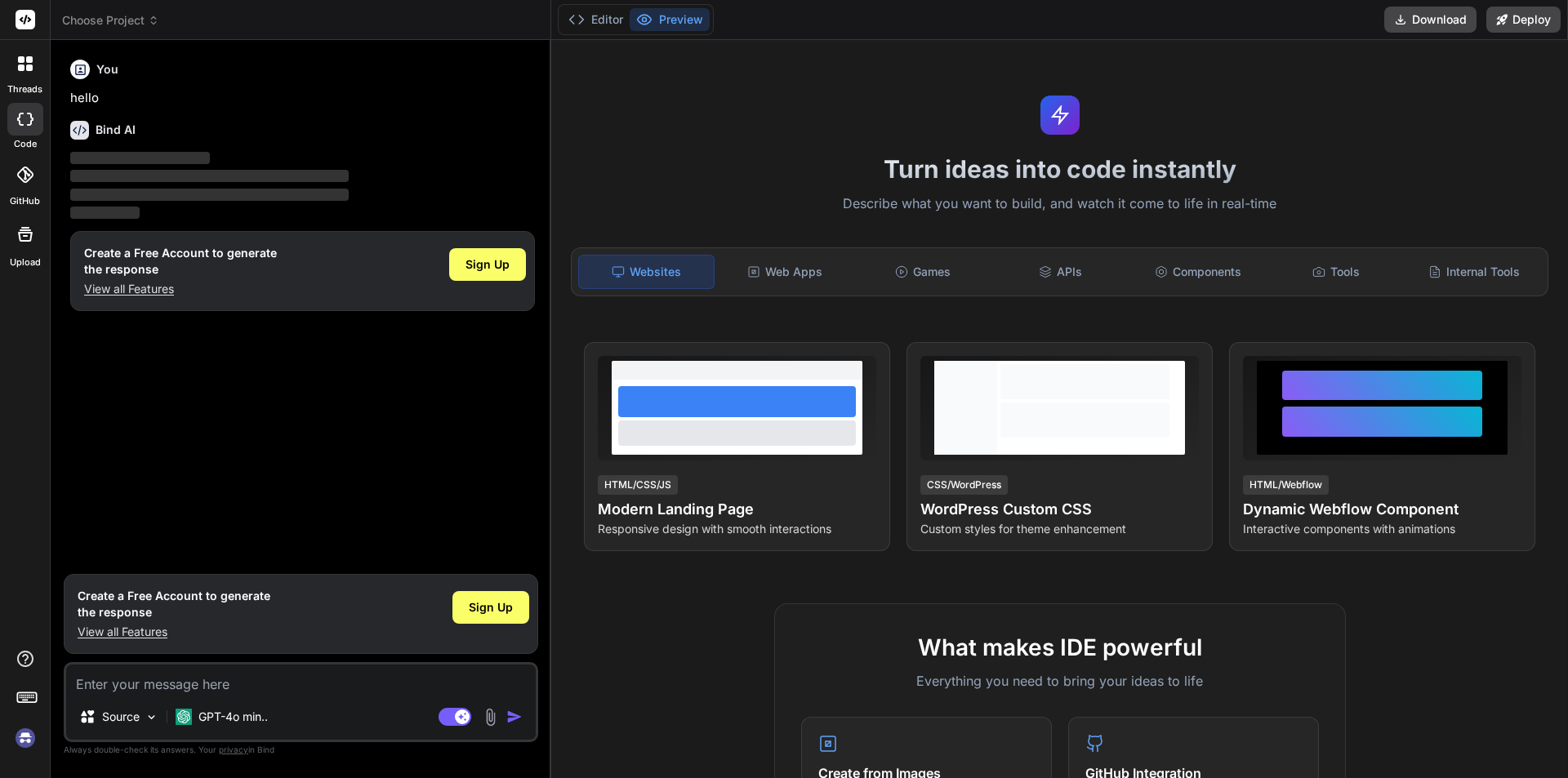
click at [285, 685] on textarea at bounding box center [301, 680] width 470 height 30
type textarea "s"
type textarea "x"
type textarea "se"
type textarea "x"
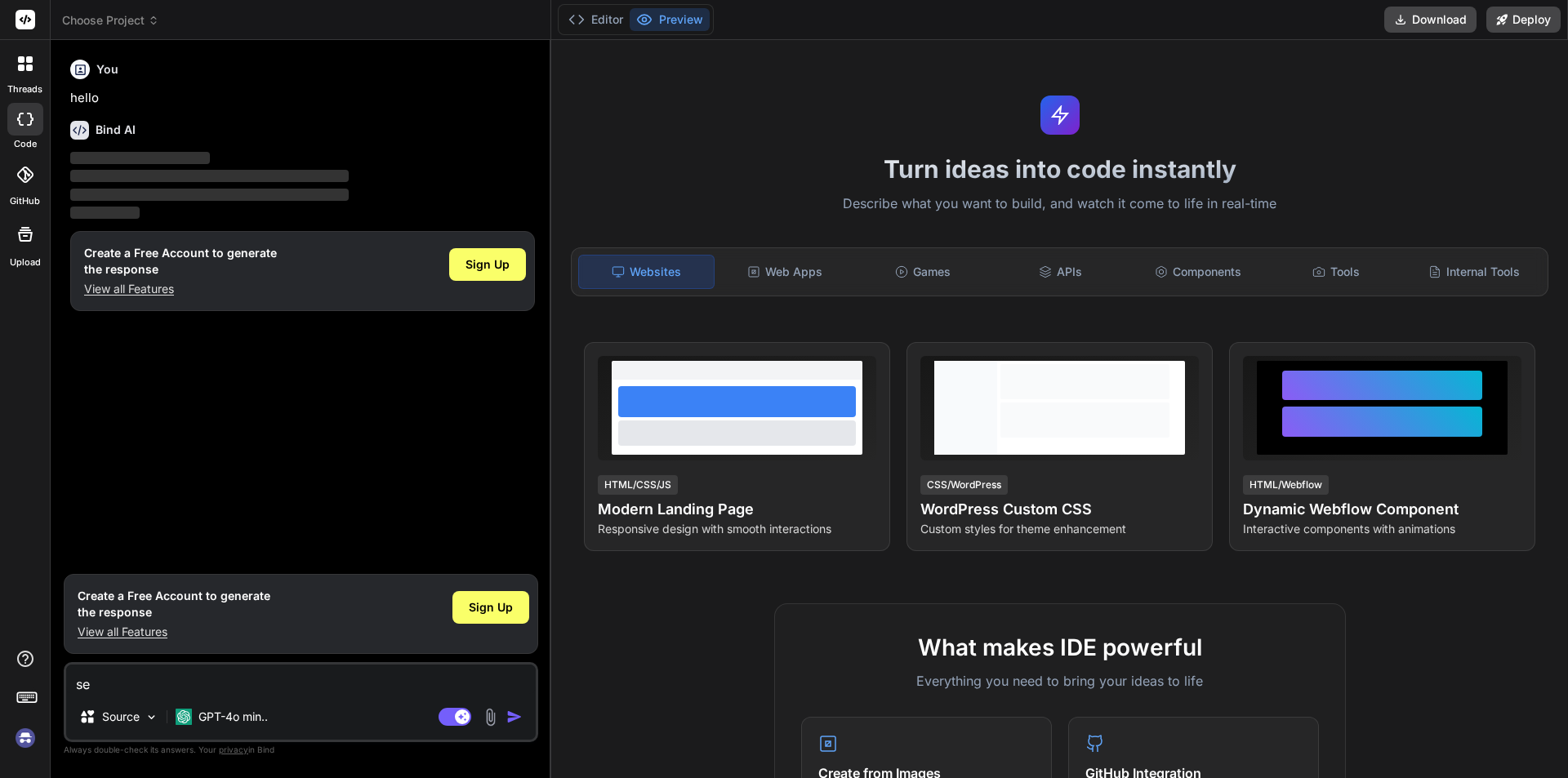
type textarea "ses"
type textarea "x"
type textarea "ses"
type textarea "x"
type textarea "ses m"
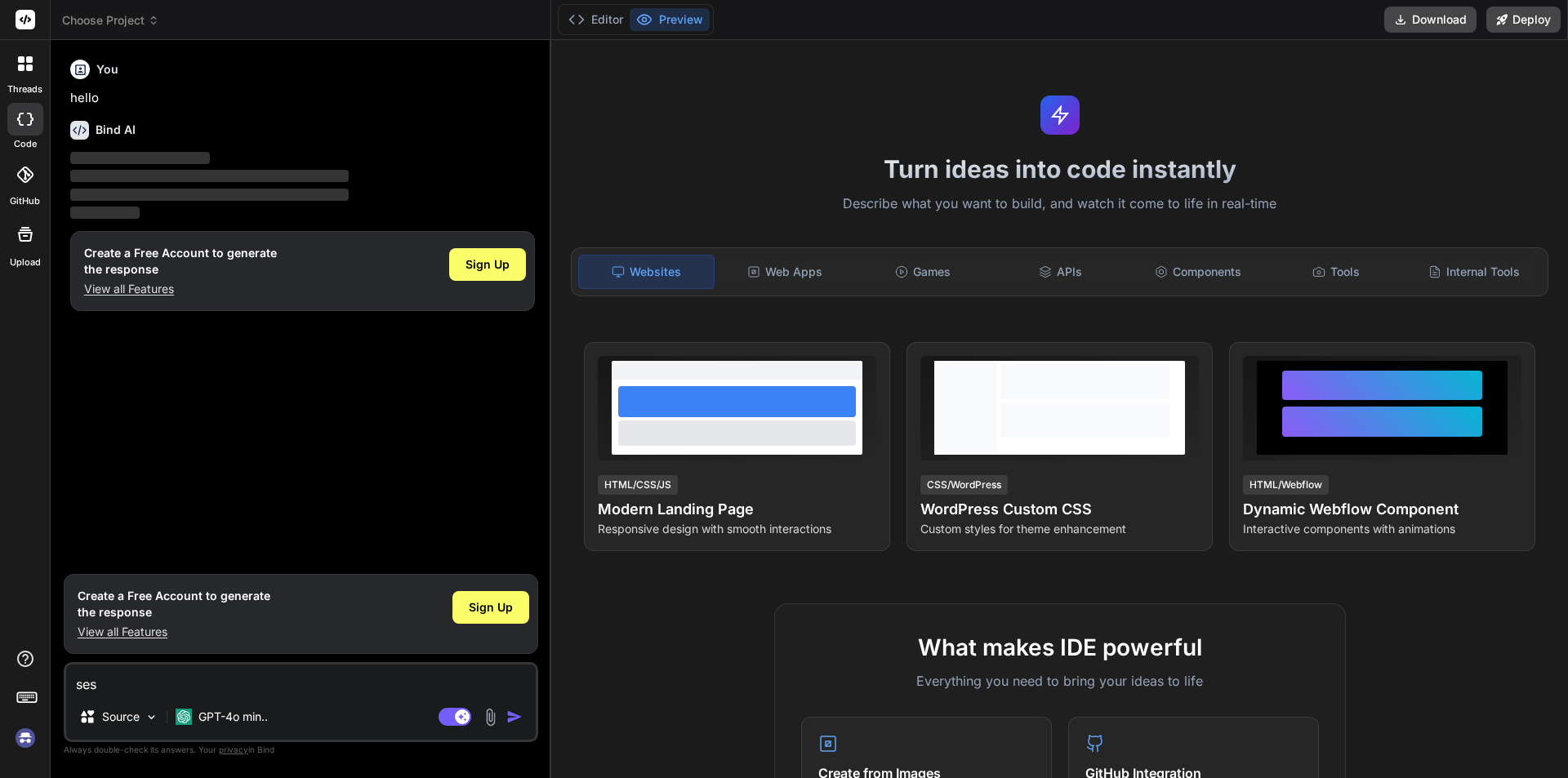
type textarea "x"
type textarea "ses ma"
type textarea "x"
type textarea "ses mai"
type textarea "x"
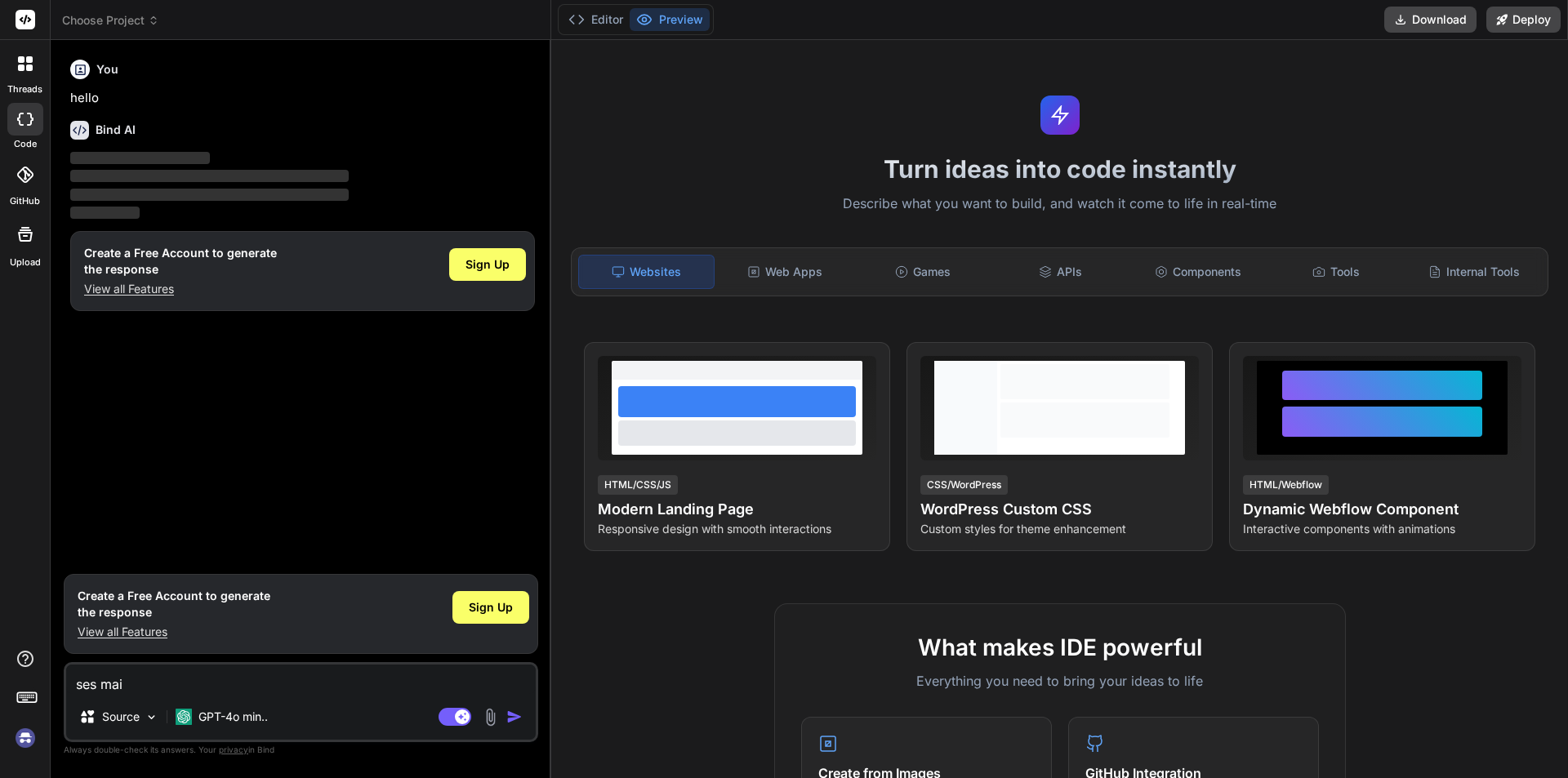
type textarea "ses mail"
type textarea "x"
type textarea "ses mail"
type textarea "x"
type textarea "ses mail i"
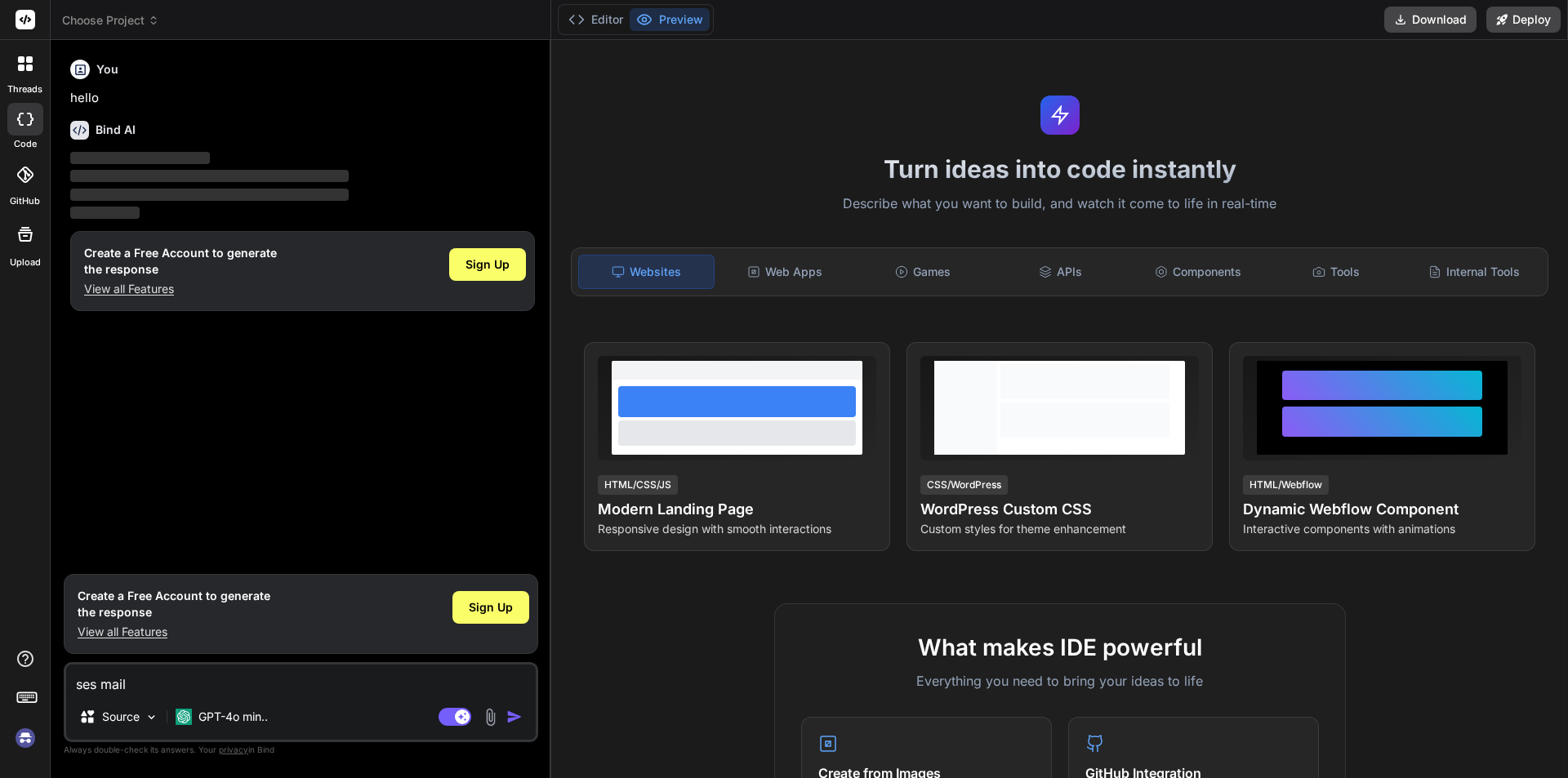
type textarea "x"
type textarea "ses mail in"
type textarea "x"
type textarea "ses mail in"
type textarea "x"
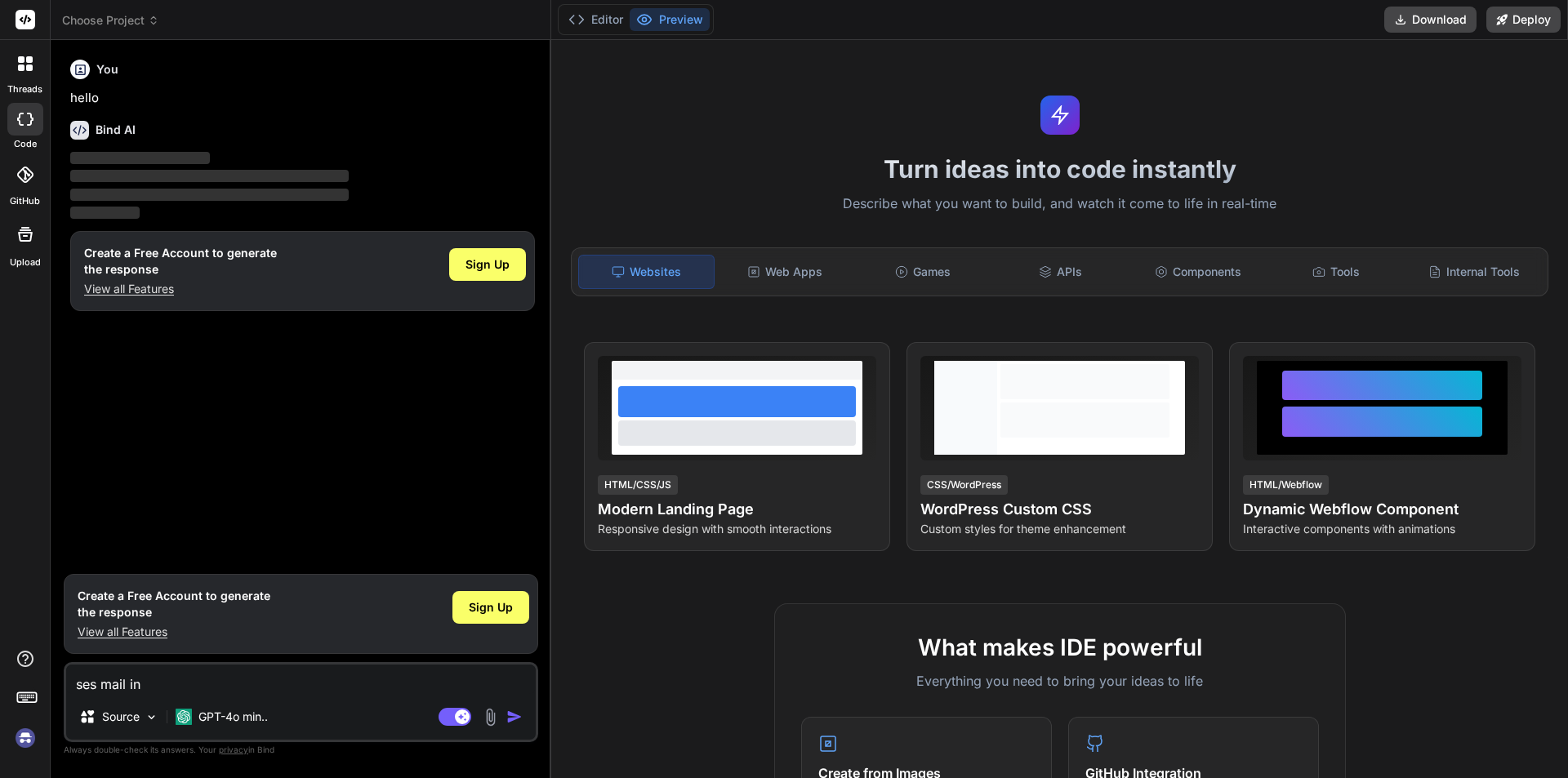
type textarea "ses mail in l"
type textarea "x"
type textarea "ses mail in la"
type textarea "x"
type textarea "ses mail in lar"
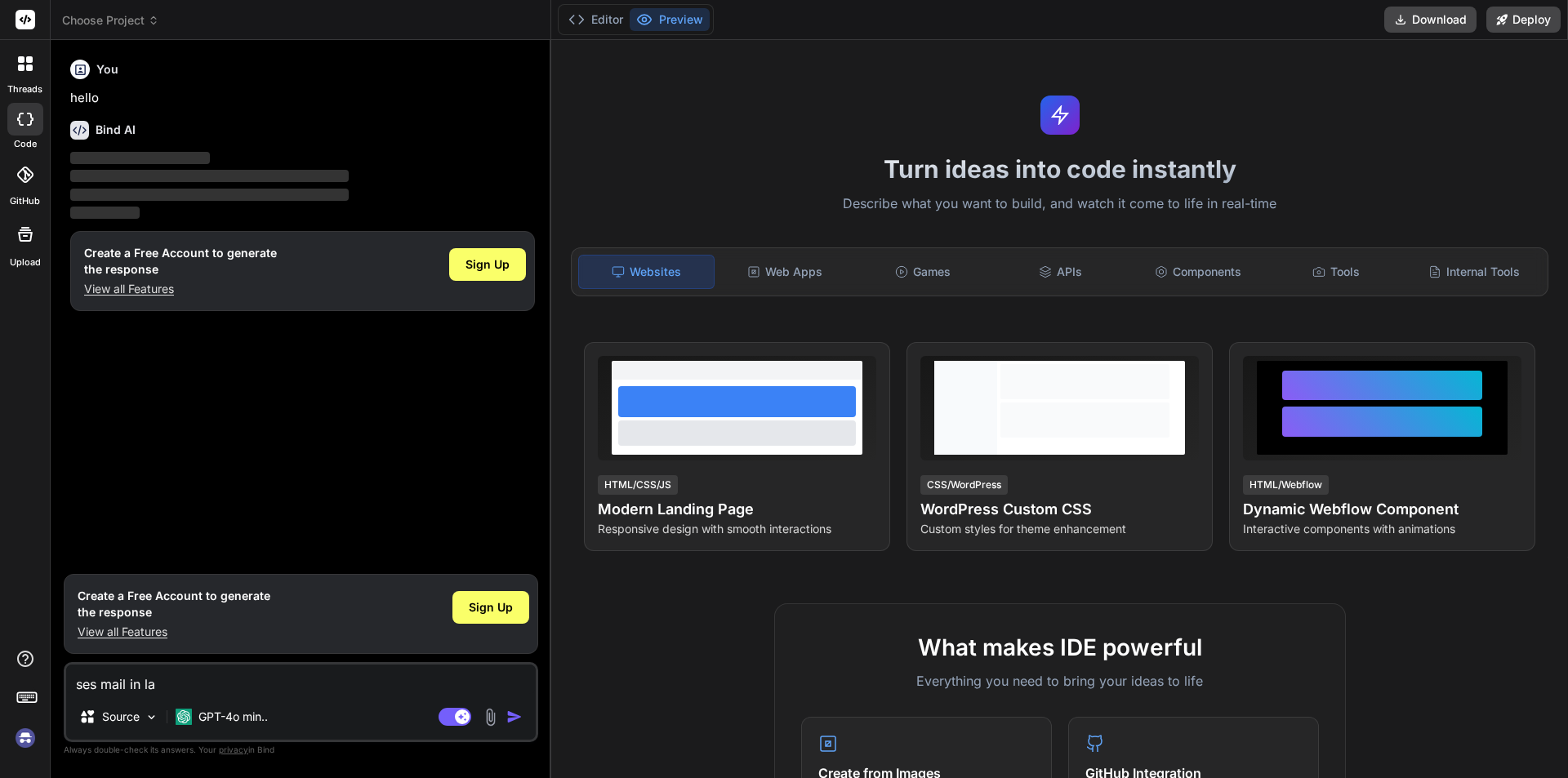
type textarea "x"
type textarea "ses mail in [GEOGRAPHIC_DATA]"
type textarea "x"
type textarea "ses mail in [GEOGRAPHIC_DATA]"
type textarea "x"
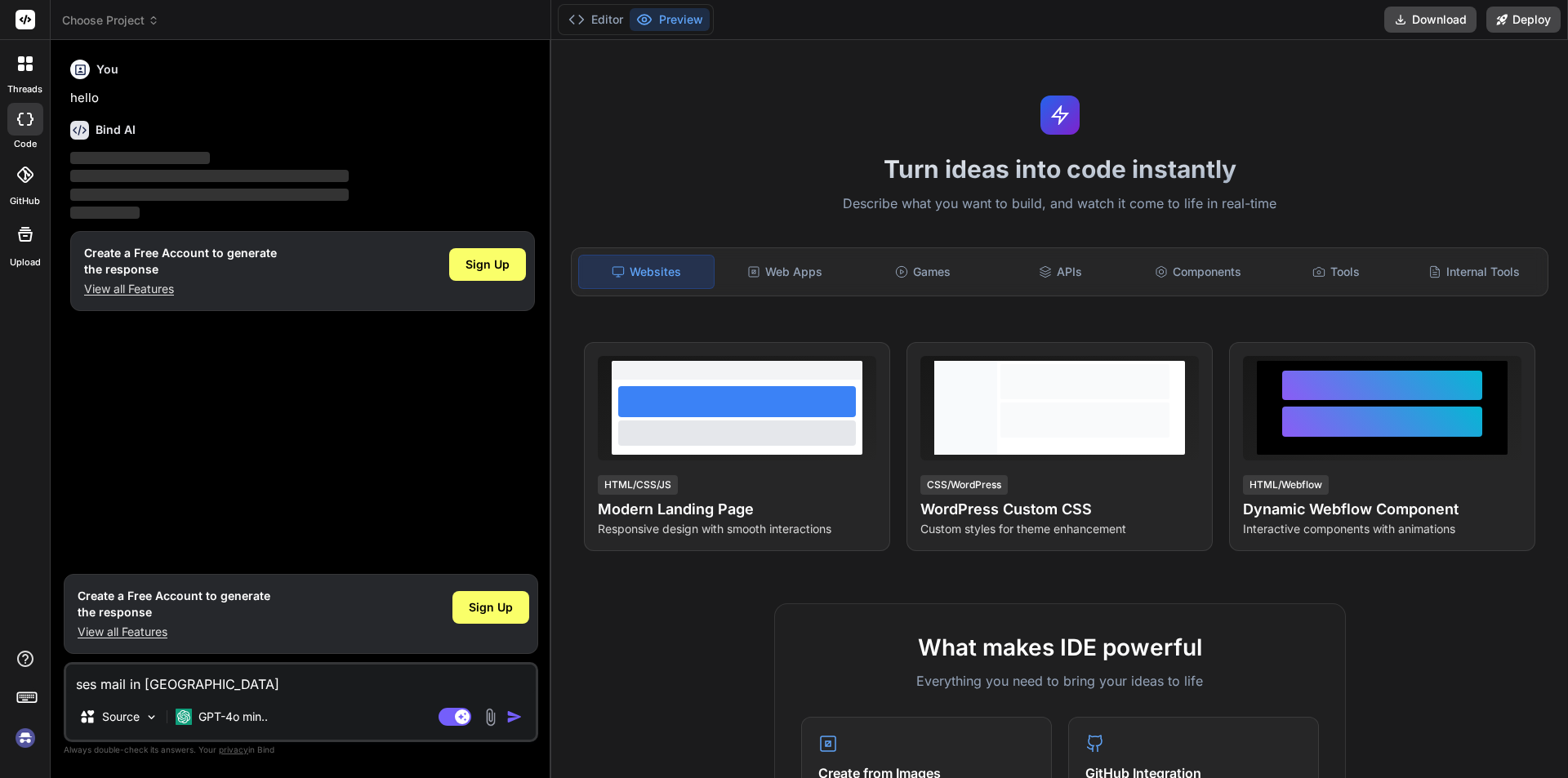
type textarea "ses mail in [GEOGRAPHIC_DATA]"
type textarea "x"
type textarea "ses mail in [GEOGRAPHIC_DATA]"
type textarea "x"
type textarea "ses mail in [GEOGRAPHIC_DATA]"
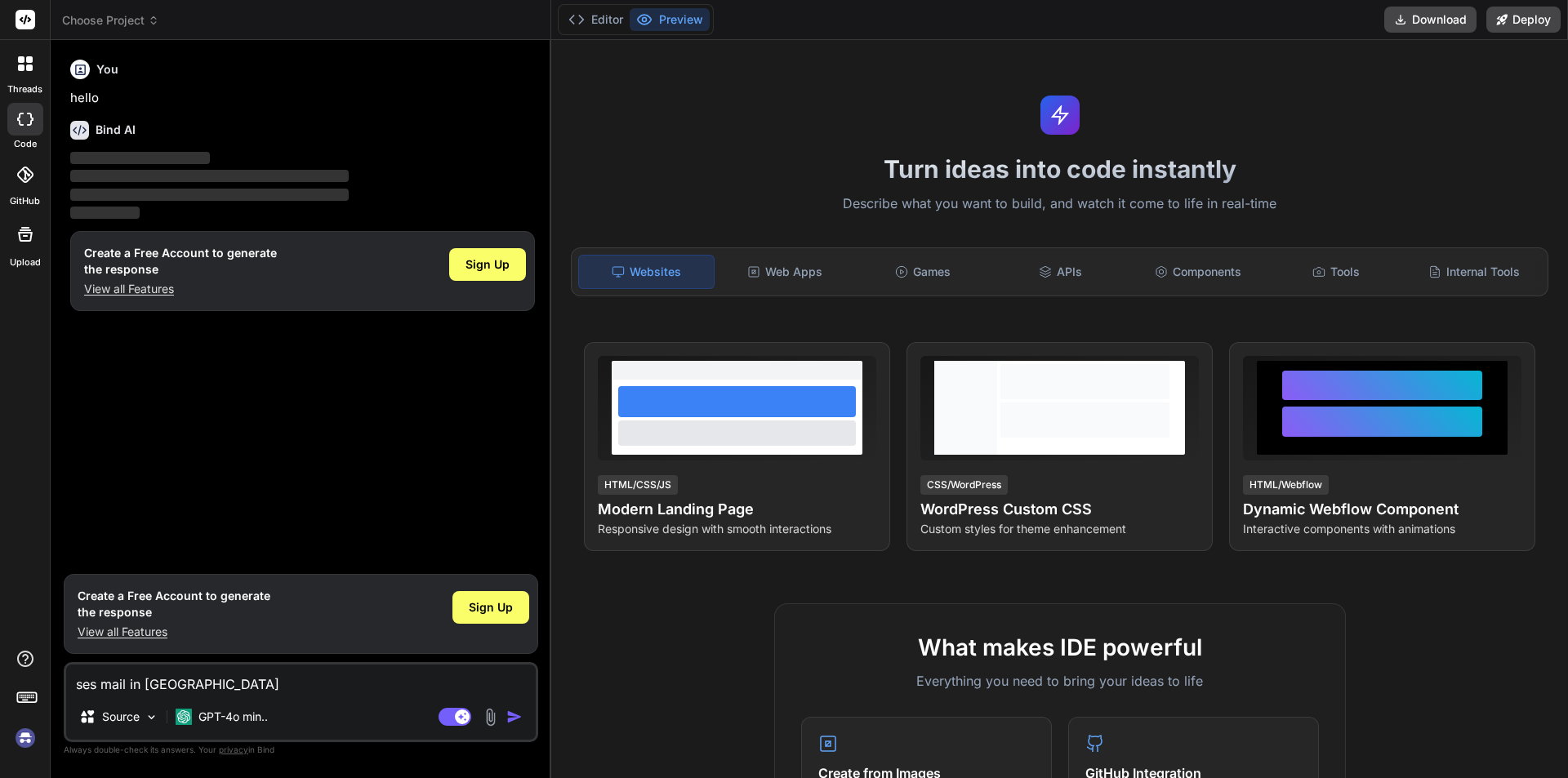
click at [516, 715] on img "button" at bounding box center [514, 717] width 16 height 16
click at [489, 264] on span "Sign Up" at bounding box center [488, 265] width 45 height 16
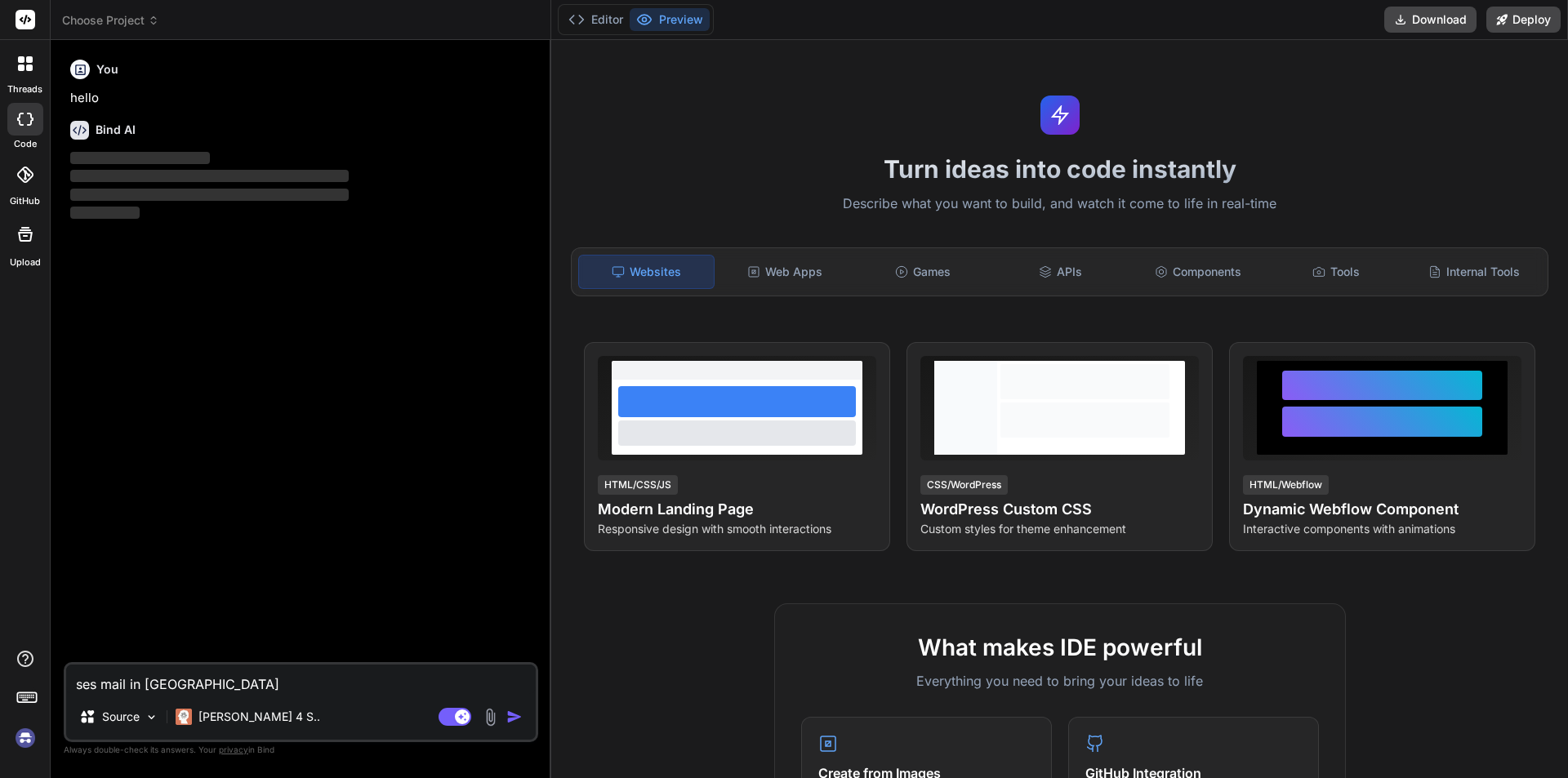
type textarea "x"
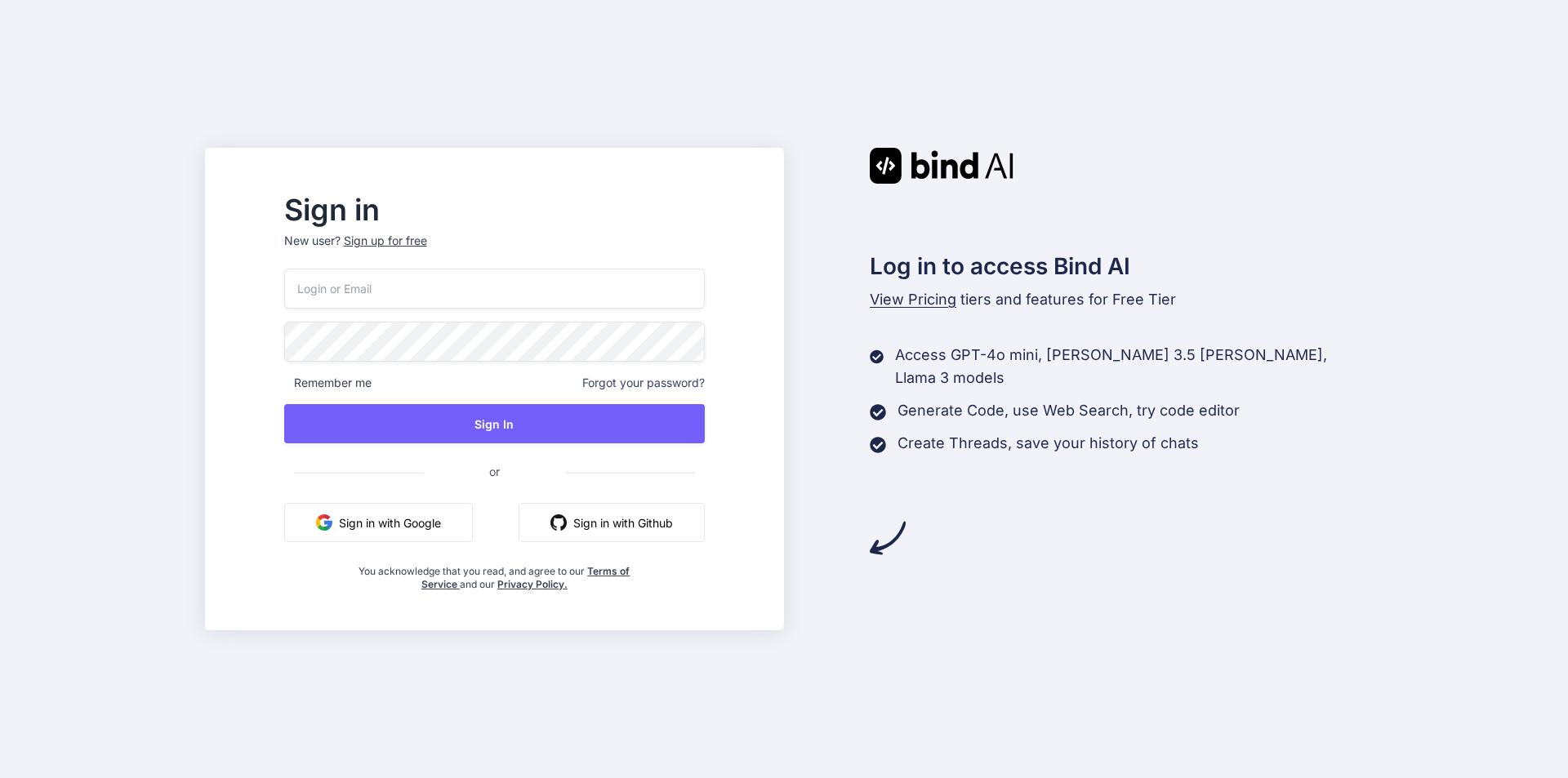
click at [476, 285] on input "email" at bounding box center [495, 288] width 420 height 40
type input "mann9090@yopmail.com"
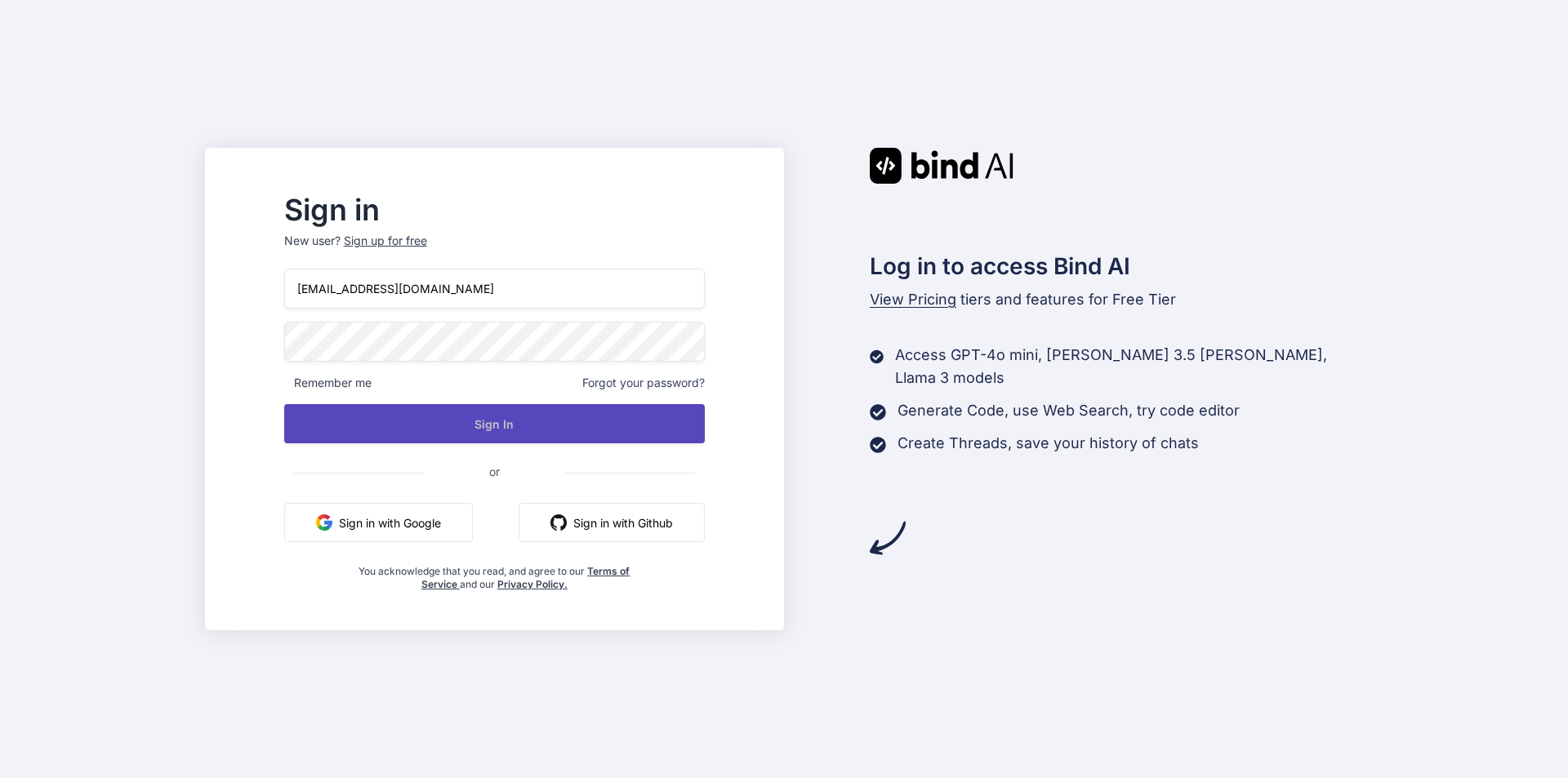
click at [509, 420] on button "Sign In" at bounding box center [495, 424] width 420 height 40
